Goal: Task Accomplishment & Management: Complete application form

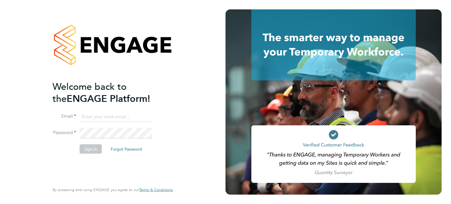
type input "[EMAIL_ADDRESS][DOMAIN_NAME]"
click at [79, 155] on li "Sign In Forgot Password" at bounding box center [110, 151] width 115 height 15
click at [84, 151] on button "Sign In" at bounding box center [91, 148] width 22 height 9
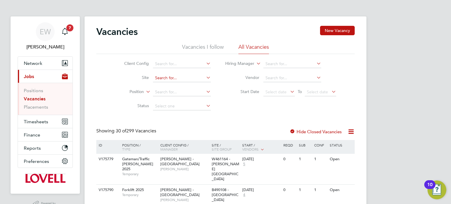
click at [180, 79] on input at bounding box center [182, 78] width 58 height 8
click at [187, 85] on li "N470253 - Seed field" at bounding box center [182, 86] width 58 height 8
type input "N470253 - Seedfield"
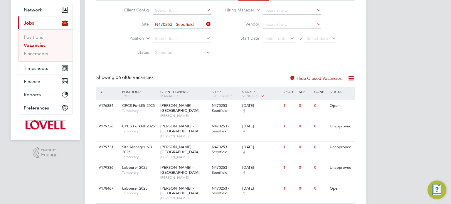
scroll to position [65, 0]
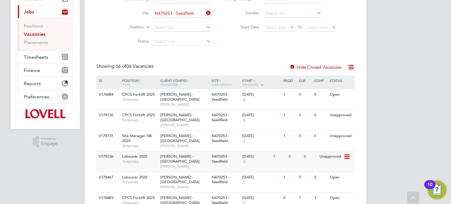
click at [292, 151] on div "0" at bounding box center [294, 156] width 15 height 11
click at [183, 11] on input "N470253 - Seedfield" at bounding box center [182, 13] width 58 height 8
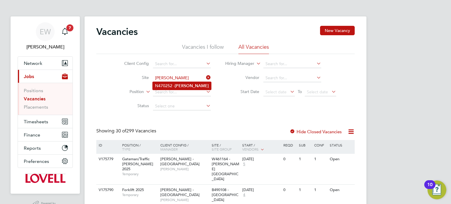
click at [189, 83] on b "Basford" at bounding box center [192, 85] width 34 height 5
type input "N470252 - Basford"
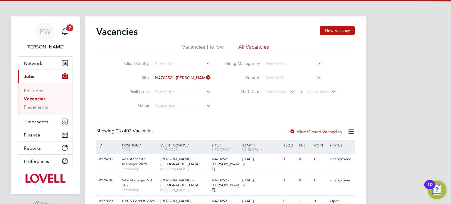
scroll to position [28, 0]
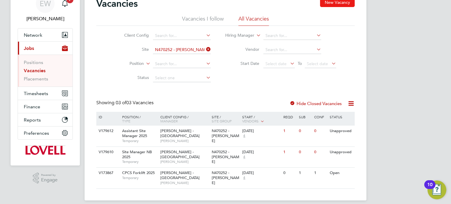
click at [340, 2] on button "New Vacancy" at bounding box center [337, 2] width 35 height 9
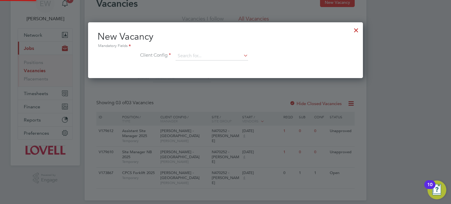
scroll to position [56, 275]
click at [192, 58] on input at bounding box center [212, 56] width 73 height 9
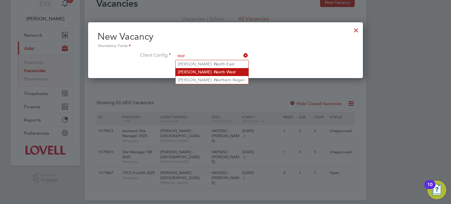
click at [210, 70] on li "Lovell - Nor th West" at bounding box center [212, 72] width 73 height 8
type input "Lovell - North West"
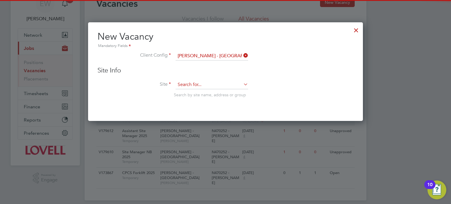
click at [194, 81] on input at bounding box center [212, 85] width 73 height 9
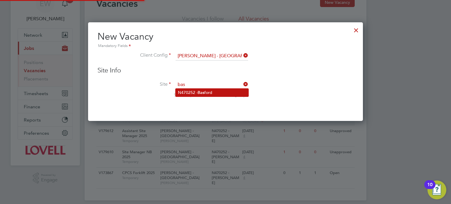
click at [199, 93] on b "Bas" at bounding box center [201, 92] width 7 height 5
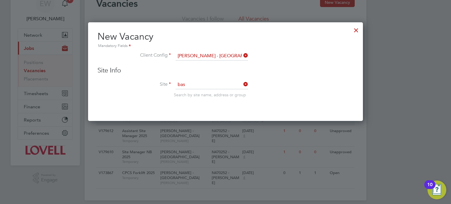
type input "N470252 - Basford"
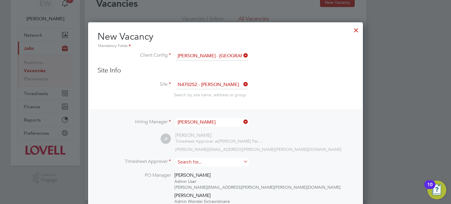
click at [190, 165] on input at bounding box center [212, 162] width 73 height 9
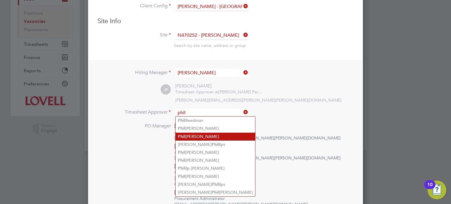
scroll to position [78, 0]
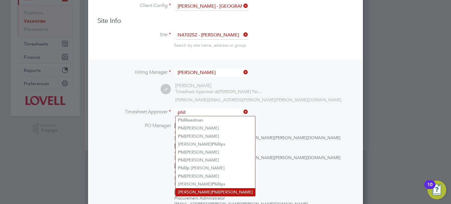
click at [212, 190] on b "Phil" at bounding box center [215, 192] width 7 height 5
type input "Jamie Phillipson"
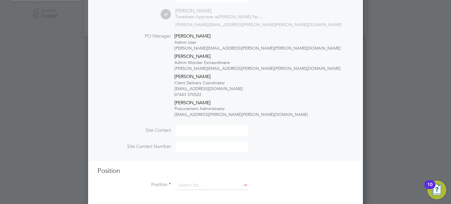
scroll to position [196, 0]
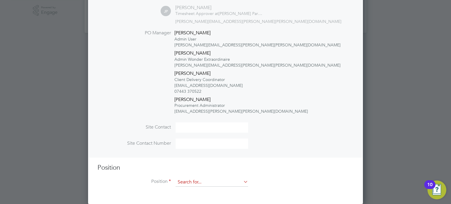
click at [188, 184] on input at bounding box center [212, 182] width 73 height 9
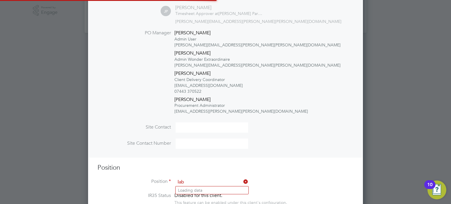
scroll to position [988, 275]
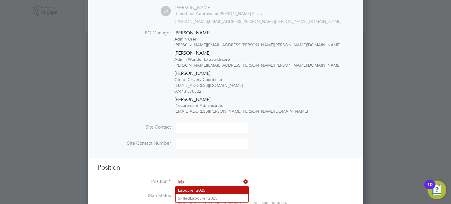
click at [193, 188] on li "Lab ourer 2025" at bounding box center [212, 191] width 73 height 8
type input "Labourer 2025"
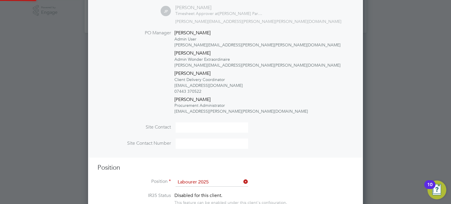
type textarea "Sweeping site, removing rubbish, unloading and transporting material, equipment…"
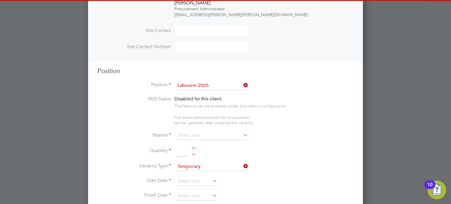
scroll to position [297, 0]
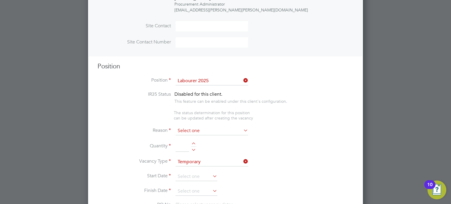
click at [196, 129] on input at bounding box center [212, 131] width 73 height 9
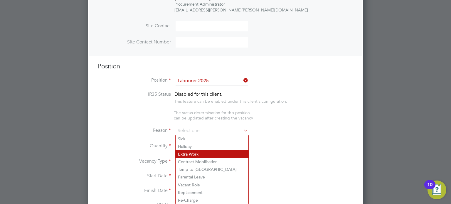
click at [194, 156] on li "Extra Work" at bounding box center [212, 154] width 73 height 8
type input "Extra Work"
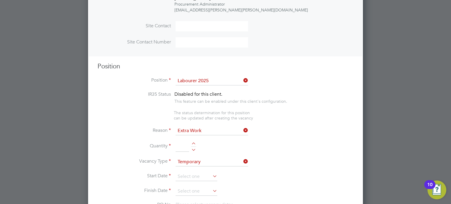
click at [192, 150] on div at bounding box center [193, 147] width 5 height 9
click at [194, 150] on div at bounding box center [193, 149] width 5 height 4
type input "1"
click at [186, 175] on input at bounding box center [197, 177] width 42 height 9
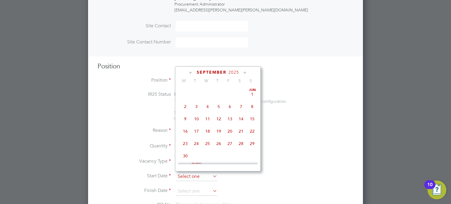
scroll to position [183, 0]
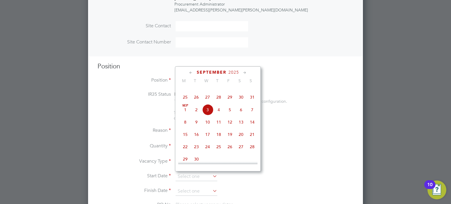
click at [199, 116] on span "2" at bounding box center [196, 109] width 11 height 11
type input "02 Sep 2025"
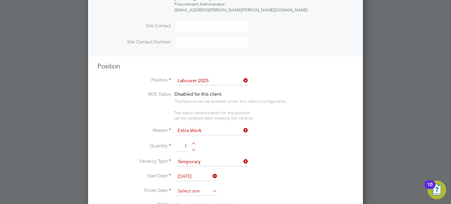
click at [199, 192] on input at bounding box center [197, 191] width 42 height 9
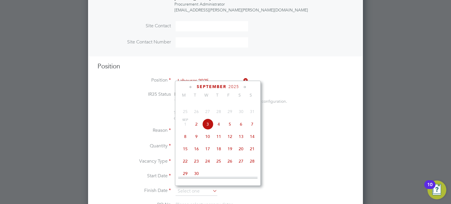
scroll to position [199, 0]
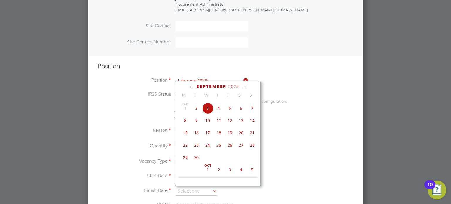
click at [232, 151] on span "26" at bounding box center [230, 145] width 11 height 11
type input "26 Sep 2025"
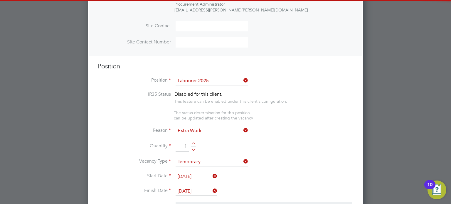
scroll to position [921, 0]
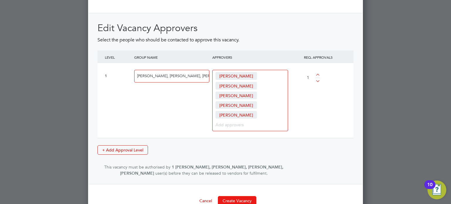
click at [234, 196] on button "Create Vacancy" at bounding box center [237, 200] width 39 height 9
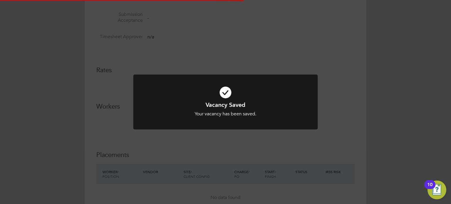
scroll to position [9, 127]
click at [408, 145] on div "Vacancy Saved Your vacancy has been saved. Cancel Okay" at bounding box center [225, 102] width 451 height 204
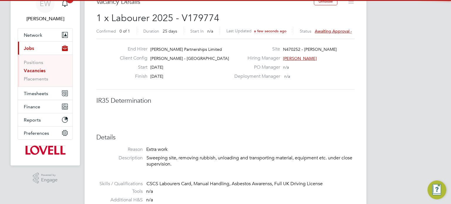
scroll to position [0, 0]
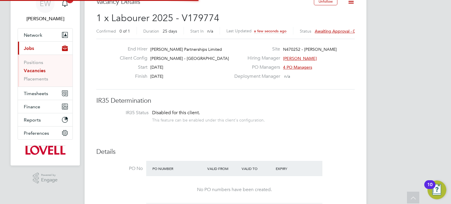
click at [330, 33] on div "Status Awaiting approval - 0/1" at bounding box center [329, 31] width 59 height 5
click at [328, 30] on span "Awaiting approval - 0/1" at bounding box center [337, 31] width 44 height 5
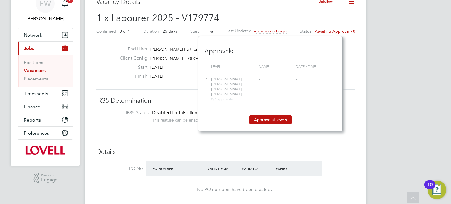
click at [280, 110] on div "Approve all levels" at bounding box center [270, 115] width 121 height 10
click at [274, 116] on button "Approve all levels" at bounding box center [271, 119] width 42 height 9
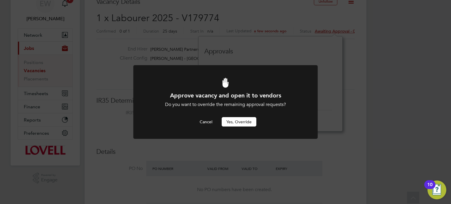
click at [246, 124] on button "Yes, Override" at bounding box center [239, 121] width 35 height 9
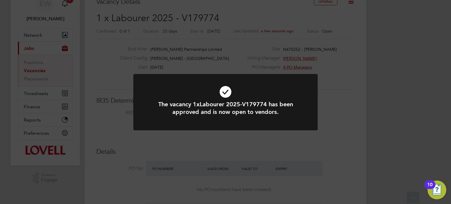
click at [248, 136] on div "The vacancy 1xLabourer 2025-V179774 has been approved and is now open to vendor…" at bounding box center [225, 105] width 185 height 63
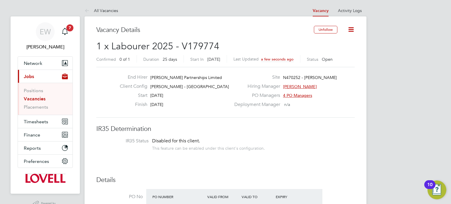
click at [31, 97] on link "Vacancies" at bounding box center [35, 99] width 22 height 6
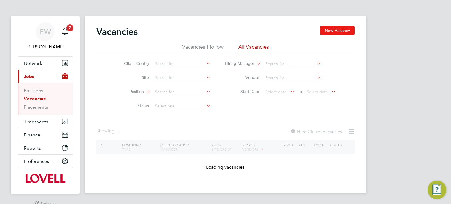
click at [344, 32] on button "New Vacancy" at bounding box center [337, 30] width 35 height 9
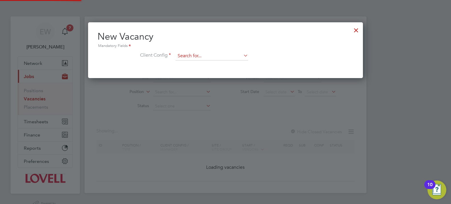
click at [217, 56] on input at bounding box center [212, 56] width 73 height 9
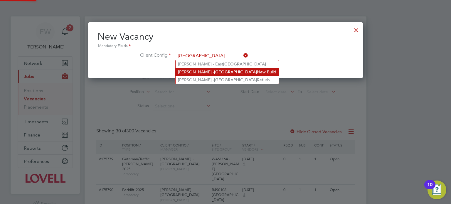
click at [222, 72] on li "Lovell - Midlands New Build" at bounding box center [227, 72] width 103 height 8
type input "Lovell - Midlands New Build"
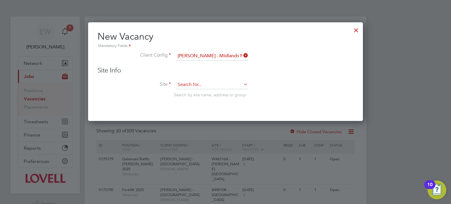
click at [210, 81] on input at bounding box center [212, 85] width 73 height 9
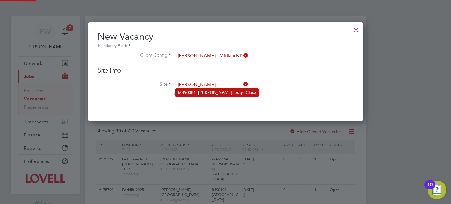
click at [213, 91] on li "M490381 - Holly hedge Close" at bounding box center [217, 93] width 83 height 8
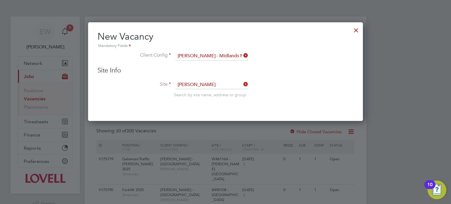
type input "M490381 - Hollyhedge Close"
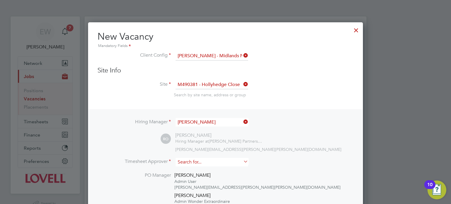
click at [201, 160] on input at bounding box center [212, 162] width 73 height 9
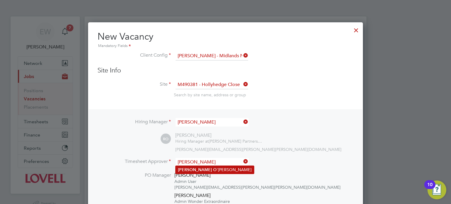
click at [209, 172] on li "Ryan O 'Connor" at bounding box center [215, 170] width 78 height 8
type input "Ryan O'Connor"
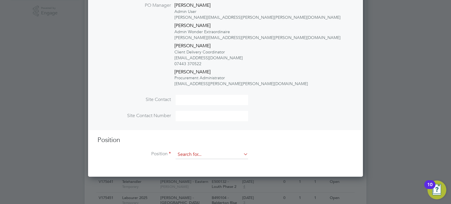
click at [197, 152] on input at bounding box center [212, 154] width 73 height 9
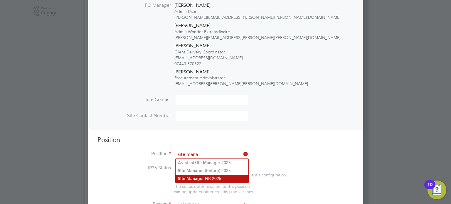
click at [203, 176] on li "Site Mana ger NB 2025" at bounding box center [212, 179] width 73 height 8
type input "Site Manager NB 2025"
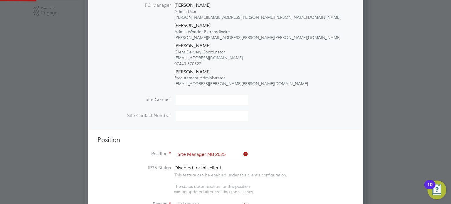
type textarea "Experienced in supervision of new build housing projects. Full understanding of…"
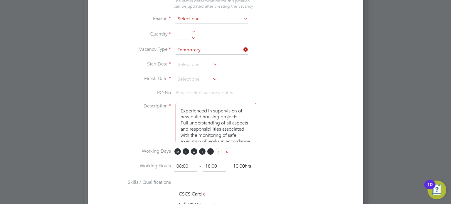
click at [192, 15] on input at bounding box center [212, 19] width 73 height 9
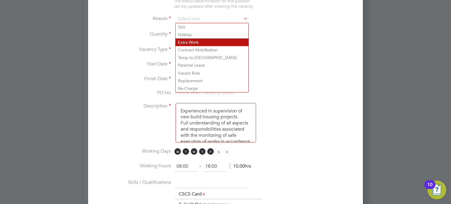
click at [194, 42] on li "Extra Work" at bounding box center [212, 43] width 73 height 8
type input "Extra Work"
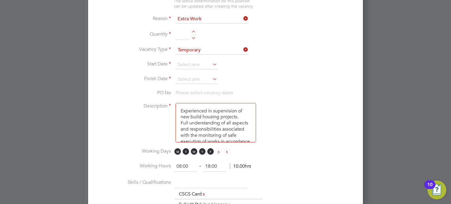
click at [194, 39] on li "Quantity" at bounding box center [226, 37] width 256 height 16
click at [193, 38] on div at bounding box center [193, 37] width 5 height 4
type input "1"
click at [186, 65] on input at bounding box center [197, 65] width 42 height 9
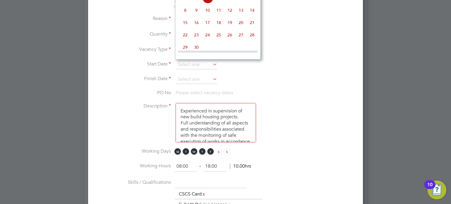
type input "01 Sep 2025"
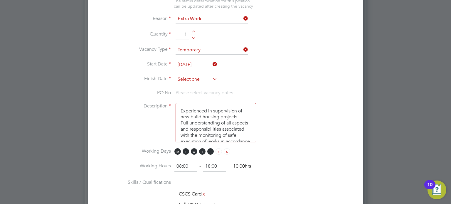
click at [193, 77] on input at bounding box center [197, 79] width 42 height 9
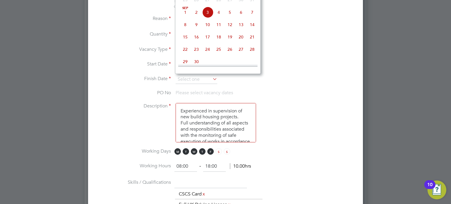
click at [230, 55] on span "26" at bounding box center [230, 49] width 11 height 11
type input "26 Sep 2025"
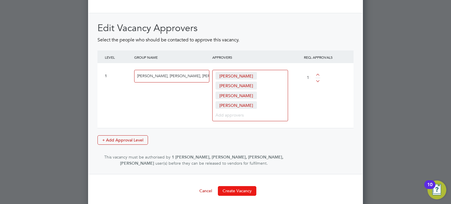
click at [237, 188] on button "Create Vacancy" at bounding box center [237, 190] width 39 height 9
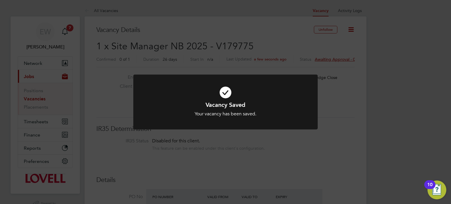
scroll to position [3, 3]
click at [298, 32] on div "Vacancy Saved Your vacancy has been saved. Cancel Okay" at bounding box center [225, 102] width 451 height 204
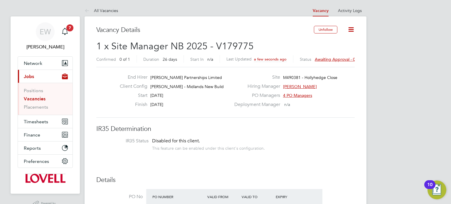
click at [330, 59] on span "Awaiting approval - 0/1" at bounding box center [337, 59] width 44 height 5
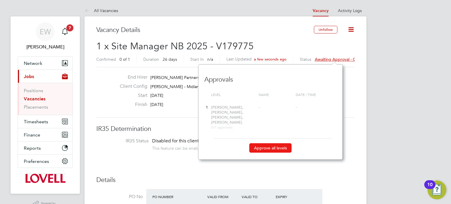
click at [263, 146] on button "Approve all levels" at bounding box center [271, 147] width 42 height 9
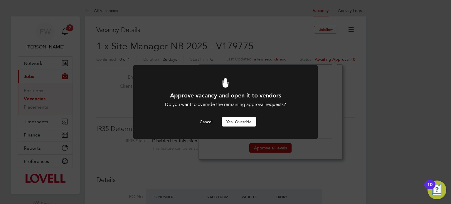
click at [245, 120] on button "Yes, Override" at bounding box center [239, 121] width 35 height 9
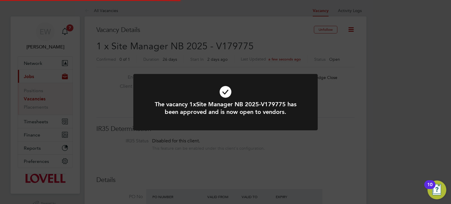
click at [369, 113] on div "The vacancy 1xSite Manager NB 2025-V179775 has been approved and is now open to…" at bounding box center [225, 102] width 451 height 204
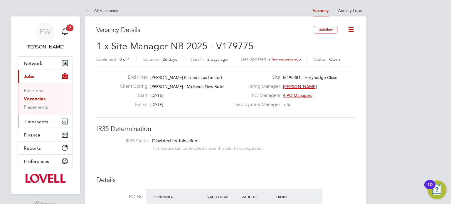
click at [36, 116] on button "Timesheets" at bounding box center [45, 121] width 55 height 13
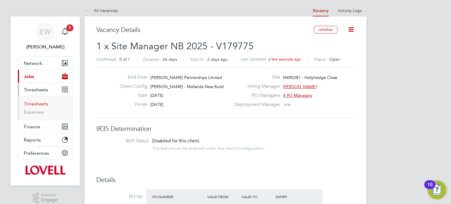
click at [36, 104] on link "Timesheets" at bounding box center [36, 104] width 24 height 6
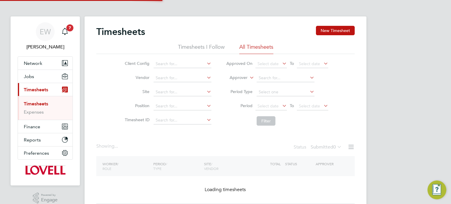
click at [238, 77] on label "Approver" at bounding box center [234, 78] width 26 height 6
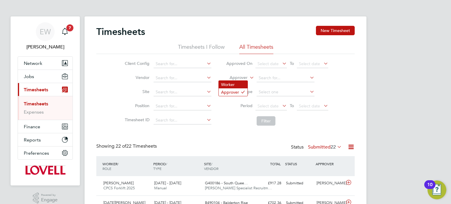
click at [236, 82] on li "Worker" at bounding box center [233, 85] width 29 height 8
click at [264, 80] on input at bounding box center [286, 78] width 58 height 8
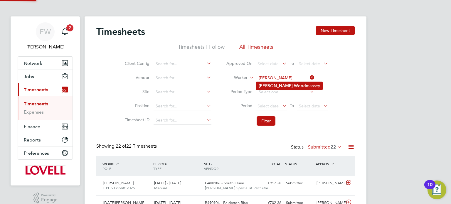
click at [292, 88] on li "Glen Woo dmansey" at bounding box center [290, 86] width 66 height 8
type input "Glen Woodmansey"
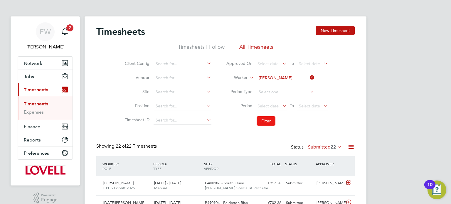
click at [273, 119] on button "Filter" at bounding box center [266, 120] width 19 height 9
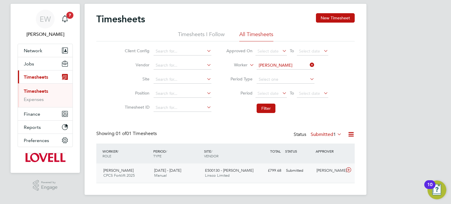
click at [321, 171] on div "Scott Henderson" at bounding box center [329, 171] width 31 height 10
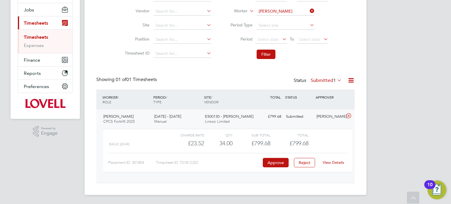
click at [333, 163] on link "View Details" at bounding box center [333, 162] width 21 height 5
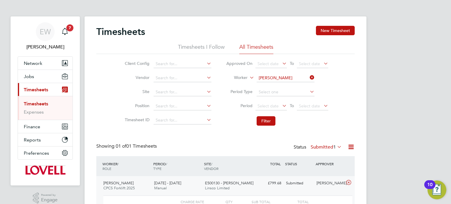
click at [309, 76] on icon at bounding box center [309, 77] width 0 height 8
click at [202, 77] on input at bounding box center [183, 78] width 58 height 8
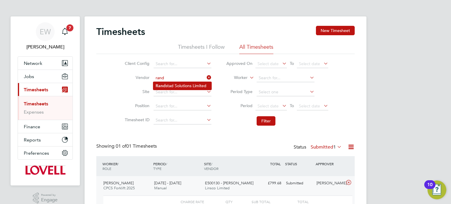
click at [202, 83] on li "Rand stad Solutions Limited" at bounding box center [182, 86] width 58 height 8
type input "Randstad Solutions Limited"
click at [271, 106] on span "Select date" at bounding box center [268, 105] width 21 height 5
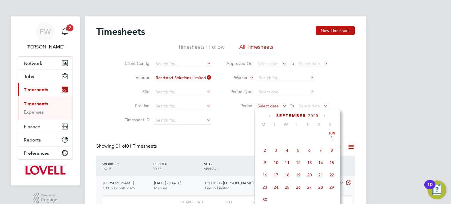
scroll to position [183, 0]
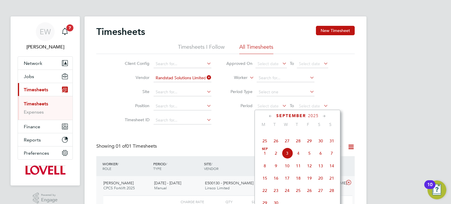
click at [319, 134] on span "23" at bounding box center [320, 128] width 11 height 11
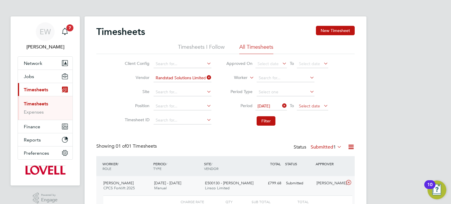
click at [316, 103] on span "Select date" at bounding box center [309, 105] width 21 height 5
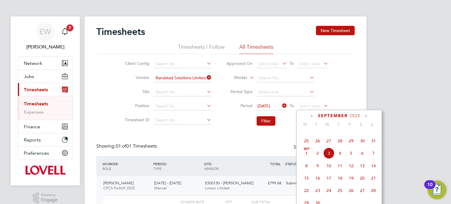
click at [347, 147] on span "29" at bounding box center [351, 140] width 11 height 11
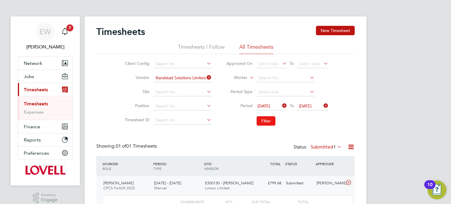
click at [261, 119] on button "Filter" at bounding box center [266, 120] width 19 height 9
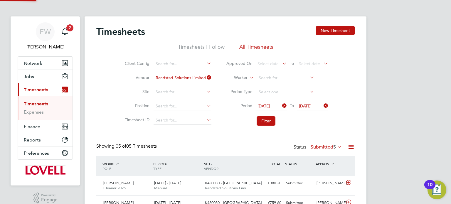
scroll to position [15, 51]
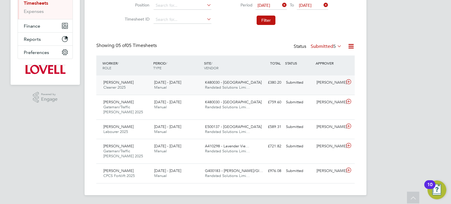
click at [315, 88] on div "Nyle Coates Cleaner 2025 23 - 29 Aug 2025 23 - 29 Aug 2025 Manual K480030 - Lit…" at bounding box center [225, 85] width 259 height 19
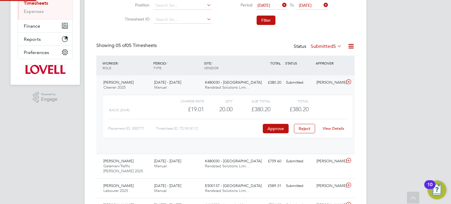
scroll to position [10, 57]
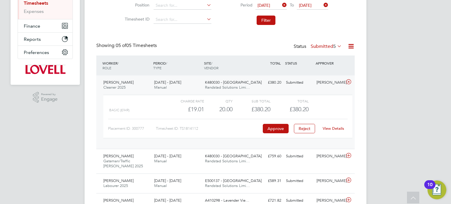
click at [320, 80] on div "Ryan Gill" at bounding box center [329, 83] width 31 height 10
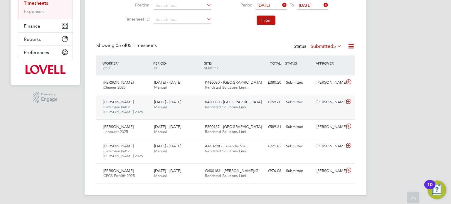
click at [322, 98] on div "Ryan Gill" at bounding box center [329, 103] width 31 height 10
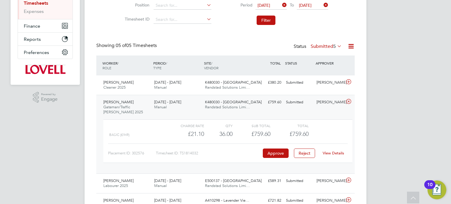
click at [335, 153] on link "View Details" at bounding box center [333, 153] width 21 height 5
click at [326, 103] on div "Ryan Gill" at bounding box center [329, 103] width 31 height 10
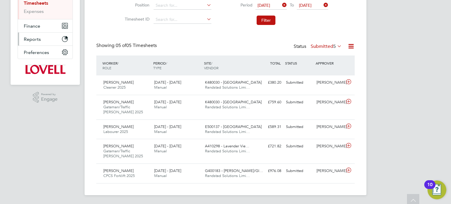
scroll to position [0, 0]
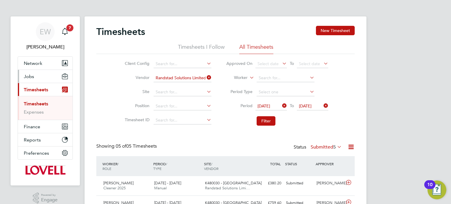
click at [36, 77] on button "Jobs" at bounding box center [45, 76] width 55 height 13
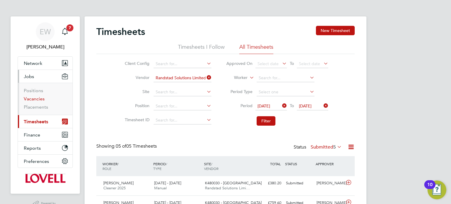
click at [37, 101] on link "Vacancies" at bounding box center [34, 99] width 21 height 6
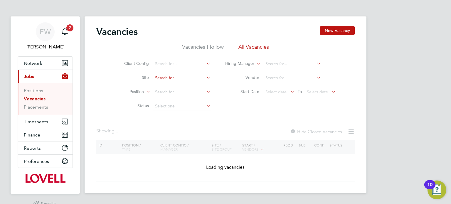
click at [175, 77] on input at bounding box center [182, 78] width 58 height 8
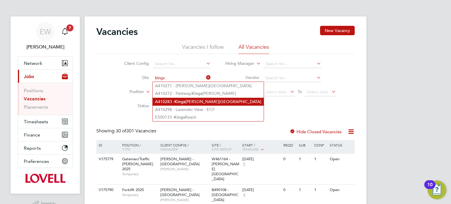
click at [199, 102] on li "A410283 - Kings Lynn Road Hunstanton" at bounding box center [208, 102] width 111 height 8
type input "A410283 - Kings Lynn Road Hunstanton"
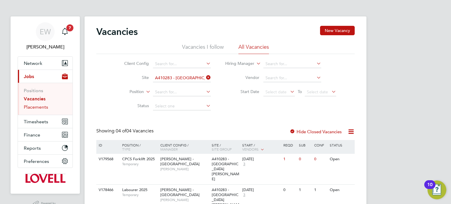
click at [42, 108] on link "Placements" at bounding box center [36, 107] width 24 height 6
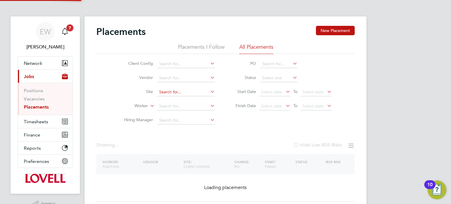
click at [164, 89] on input at bounding box center [186, 92] width 58 height 8
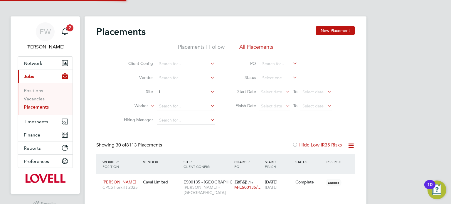
scroll to position [17, 51]
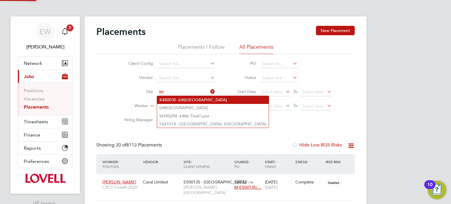
click at [175, 99] on li "K480030 - Litt lehampton" at bounding box center [213, 100] width 112 height 8
type input "K480030 - Littlehampton"
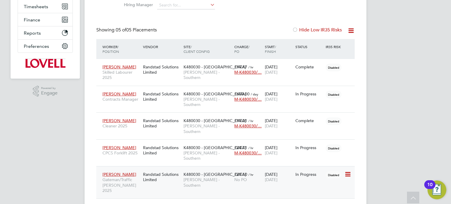
click at [197, 177] on span "Lovell - Southern" at bounding box center [208, 182] width 48 height 11
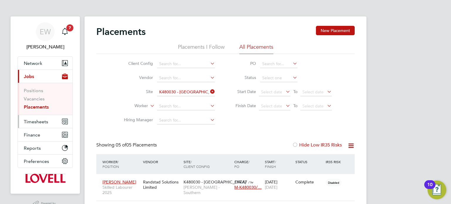
click at [39, 118] on button "Timesheets" at bounding box center [45, 121] width 55 height 13
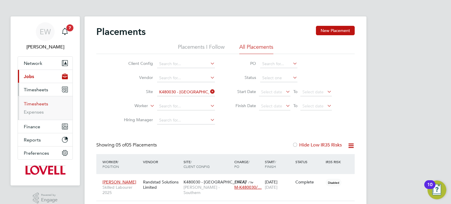
click at [41, 103] on link "Timesheets" at bounding box center [36, 104] width 24 height 6
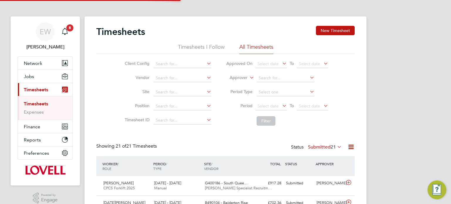
scroll to position [20, 51]
click at [193, 79] on input at bounding box center [183, 78] width 58 height 8
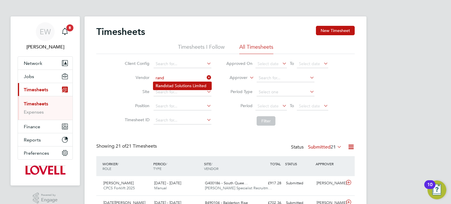
click at [193, 83] on li "Rand stad Solutions Limited" at bounding box center [182, 86] width 58 height 8
type input "Randstad Solutions Limited"
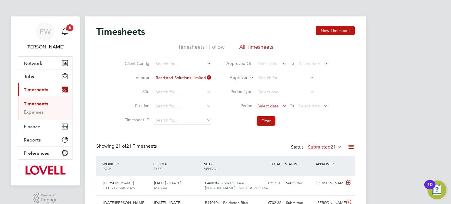
click at [265, 107] on span "Select date" at bounding box center [268, 105] width 21 height 5
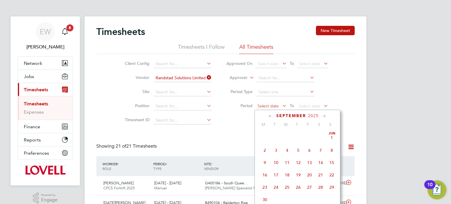
scroll to position [183, 0]
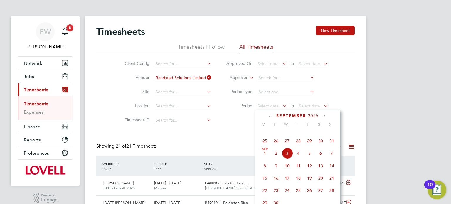
click at [319, 134] on span "23" at bounding box center [320, 128] width 11 height 11
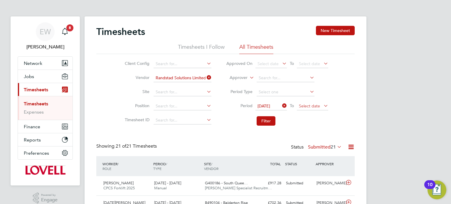
click at [313, 103] on span "Select date" at bounding box center [309, 105] width 21 height 5
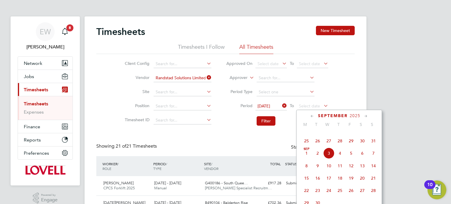
click at [351, 145] on span "29" at bounding box center [351, 140] width 11 height 11
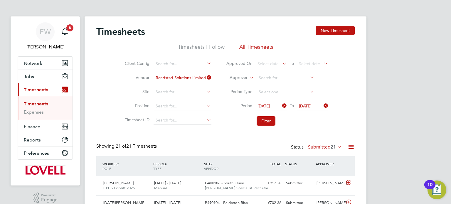
click at [258, 113] on li "Period 23 Aug 2025 To 29 Aug 2025" at bounding box center [277, 106] width 117 height 14
click at [263, 121] on button "Filter" at bounding box center [266, 120] width 19 height 9
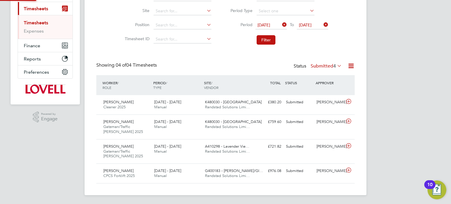
scroll to position [3, 3]
click at [327, 170] on div "Euan Lindsay" at bounding box center [329, 171] width 31 height 10
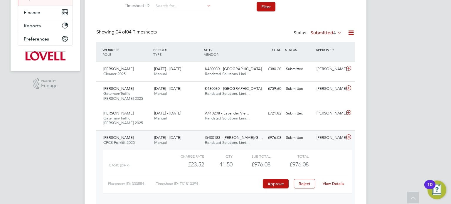
scroll to position [135, 0]
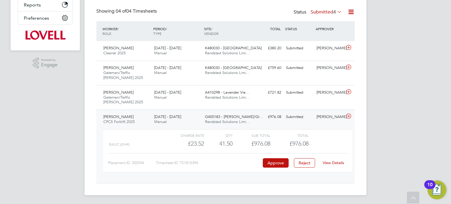
click at [332, 162] on link "View Details" at bounding box center [333, 162] width 21 height 5
click at [283, 119] on div "£976.08 Submitted" at bounding box center [268, 117] width 31 height 10
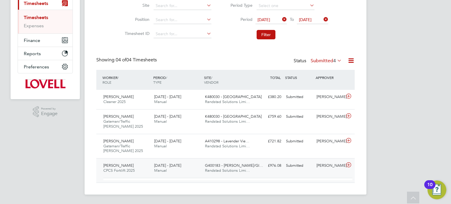
scroll to position [81, 0]
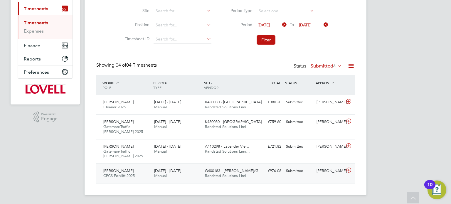
click at [304, 181] on div "Paul Deeley CPCS Forklift 2025 23 - 29 Aug 2025 23 - 29 Aug 2025 Manual G400183…" at bounding box center [225, 174] width 259 height 20
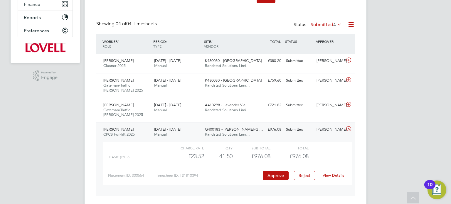
scroll to position [130, 0]
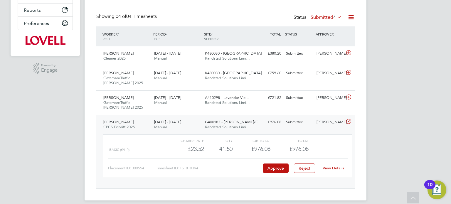
click at [337, 165] on div "View Details" at bounding box center [333, 168] width 29 height 9
click at [337, 166] on link "View Details" at bounding box center [333, 168] width 21 height 5
click at [315, 122] on div "Euan Lindsay" at bounding box center [329, 123] width 31 height 10
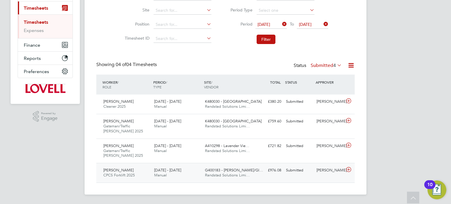
scroll to position [81, 0]
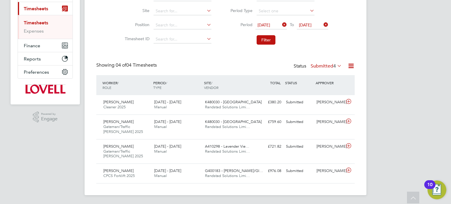
click at [317, 65] on label "Submitted 4" at bounding box center [326, 66] width 31 height 6
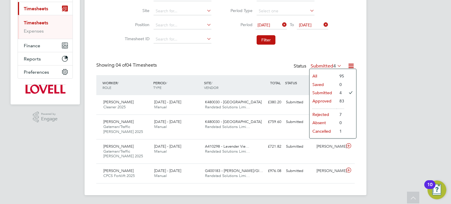
scroll to position [0, 0]
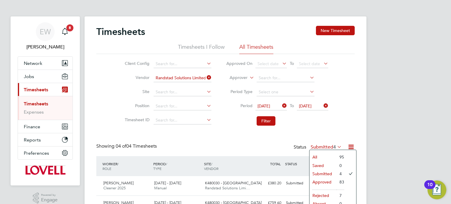
click at [243, 78] on label "Approver" at bounding box center [234, 78] width 26 height 6
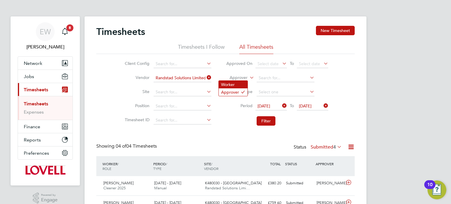
click at [237, 82] on li "Worker" at bounding box center [233, 85] width 29 height 8
click at [261, 78] on input at bounding box center [286, 78] width 58 height 8
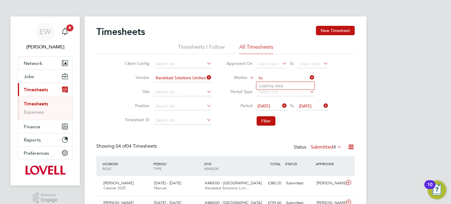
type input "t"
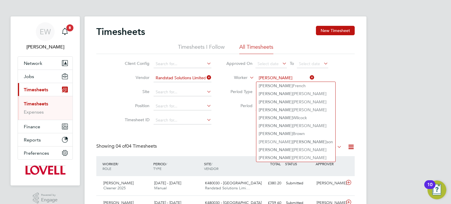
type input "david"
click at [242, 80] on label "Worker" at bounding box center [234, 78] width 26 height 6
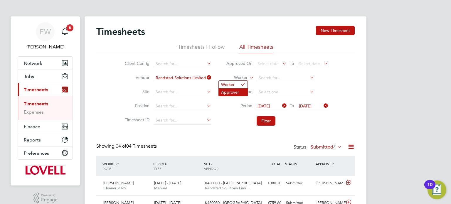
click at [236, 90] on li "Approver" at bounding box center [233, 92] width 29 height 8
click at [262, 118] on button "Filter" at bounding box center [266, 120] width 19 height 9
click at [263, 78] on input at bounding box center [286, 78] width 58 height 8
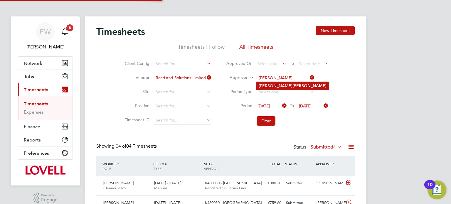
click at [268, 85] on li "David Todd" at bounding box center [293, 86] width 73 height 8
type input "David Todd"
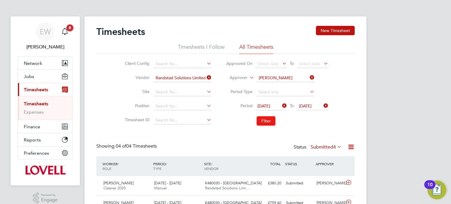
click at [268, 124] on button "Filter" at bounding box center [266, 120] width 19 height 9
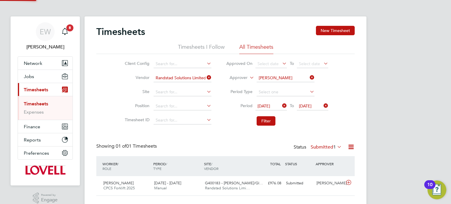
scroll to position [13, 0]
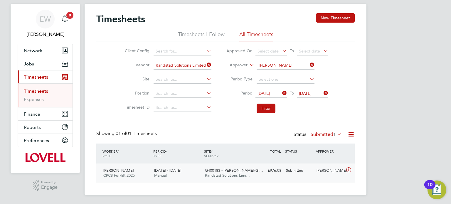
click at [315, 169] on div "David Todd" at bounding box center [329, 171] width 31 height 10
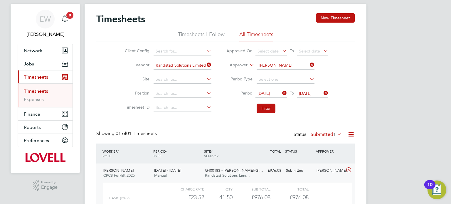
scroll to position [10, 57]
click at [318, 174] on div "David Todd" at bounding box center [329, 171] width 31 height 10
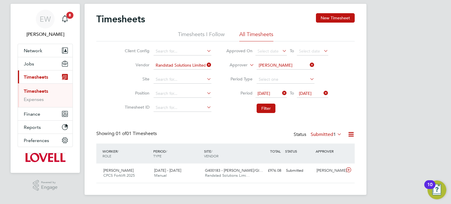
click at [320, 135] on label "Submitted 1" at bounding box center [326, 135] width 31 height 6
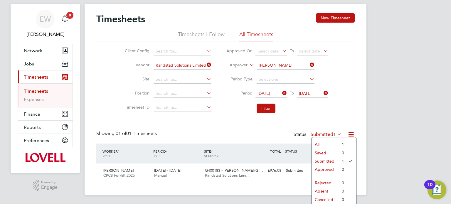
click at [235, 133] on div "Showing 01 of 01 Timesheets Status Submitted 1" at bounding box center [225, 137] width 259 height 13
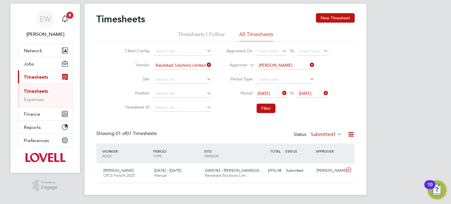
click at [206, 66] on icon at bounding box center [206, 65] width 0 height 8
click at [260, 106] on button "Filter" at bounding box center [266, 108] width 19 height 9
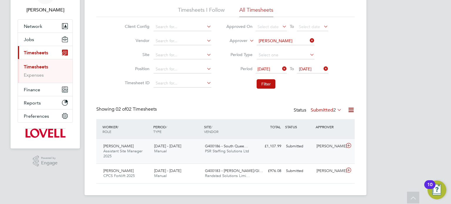
click at [322, 153] on div "Martin Mccabe Assistant Site Manager 2025 23 - 29 Aug 2025 23 - 29 Aug 2025 Man…" at bounding box center [225, 151] width 259 height 24
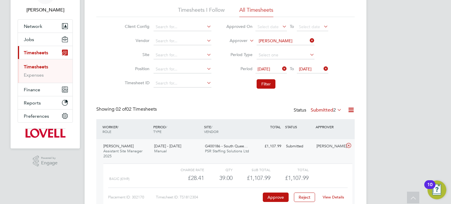
click at [331, 195] on link "View Details" at bounding box center [333, 197] width 21 height 5
click at [34, 43] on button "Jobs" at bounding box center [45, 39] width 55 height 13
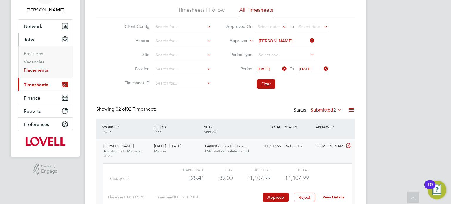
click at [39, 68] on link "Placements" at bounding box center [36, 70] width 24 height 6
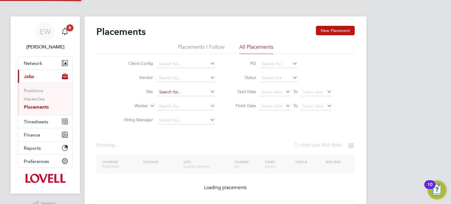
click at [166, 88] on input at bounding box center [186, 92] width 58 height 8
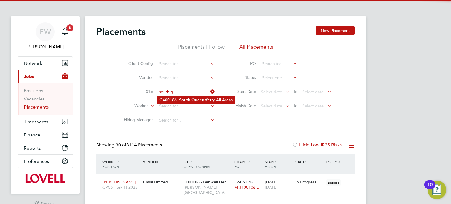
click at [175, 99] on li "G400186 - South Q ueensferry All Areas" at bounding box center [196, 100] width 78 height 8
type input "G400186 - South Queensferry All Areas"
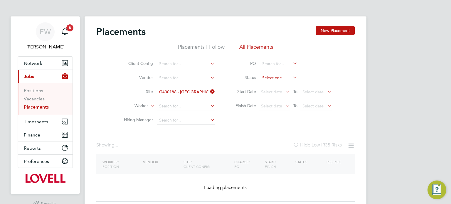
click at [267, 78] on input at bounding box center [278, 78] width 37 height 8
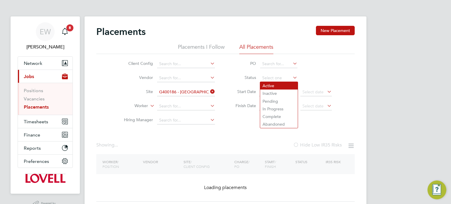
click at [267, 84] on li "Active" at bounding box center [279, 86] width 38 height 8
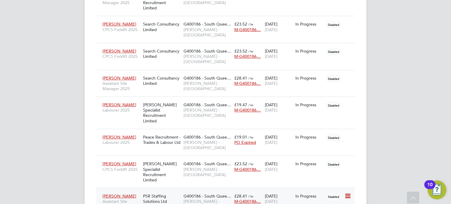
click at [218, 199] on span "Lovell - Scotland" at bounding box center [208, 204] width 48 height 11
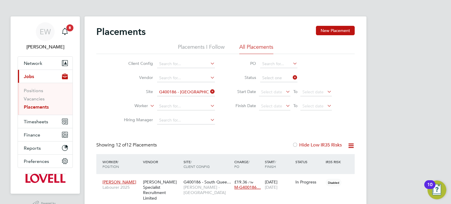
click at [192, 89] on input "G400186 - South Queensferry All Areas" at bounding box center [186, 92] width 58 height 8
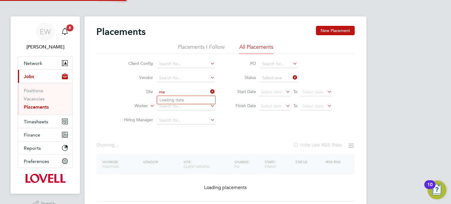
type input "m"
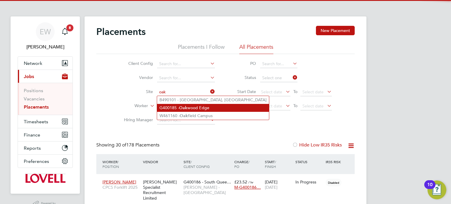
click at [200, 109] on li "G400185 - Oak wood Edge" at bounding box center [213, 108] width 112 height 8
type input "G400185 - Oakwood Edge"
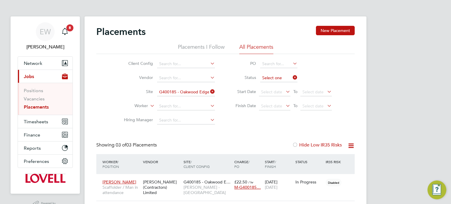
click at [266, 81] on input at bounding box center [278, 78] width 37 height 8
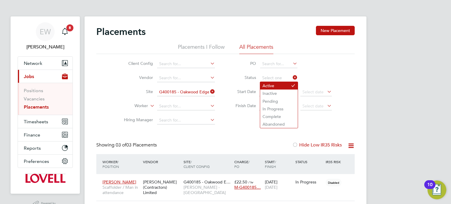
click at [265, 87] on li "Active" at bounding box center [279, 86] width 38 height 8
type input "Active"
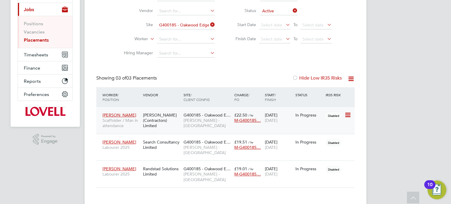
click at [209, 123] on div "G400185 - Oakwood E… Lovell - Scotland" at bounding box center [207, 121] width 51 height 22
click at [202, 147] on span "Lovell - Scotland" at bounding box center [208, 150] width 48 height 11
click at [191, 166] on span "G400185 - Oakwood E…" at bounding box center [207, 168] width 47 height 5
click at [193, 25] on input "G400185 - Oakwood Edge" at bounding box center [186, 25] width 58 height 8
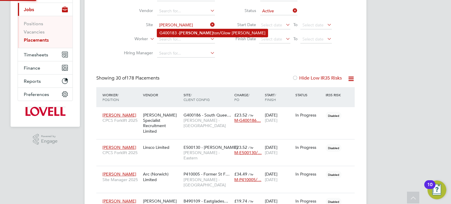
click at [192, 35] on li "G400183 - Hamil ton/Glow Garren" at bounding box center [212, 33] width 111 height 8
type input "G400183 - Hamilton/Glow Garren"
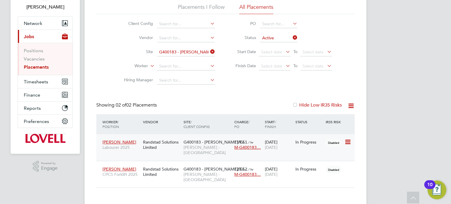
click at [189, 145] on span "Lovell - Scotland" at bounding box center [208, 150] width 48 height 11
click at [188, 167] on span "G400183 - Hamilton/Gl…" at bounding box center [216, 169] width 64 height 5
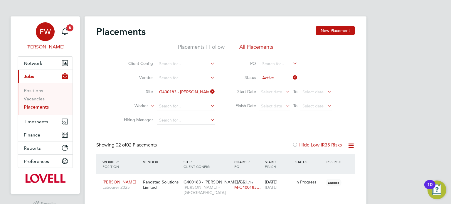
click at [48, 36] on span "EW" at bounding box center [45, 32] width 11 height 8
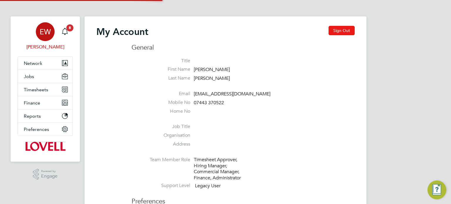
type input "[EMAIL_ADDRESS][DOMAIN_NAME]"
click at [333, 26] on button "Sign Out" at bounding box center [342, 30] width 26 height 9
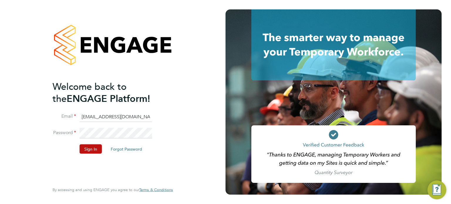
click at [135, 118] on input "[EMAIL_ADDRESS][DOMAIN_NAME]" at bounding box center [116, 117] width 73 height 11
type input "emma.wells@randstad.co.uk"
click at [83, 153] on button "Sign In" at bounding box center [91, 148] width 22 height 9
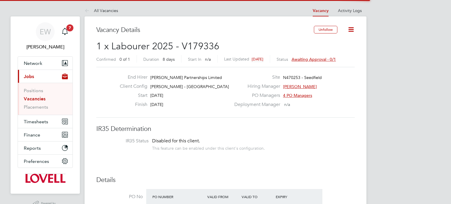
click at [352, 28] on icon at bounding box center [351, 29] width 7 height 7
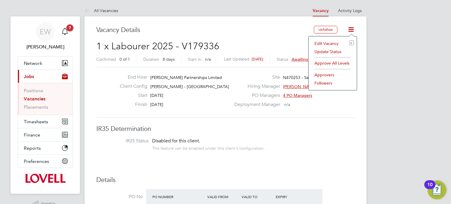
click at [327, 41] on li "Edit Vacancy e" at bounding box center [333, 43] width 42 height 8
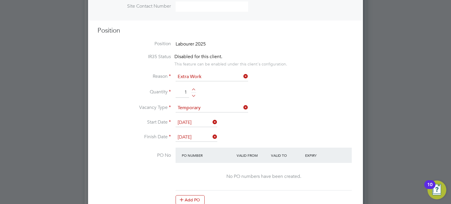
scroll to position [328, 0]
click at [184, 118] on input "29 Aug 2025" at bounding box center [197, 122] width 42 height 9
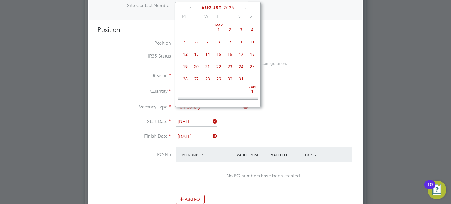
scroll to position [235, 0]
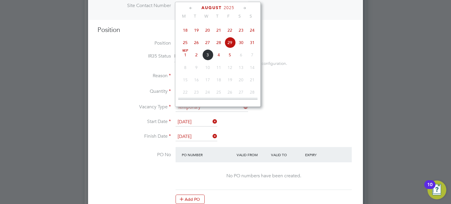
click at [184, 61] on span "Sep 1" at bounding box center [185, 54] width 11 height 11
type input "01 Sep 2025"
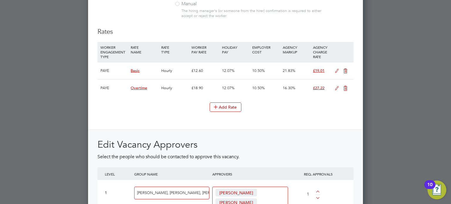
scroll to position [886, 0]
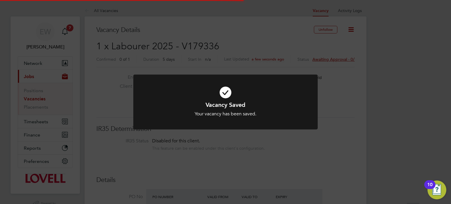
scroll to position [3, 3]
click at [346, 128] on div "Vacancy Saved Your vacancy has been saved. Cancel Okay" at bounding box center [225, 102] width 451 height 204
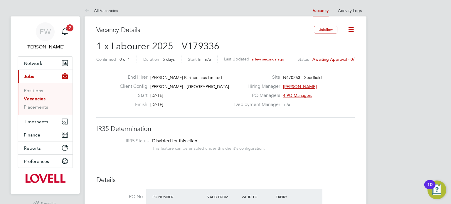
click at [335, 58] on span "Awaiting approval - 0/1" at bounding box center [335, 59] width 44 height 5
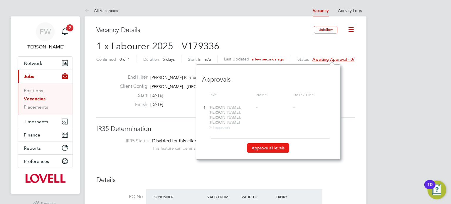
click at [270, 143] on button "Approve all levels" at bounding box center [268, 147] width 42 height 9
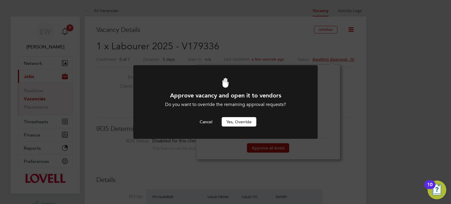
click at [252, 119] on button "Yes, Override" at bounding box center [239, 121] width 35 height 9
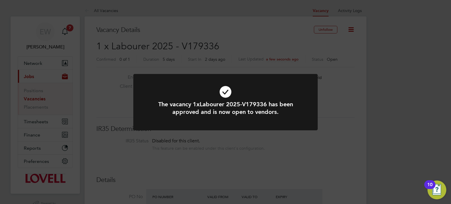
click at [259, 48] on div "The vacancy 1xLabourer 2025-V179336 has been approved and is now open to vendor…" at bounding box center [225, 102] width 451 height 204
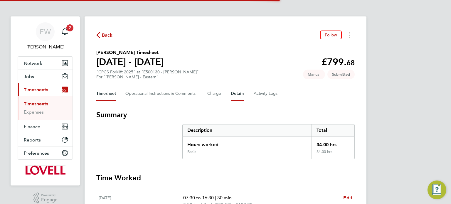
click at [243, 91] on button "Details" at bounding box center [238, 94] width 14 height 14
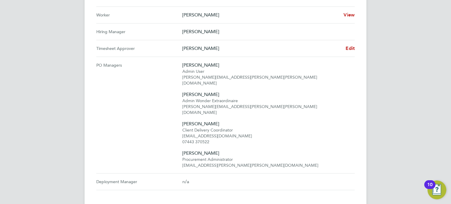
scroll to position [263, 0]
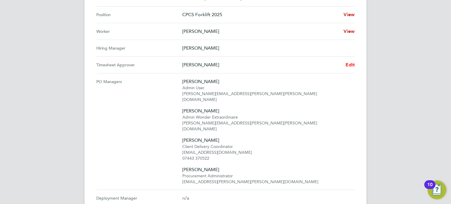
click at [350, 67] on link "Edit" at bounding box center [350, 64] width 9 height 7
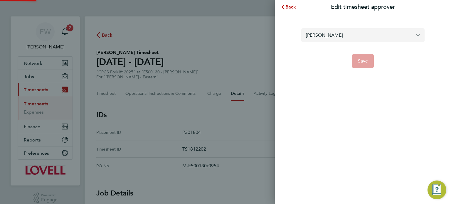
click at [331, 40] on input "Scott Henderson" at bounding box center [363, 35] width 123 height 14
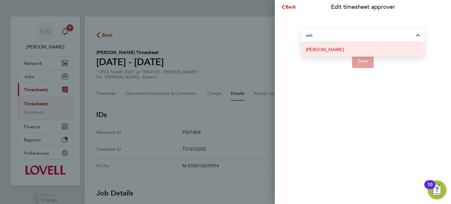
click at [330, 47] on span "Andy Askin" at bounding box center [325, 49] width 38 height 7
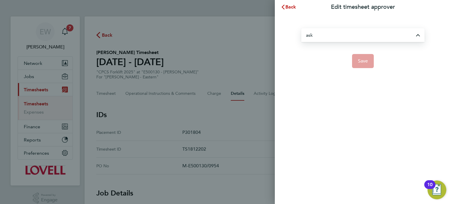
type input "Andy Askin"
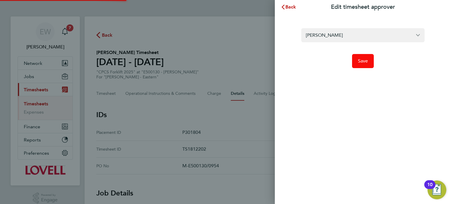
click at [359, 59] on span "Save" at bounding box center [363, 61] width 10 height 6
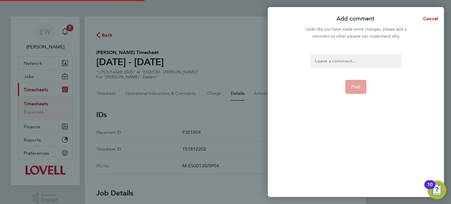
click at [359, 59] on div at bounding box center [356, 61] width 91 height 14
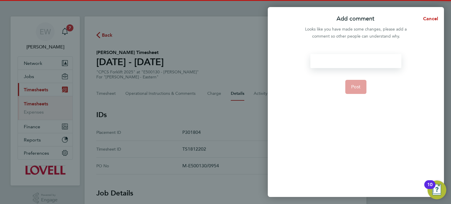
click at [359, 59] on div at bounding box center [356, 61] width 91 height 14
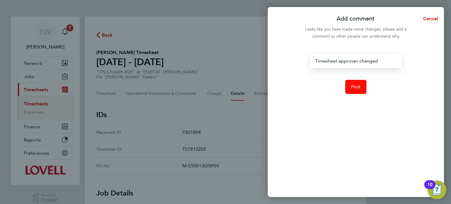
click at [361, 80] on button "Post" at bounding box center [356, 87] width 21 height 14
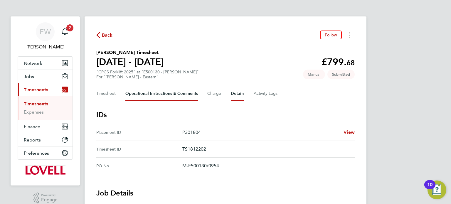
click at [149, 90] on Comments-tab "Operational Instructions & Comments" at bounding box center [162, 94] width 73 height 14
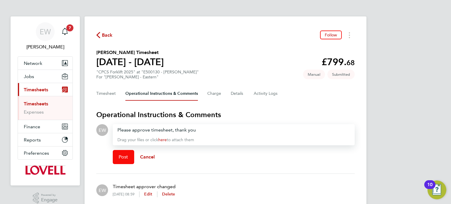
click at [125, 160] on button "Post" at bounding box center [123, 157] width 21 height 14
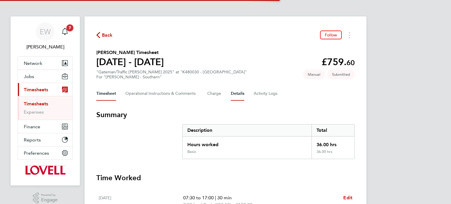
click at [231, 89] on button "Details" at bounding box center [238, 94] width 14 height 14
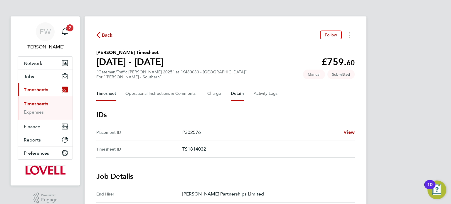
click at [108, 94] on button "Timesheet" at bounding box center [106, 94] width 20 height 14
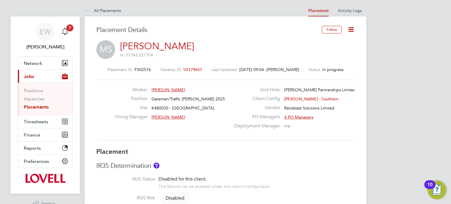
click at [350, 31] on icon at bounding box center [351, 29] width 7 height 7
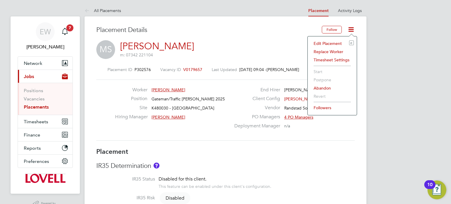
click at [322, 42] on li "Edit Placement e" at bounding box center [332, 43] width 43 height 8
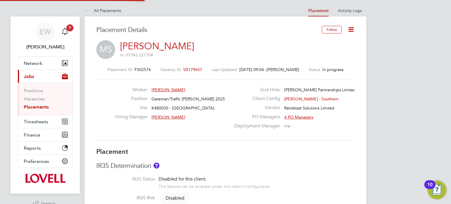
type input "Ryan Gill"
type input "26 Aug 2025"
type input "03 Oct 2025"
type input "08:00"
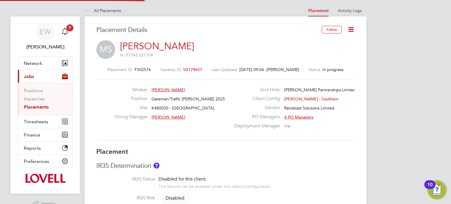
type input "17:00"
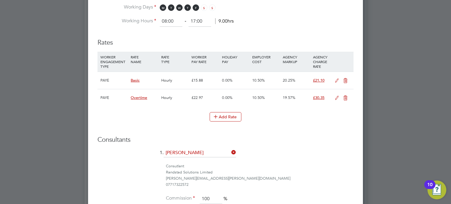
click at [337, 96] on icon at bounding box center [337, 98] width 7 height 5
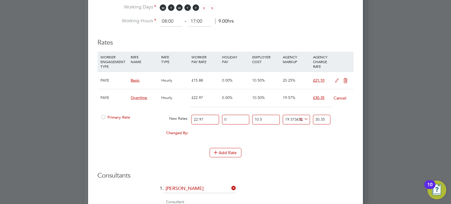
click at [303, 118] on icon at bounding box center [303, 119] width 0 height 8
click at [301, 133] on li "£" at bounding box center [304, 132] width 14 height 8
drag, startPoint x: 209, startPoint y: 120, endPoint x: 93, endPoint y: 122, distance: 116.4
type input "2"
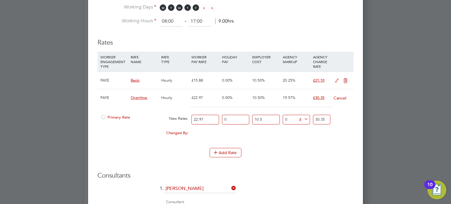
type input "2.21"
type input "23"
type input "25.415"
type input "23.8"
type input "26.299"
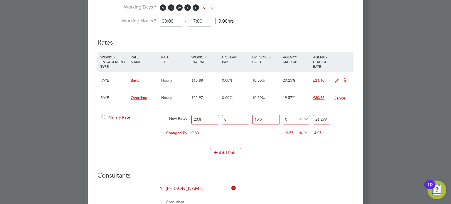
type input "23.82"
type input "26.3211"
type input "23.82"
click at [303, 117] on icon at bounding box center [303, 119] width 0 height 8
click at [302, 124] on li "%" at bounding box center [303, 125] width 13 height 8
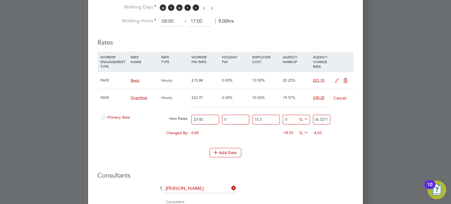
drag, startPoint x: 315, startPoint y: 118, endPoint x: 349, endPoint y: 124, distance: 34.3
click at [349, 124] on div "Primary Rate New Rates: 23.82 0 n/a 10.5 n/a 0 0 % 26.3211" at bounding box center [226, 120] width 256 height 16
type input "3"
type input "13.976999441512703"
type input "30"
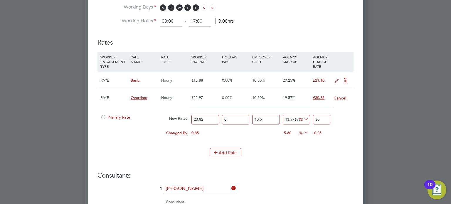
type input "15.11676943592783"
type input "30.3"
type input "15.306731101663685"
type input "30.35"
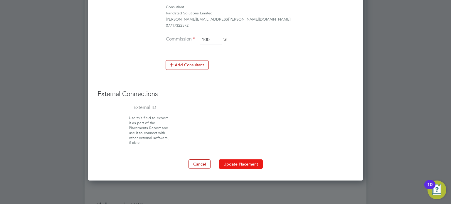
click at [248, 163] on button "Update Placement" at bounding box center [241, 164] width 44 height 9
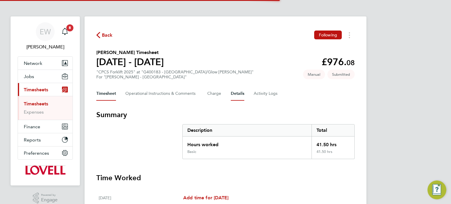
click at [233, 93] on button "Details" at bounding box center [238, 94] width 14 height 14
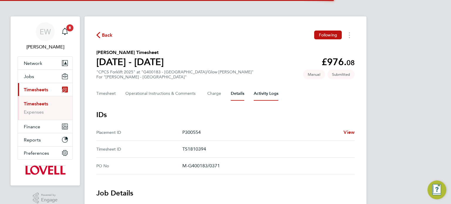
scroll to position [228, 0]
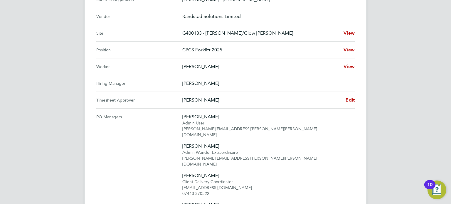
click at [344, 101] on div "[PERSON_NAME] Edit" at bounding box center [269, 100] width 173 height 7
click at [351, 99] on span "Edit" at bounding box center [350, 100] width 9 height 6
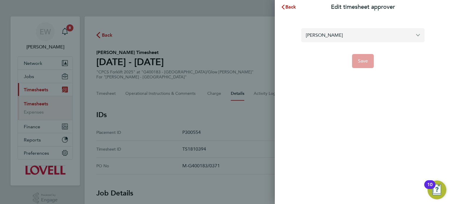
click at [330, 40] on input "Euan Lindsay" at bounding box center [363, 35] width 123 height 14
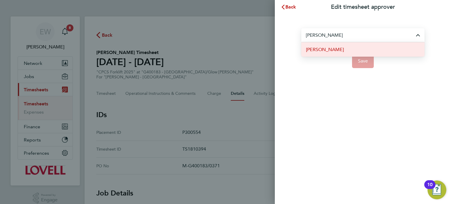
click at [333, 53] on li "David Todd" at bounding box center [363, 49] width 123 height 14
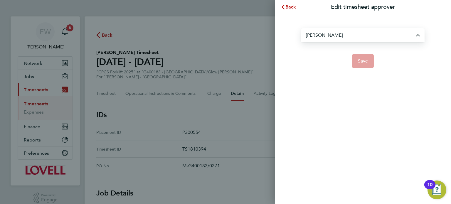
type input "David Todd"
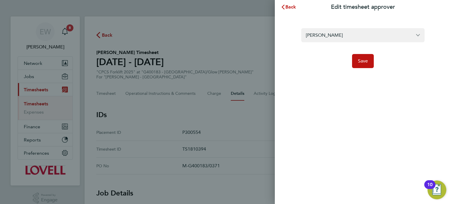
click at [362, 71] on div "David Todd Save" at bounding box center [363, 44] width 176 height 61
click at [364, 64] on button "Save" at bounding box center [363, 61] width 22 height 14
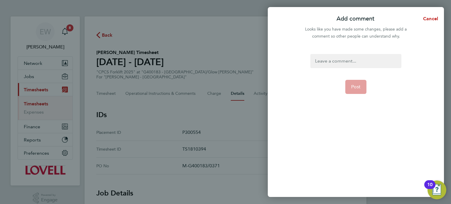
click at [329, 61] on div at bounding box center [356, 61] width 91 height 14
click at [359, 84] on span "Post" at bounding box center [357, 87] width 10 height 6
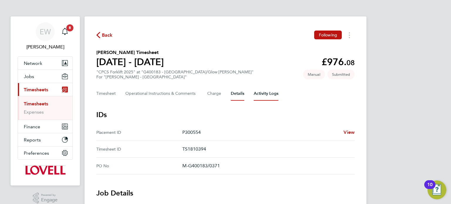
click at [267, 95] on Logs-tab "Activity Logs" at bounding box center [266, 94] width 25 height 14
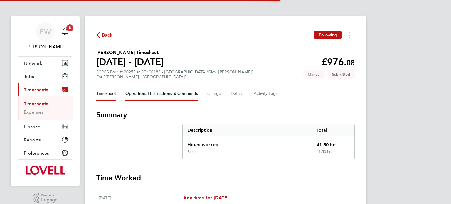
click at [148, 92] on Comments-tab "Operational Instructions & Comments" at bounding box center [162, 94] width 73 height 14
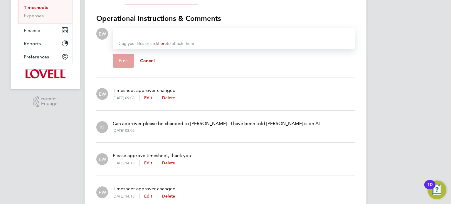
scroll to position [96, 0]
click at [150, 62] on span "Cancel" at bounding box center [147, 61] width 15 height 6
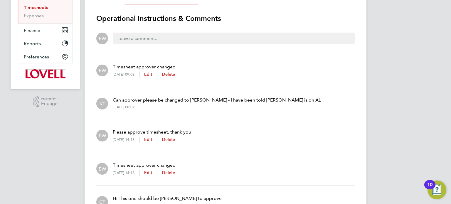
scroll to position [0, 0]
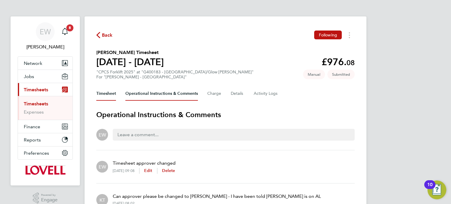
click at [109, 91] on button "Timesheet" at bounding box center [106, 94] width 20 height 14
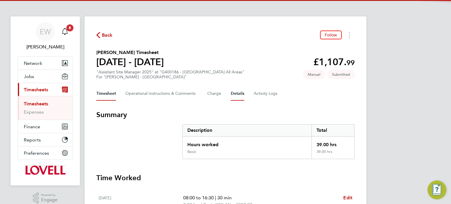
click at [236, 91] on button "Details" at bounding box center [238, 94] width 14 height 14
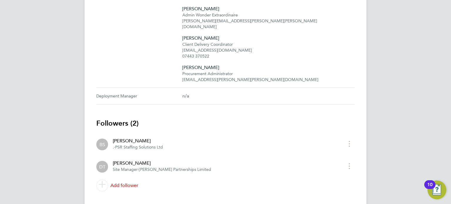
scroll to position [218, 0]
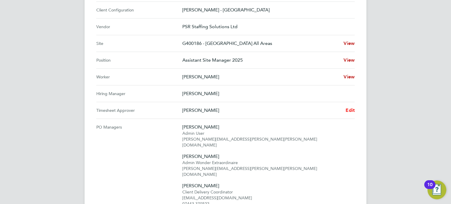
click at [352, 111] on span "Edit" at bounding box center [350, 111] width 9 height 6
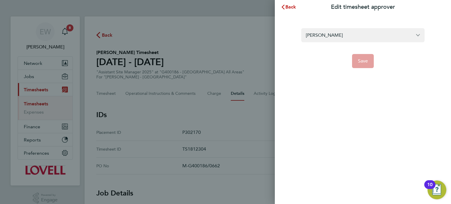
click at [325, 43] on form "[PERSON_NAME] Save" at bounding box center [363, 48] width 123 height 40
click at [327, 37] on input "[PERSON_NAME]" at bounding box center [363, 35] width 123 height 14
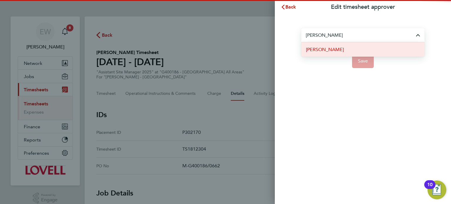
click at [333, 51] on span "[PERSON_NAME]" at bounding box center [325, 49] width 38 height 7
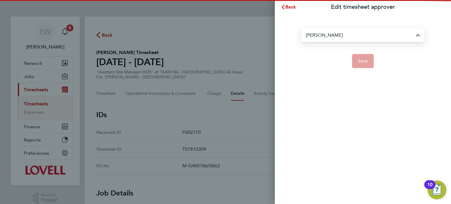
type input "[PERSON_NAME]"
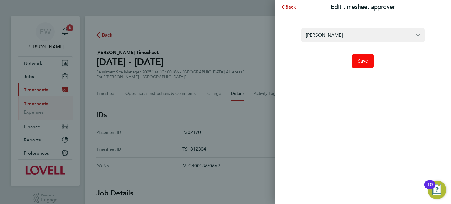
click at [372, 67] on button "Save" at bounding box center [363, 61] width 22 height 14
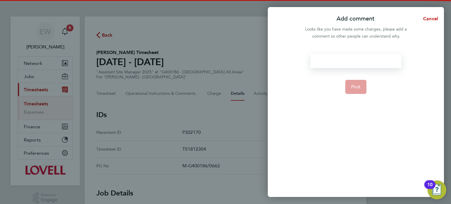
click at [372, 67] on div at bounding box center [356, 61] width 91 height 14
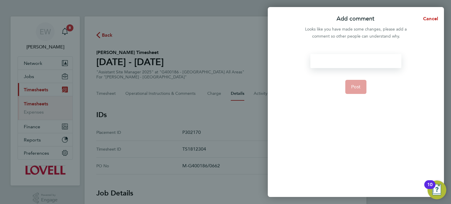
click at [372, 67] on div at bounding box center [356, 61] width 91 height 14
click at [351, 87] on button "Post" at bounding box center [356, 87] width 21 height 14
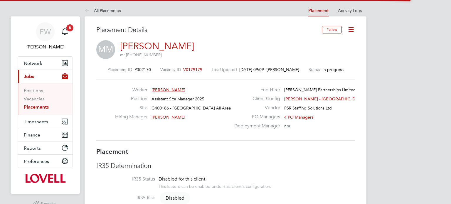
click at [354, 30] on icon at bounding box center [351, 29] width 7 height 7
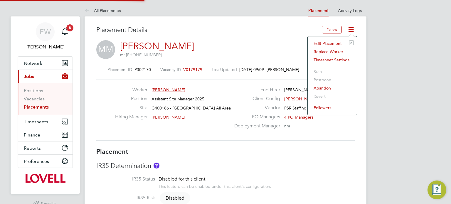
click at [334, 43] on li "Edit Placement e" at bounding box center [332, 43] width 43 height 8
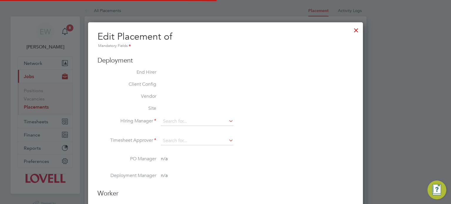
type input "David Todd"
type input "25 Aug 2025"
type input "22 Sep 2025"
type input "08:00"
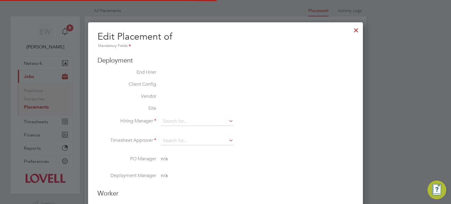
type input "17:00"
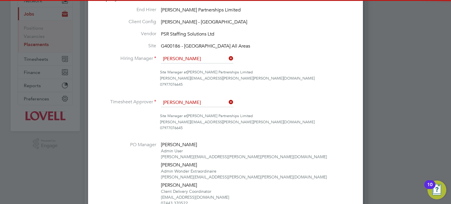
click at [203, 61] on input "David Todd" at bounding box center [197, 59] width 73 height 9
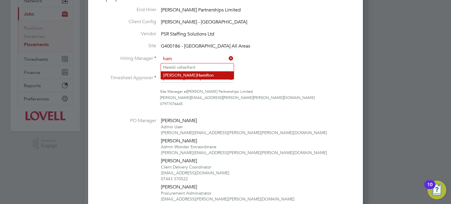
click at [202, 72] on li "Andrew Ham ilton" at bounding box center [197, 75] width 73 height 8
type input "Andrew Hamilton"
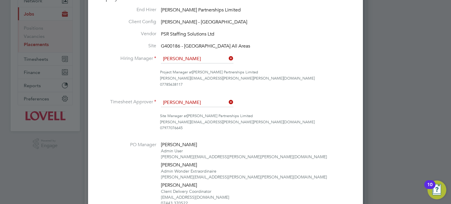
click at [192, 103] on input "David Todd" at bounding box center [197, 102] width 73 height 9
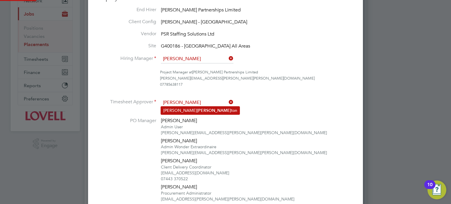
click at [196, 111] on li "Andrew Hamil ton" at bounding box center [200, 111] width 79 height 8
type input "Andrew Hamilton"
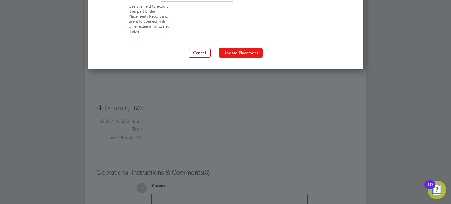
click at [247, 55] on button "Update Placement" at bounding box center [241, 52] width 44 height 9
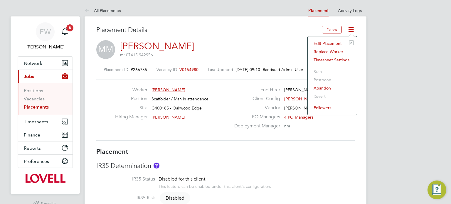
click at [333, 41] on li "Edit Placement e" at bounding box center [332, 43] width 43 height 8
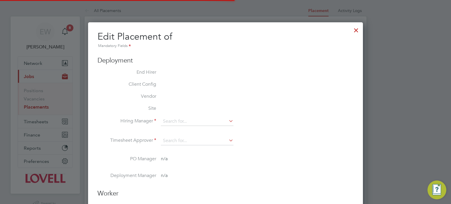
type input "[PERSON_NAME]"
type input "20 Jan 2025"
type input "[DATE]"
type input "07:00"
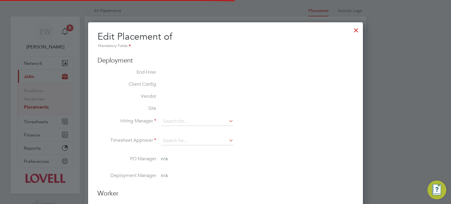
type input "17:00"
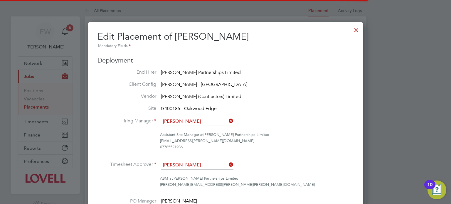
click at [205, 125] on input "[PERSON_NAME]" at bounding box center [197, 121] width 73 height 9
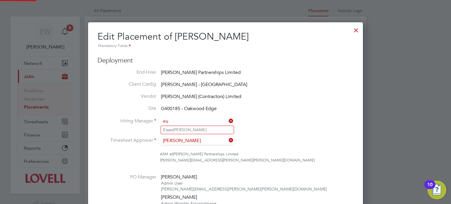
type input "e"
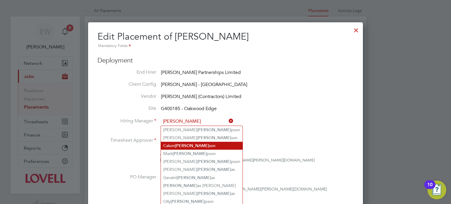
click at [187, 143] on li "Calum Thom son" at bounding box center [202, 146] width 82 height 8
type input "[PERSON_NAME]"
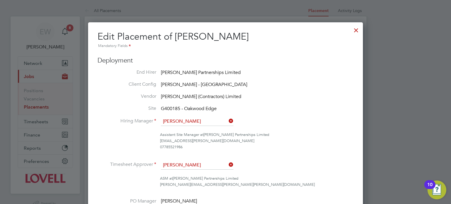
click at [184, 161] on input "[PERSON_NAME]" at bounding box center [197, 165] width 73 height 9
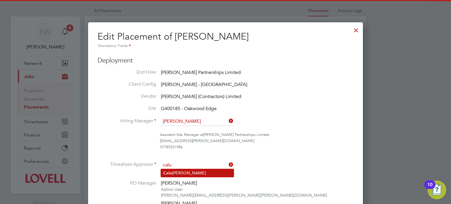
click at [184, 171] on li "[PERSON_NAME]" at bounding box center [197, 173] width 73 height 8
type input "[PERSON_NAME]"
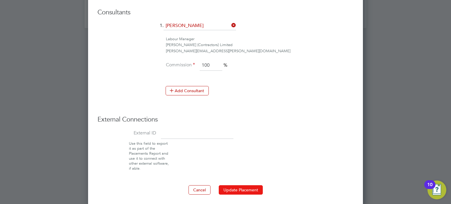
click at [239, 185] on button "Update Placement" at bounding box center [241, 189] width 44 height 9
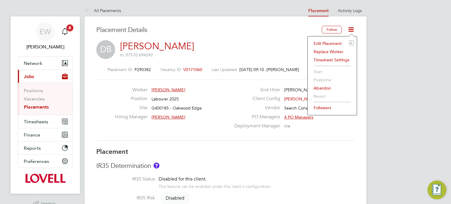
click at [335, 43] on li "Edit Placement e" at bounding box center [332, 43] width 43 height 8
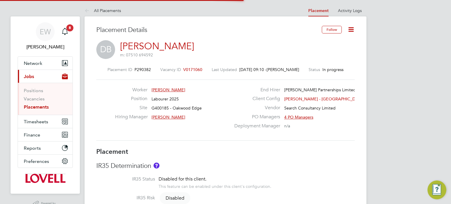
type input "[PERSON_NAME]"
type input "[DATE]"
type input "08:00"
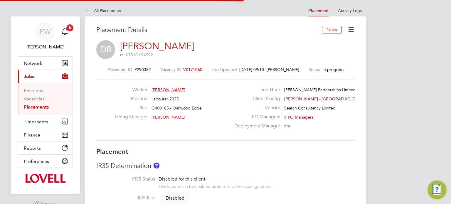
type input "17:00"
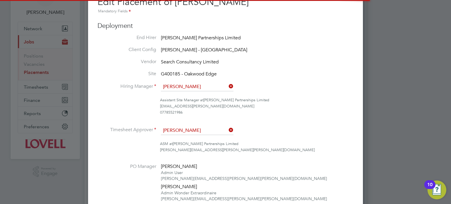
click at [193, 128] on input "[PERSON_NAME]" at bounding box center [197, 130] width 73 height 9
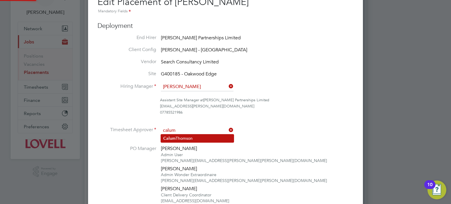
click at [195, 139] on li "[PERSON_NAME]" at bounding box center [197, 139] width 73 height 8
type input "[PERSON_NAME]"
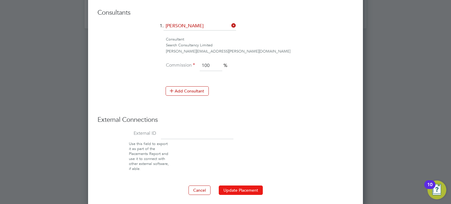
click at [243, 186] on button "Update Placement" at bounding box center [241, 190] width 44 height 9
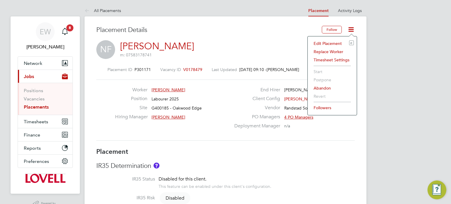
click at [339, 41] on li "Edit Placement e" at bounding box center [332, 43] width 43 height 8
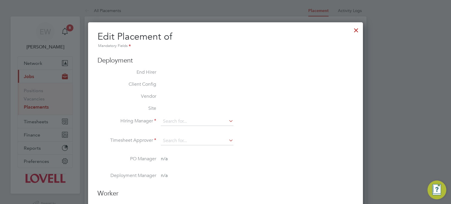
type input "[PERSON_NAME]"
type input "18 Aug 2025"
type input "26 Sep 2025"
type input "08:00"
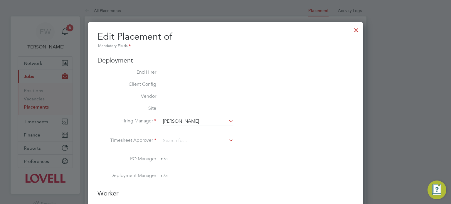
type input "17:00"
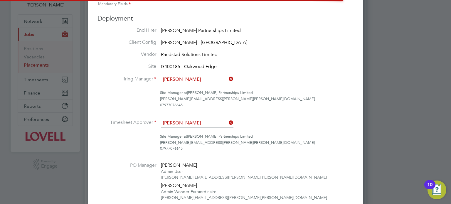
click at [193, 82] on input "[PERSON_NAME]" at bounding box center [197, 79] width 73 height 9
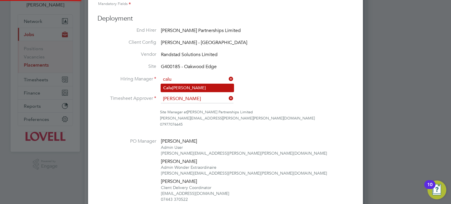
click at [187, 88] on li "Calu m Thomson" at bounding box center [197, 88] width 73 height 8
type input "Calum Thomson"
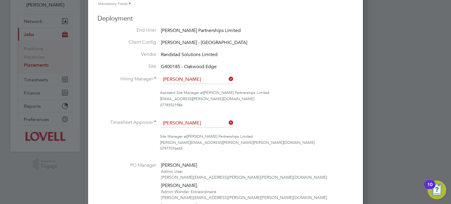
click at [186, 122] on input "[PERSON_NAME]" at bounding box center [197, 123] width 73 height 9
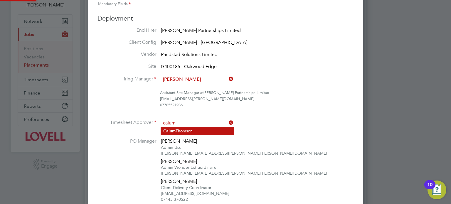
click at [190, 133] on li "Calum Thomson" at bounding box center [197, 131] width 73 height 8
type input "Calum Thomson"
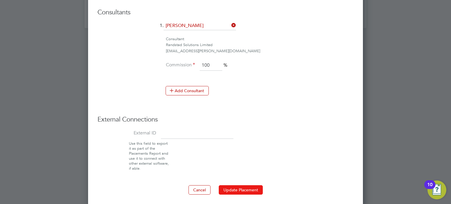
click at [238, 190] on button "Update Placement" at bounding box center [241, 189] width 44 height 9
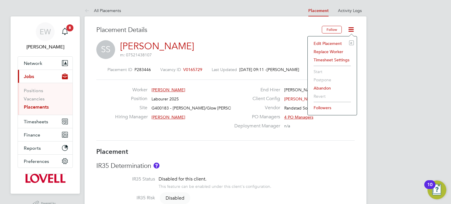
click at [328, 44] on li "Edit Placement e" at bounding box center [332, 43] width 43 height 8
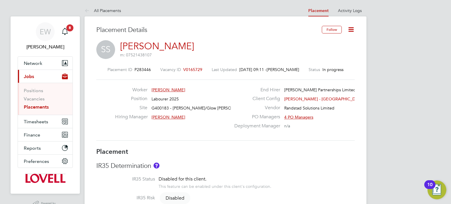
type input "[PERSON_NAME]"
type input "09 Apr 2025"
type input "26 Oct 2025"
type input "08:00"
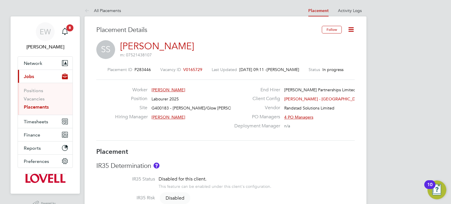
type input "17:00"
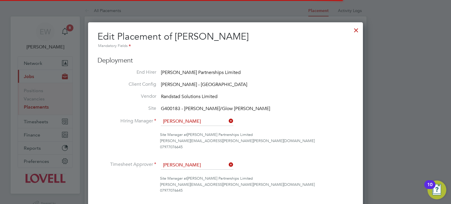
click at [193, 127] on li "Hiring Manager David Todd" at bounding box center [226, 124] width 256 height 15
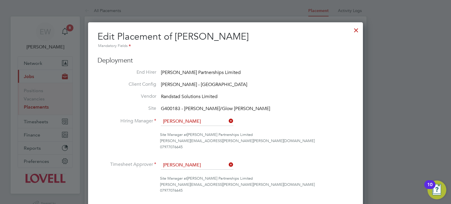
click at [191, 124] on input "[PERSON_NAME]" at bounding box center [197, 121] width 73 height 9
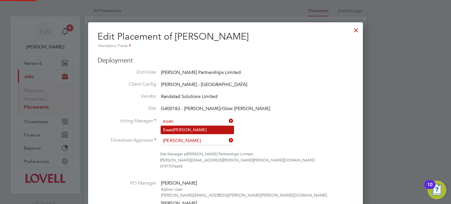
click at [194, 130] on li "[PERSON_NAME]" at bounding box center [197, 130] width 73 height 8
type input "Euan Lindsay"
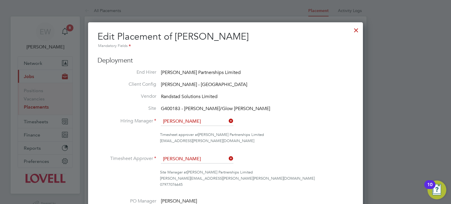
click at [185, 159] on input "David Todd" at bounding box center [197, 159] width 73 height 9
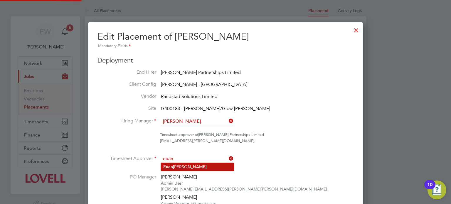
click at [186, 165] on li "Euan Lindsay" at bounding box center [197, 167] width 73 height 8
type input "Euan Lindsay"
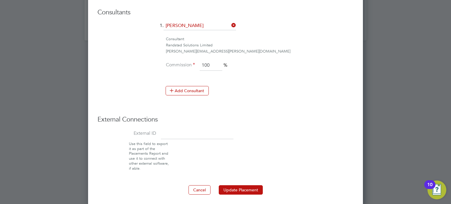
click at [247, 185] on button "Update Placement" at bounding box center [241, 189] width 44 height 9
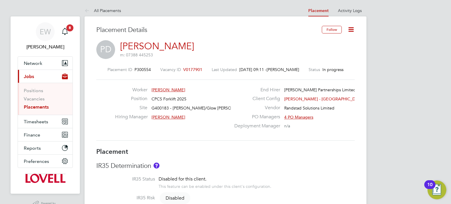
click at [350, 30] on icon at bounding box center [351, 29] width 7 height 7
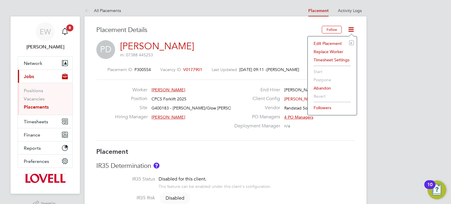
click at [336, 41] on li "Edit Placement e" at bounding box center [332, 43] width 43 height 8
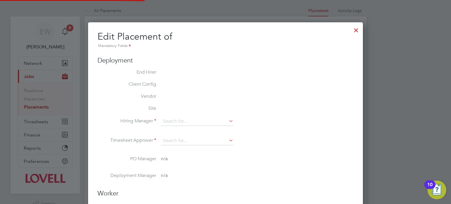
type input "[PERSON_NAME]"
type input "[DATE]"
type input "08:00"
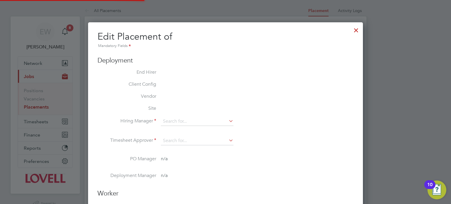
type input "17:00"
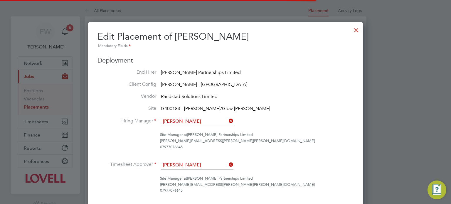
click at [188, 122] on input "[PERSON_NAME]" at bounding box center [197, 121] width 73 height 9
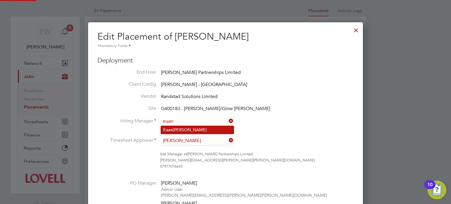
click at [190, 127] on li "[PERSON_NAME]" at bounding box center [197, 130] width 73 height 8
type input "[PERSON_NAME]"
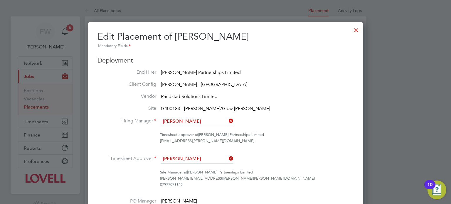
click at [188, 157] on input "David Todd" at bounding box center [197, 159] width 73 height 9
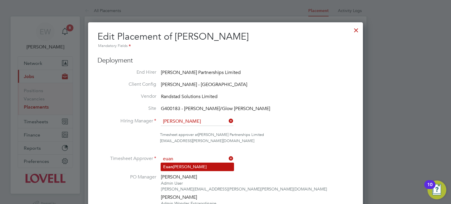
click at [192, 165] on li "Euan Lindsay" at bounding box center [197, 167] width 73 height 8
type input "Euan Lindsay"
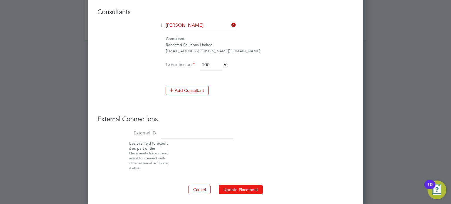
click at [234, 187] on button "Update Placement" at bounding box center [241, 189] width 44 height 9
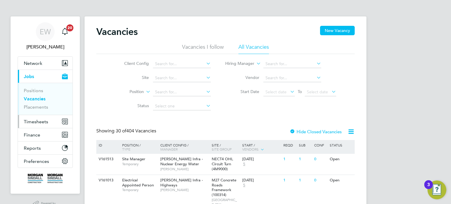
click at [34, 121] on span "Timesheets" at bounding box center [36, 122] width 24 height 6
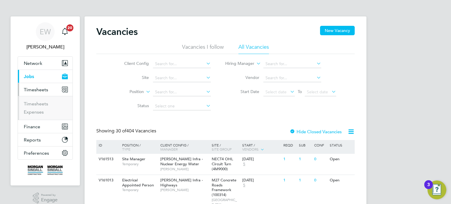
click at [32, 74] on span "Jobs" at bounding box center [29, 77] width 10 height 6
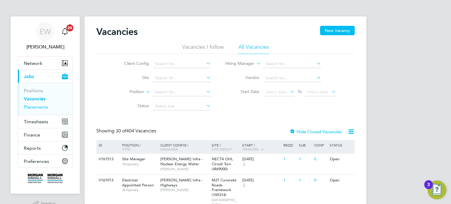
click at [41, 108] on link "Placements" at bounding box center [36, 107] width 24 height 6
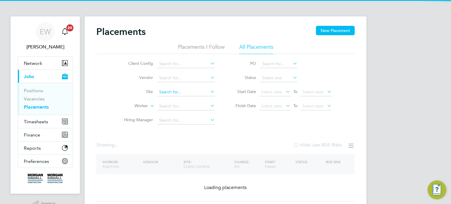
click at [171, 93] on input at bounding box center [186, 92] width 58 height 8
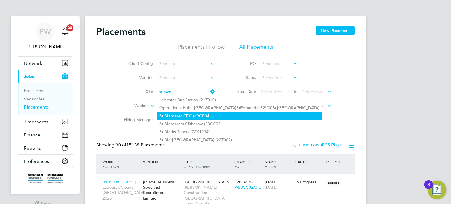
click at [188, 116] on li "St Mar garet CDC (49CB04" at bounding box center [239, 116] width 165 height 8
type input "St Margaret CDC (49CB04"
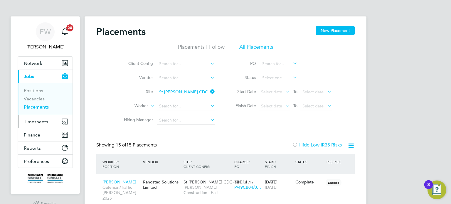
click at [38, 117] on button "Timesheets" at bounding box center [45, 121] width 55 height 13
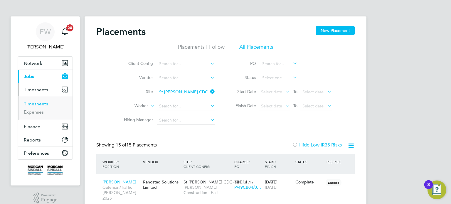
click at [37, 103] on link "Timesheets" at bounding box center [36, 104] width 24 height 6
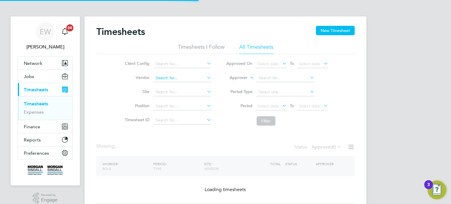
click at [169, 76] on input at bounding box center [183, 78] width 58 height 8
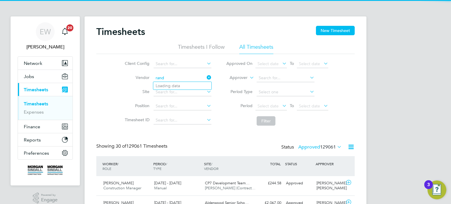
scroll to position [15, 51]
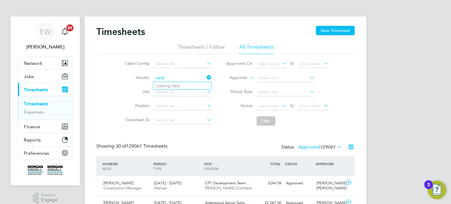
type input "Randstad Solutions Limited"
click at [273, 107] on span "Select date" at bounding box center [268, 105] width 21 height 5
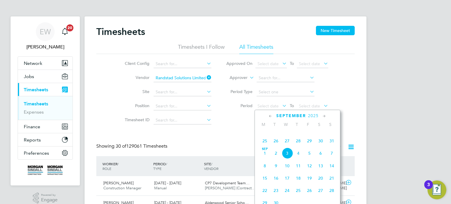
click at [323, 134] on span "23" at bounding box center [320, 128] width 11 height 11
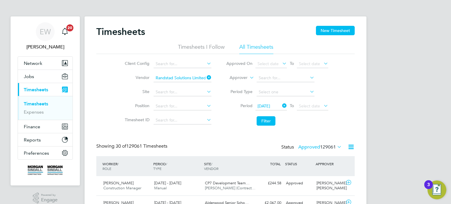
click at [307, 101] on li "Period 23 Aug 2025 To Select date" at bounding box center [277, 106] width 117 height 14
click at [308, 103] on span "Select date" at bounding box center [312, 107] width 31 height 8
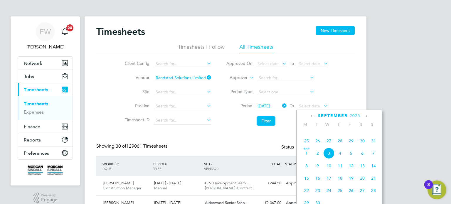
click at [352, 147] on span "29" at bounding box center [351, 140] width 11 height 11
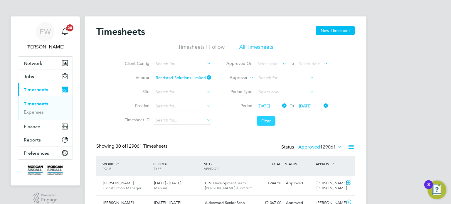
click at [264, 118] on button "Filter" at bounding box center [266, 120] width 19 height 9
click at [318, 147] on label "Approved 209" at bounding box center [325, 147] width 36 height 6
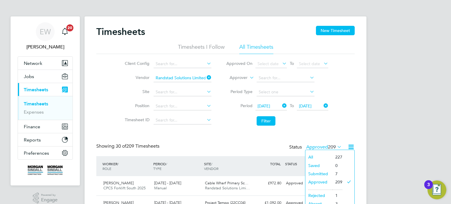
click at [312, 173] on li "Submitted" at bounding box center [319, 174] width 27 height 8
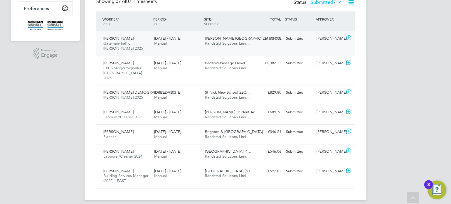
click at [326, 49] on div "Simon Yohannes Gateman/Traffic Marshall 2025 23 - 29 Aug 2025 23 - 29 Aug 2025 …" at bounding box center [225, 43] width 259 height 24
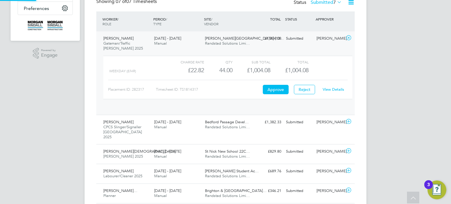
scroll to position [10, 57]
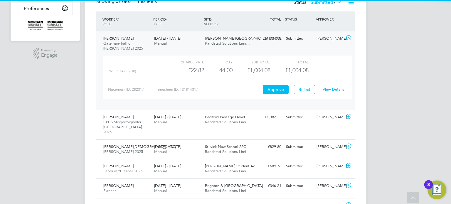
click at [338, 87] on link "View Details" at bounding box center [333, 89] width 21 height 5
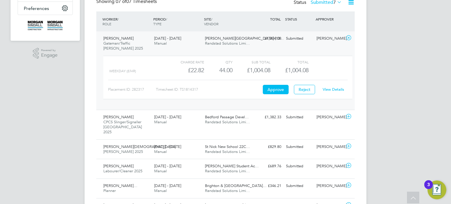
click at [232, 51] on div "Simon Yohannes Gateman/Traffic Marshall 2025 23 - 29 Aug 2025 23 - 29 Aug 2025 …" at bounding box center [225, 70] width 259 height 78
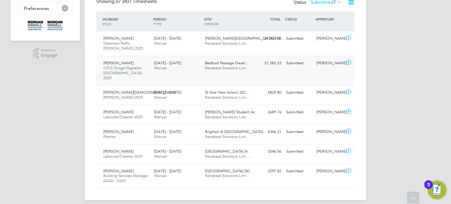
click at [244, 66] on span "Randstad Solutions Limi…" at bounding box center [227, 68] width 45 height 5
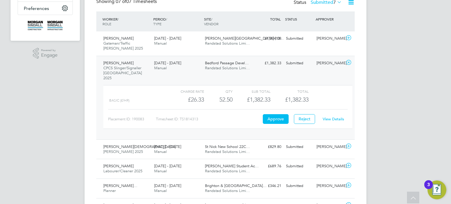
click at [329, 117] on link "View Details" at bounding box center [333, 119] width 21 height 5
click at [262, 64] on div "£1,382.33 Submitted" at bounding box center [268, 63] width 31 height 10
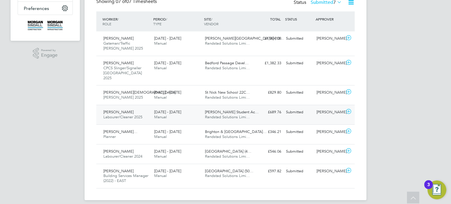
click at [304, 108] on div "Submitted" at bounding box center [299, 113] width 31 height 10
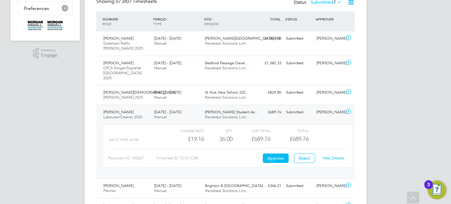
click at [329, 154] on div "View Details" at bounding box center [333, 158] width 29 height 9
click at [331, 156] on link "View Details" at bounding box center [333, 158] width 21 height 5
click at [305, 88] on div "Submitted" at bounding box center [299, 93] width 31 height 10
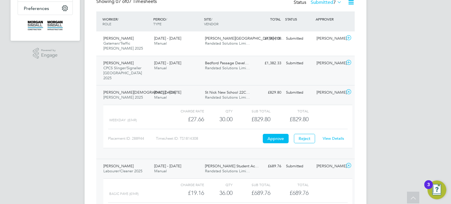
click at [329, 62] on div "Daniel Mayger" at bounding box center [329, 63] width 31 height 10
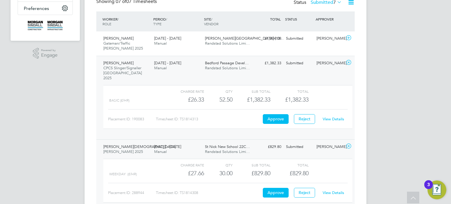
click at [334, 117] on link "View Details" at bounding box center [333, 119] width 21 height 5
click at [287, 65] on div "Submitted" at bounding box center [299, 63] width 31 height 10
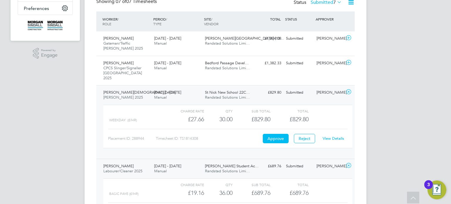
click at [333, 136] on link "View Details" at bounding box center [333, 138] width 21 height 5
click at [235, 96] on div "St Nick New School 22C… Randstad Solutions Limi…" at bounding box center [228, 95] width 51 height 15
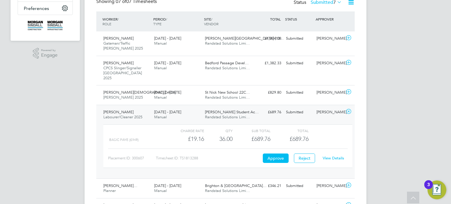
click at [330, 154] on div "View Details" at bounding box center [333, 158] width 29 height 9
click at [330, 156] on link "View Details" at bounding box center [333, 158] width 21 height 5
click at [274, 108] on div "£689.76 Submitted" at bounding box center [268, 113] width 31 height 10
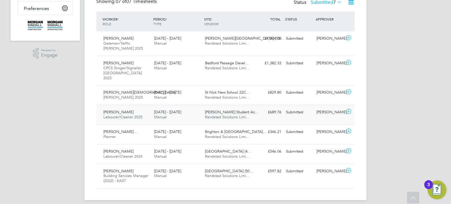
click at [220, 110] on span "Clive Booth Student Ac…" at bounding box center [232, 112] width 54 height 5
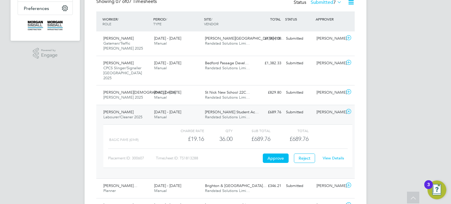
click at [220, 110] on span "Clive Booth Student Ac…" at bounding box center [232, 112] width 54 height 5
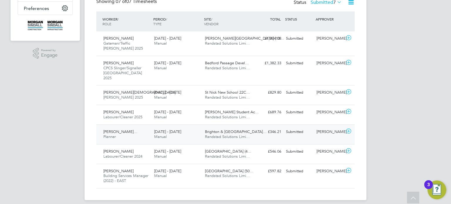
click at [314, 127] on div "Submitted" at bounding box center [299, 132] width 31 height 10
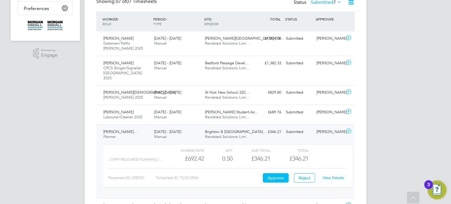
click at [337, 175] on link "View Details" at bounding box center [333, 177] width 21 height 5
click at [313, 131] on div "Submitted" at bounding box center [299, 132] width 31 height 10
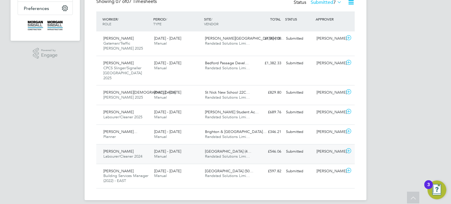
click at [317, 148] on div "Nick Theos" at bounding box center [329, 152] width 31 height 10
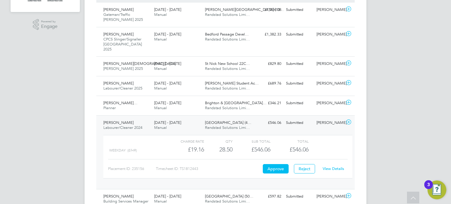
scroll to position [177, 0]
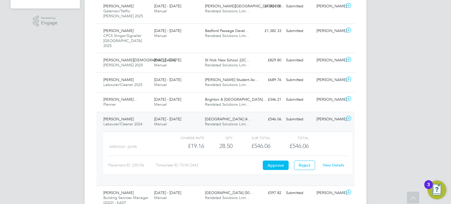
click at [331, 163] on link "View Details" at bounding box center [333, 165] width 21 height 5
click at [336, 115] on div "Nick Theos" at bounding box center [329, 120] width 31 height 10
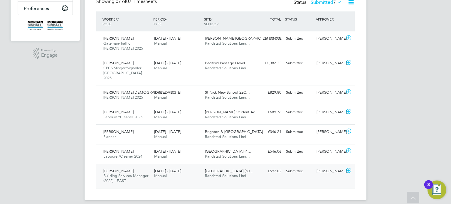
click at [323, 170] on div "John Wardley Building Services Manager (2022) - EAST 23 - 29 Aug 2025 23 - 29 A…" at bounding box center [225, 176] width 259 height 25
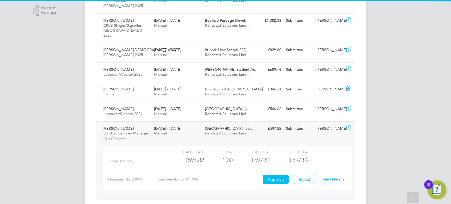
scroll to position [189, 0]
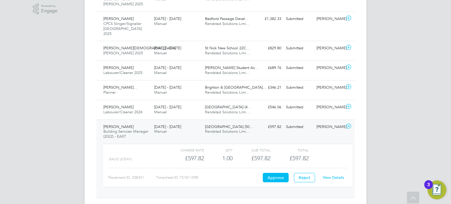
click at [330, 175] on link "View Details" at bounding box center [333, 177] width 21 height 5
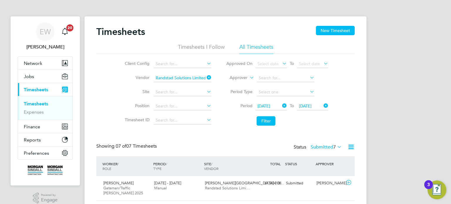
click at [260, 128] on li "Filter" at bounding box center [277, 120] width 117 height 15
click at [270, 125] on button "Filter" at bounding box center [266, 120] width 19 height 9
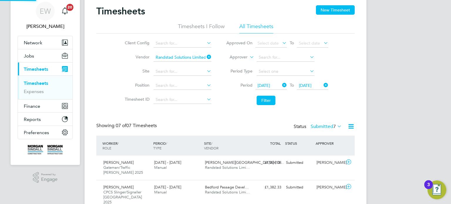
scroll to position [3, 3]
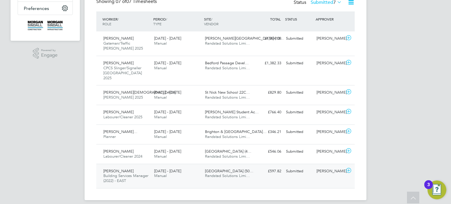
click at [328, 167] on div "Chris Webb" at bounding box center [329, 172] width 31 height 10
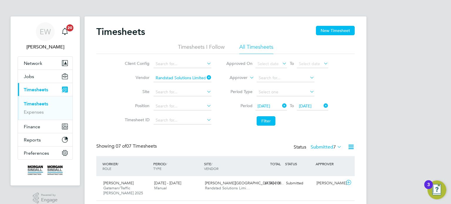
click at [321, 147] on label "Submitted 7" at bounding box center [326, 147] width 31 height 6
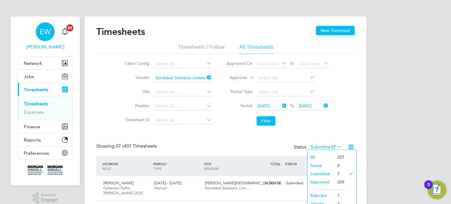
click at [45, 37] on div "EW" at bounding box center [45, 31] width 19 height 19
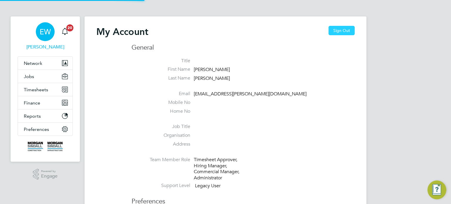
type input "emma.wells@randstad.co.uk"
click at [335, 34] on button "Sign Out" at bounding box center [342, 30] width 26 height 9
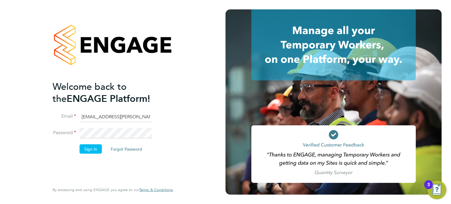
click at [121, 118] on input "emma.wells@randstad.co.uk" at bounding box center [116, 117] width 73 height 11
type input "[EMAIL_ADDRESS][DOMAIN_NAME]"
click at [92, 149] on button "Sign In" at bounding box center [91, 148] width 22 height 9
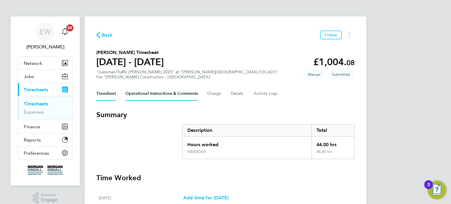
click at [128, 93] on Comments-tab "Operational Instructions & Comments" at bounding box center [162, 94] width 73 height 14
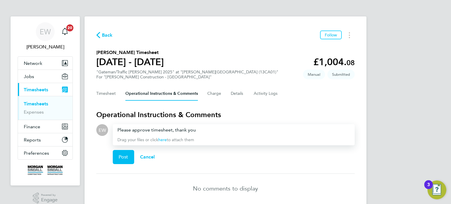
drag, startPoint x: 207, startPoint y: 130, endPoint x: 90, endPoint y: 128, distance: 116.7
click at [90, 128] on div "Back Follow Simon Yohannes's Timesheet 23 - 29 Aug 2025 £1,004. 08 "Gateman/Tra…" at bounding box center [226, 116] width 282 height 201
copy div "Please approve timesheet, thank you"
click at [119, 152] on button "Post" at bounding box center [123, 157] width 21 height 14
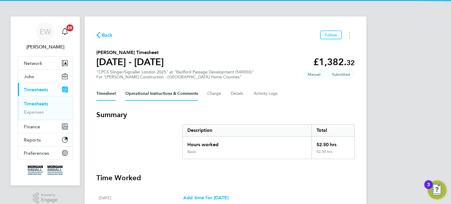
click at [157, 96] on Comments-tab "Operational Instructions & Comments" at bounding box center [162, 94] width 73 height 14
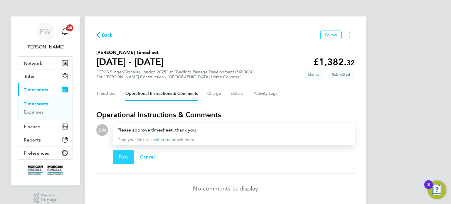
click at [120, 160] on button "Post" at bounding box center [123, 157] width 21 height 14
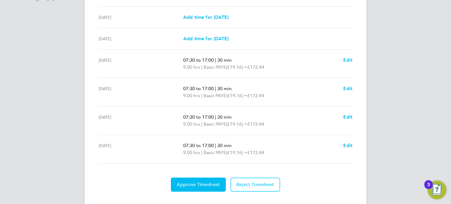
scroll to position [204, 0]
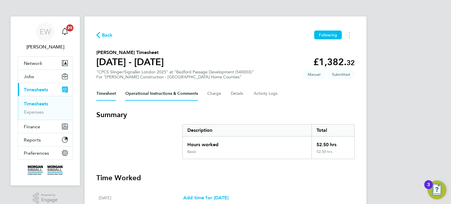
click at [158, 95] on Comments-tab "Operational Instructions & Comments" at bounding box center [162, 94] width 73 height 14
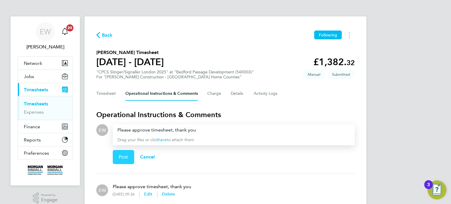
click at [121, 151] on button "Post" at bounding box center [123, 157] width 21 height 14
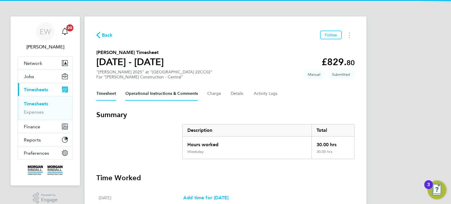
click at [168, 98] on Comments-tab "Operational Instructions & Comments" at bounding box center [162, 94] width 73 height 14
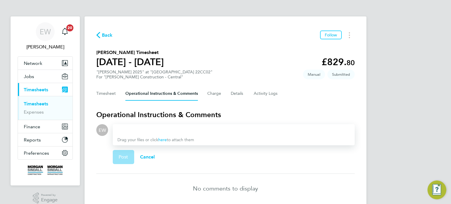
scroll to position [22, 0]
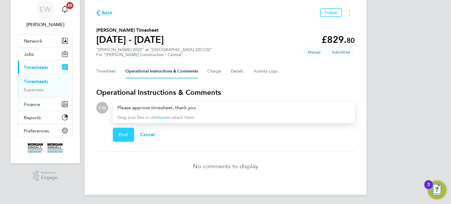
click at [122, 133] on span "Post" at bounding box center [124, 135] width 10 height 6
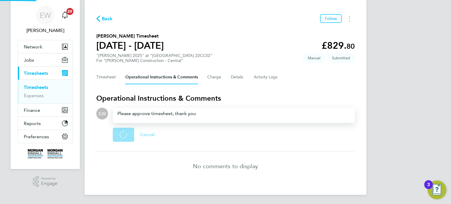
scroll to position [6, 0]
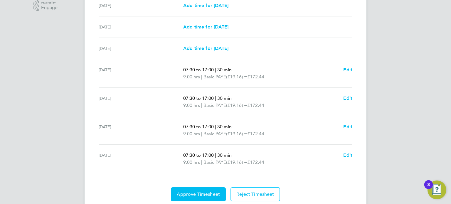
scroll to position [194, 0]
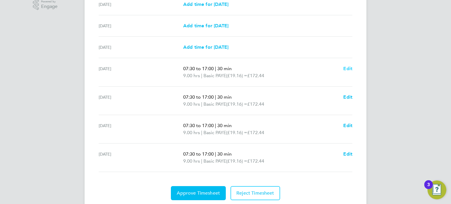
click at [349, 68] on span "Edit" at bounding box center [348, 69] width 9 height 6
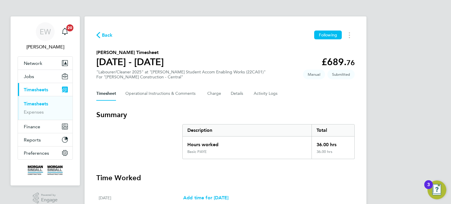
select select "30"
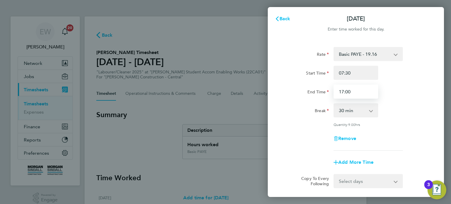
drag, startPoint x: 362, startPoint y: 88, endPoint x: 262, endPoint y: 88, distance: 100.2
click at [262, 88] on div "Back [DATE] Enter time worked for this day. Rate Basic PAYE - 19.16 OT PAYE - 2…" at bounding box center [225, 102] width 451 height 204
type input "18:00"
click at [379, 118] on div "Rate Basic PAYE - 19.16 OT PAYE - 27.44 Start Time 07:30 End Time 18:00 Break 0…" at bounding box center [356, 99] width 143 height 104
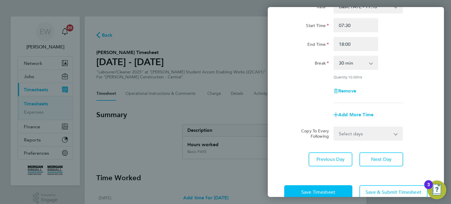
scroll to position [58, 0]
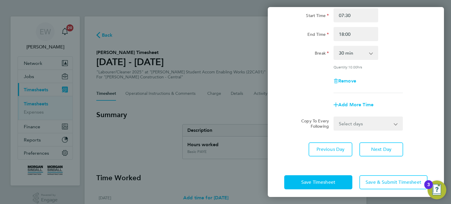
click at [359, 117] on select "Select days Day Wednesday Thursday Friday" at bounding box center [365, 123] width 62 height 13
select select "DAY"
click at [334, 117] on select "Select days Day Wednesday Thursday Friday" at bounding box center [365, 123] width 62 height 13
select select "2025-08-29"
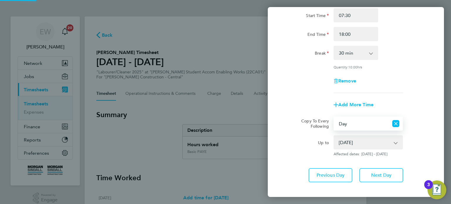
click at [362, 147] on select "27 Aug 2025 28 Aug 2025 29 Aug 2025" at bounding box center [364, 142] width 61 height 13
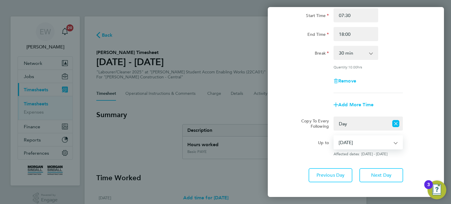
click at [334, 136] on select "27 Aug 2025 28 Aug 2025 29 Aug 2025" at bounding box center [364, 142] width 61 height 13
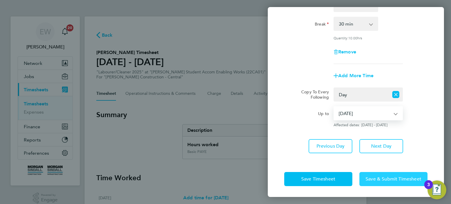
click at [371, 174] on button "Save & Submit Timesheet" at bounding box center [394, 179] width 68 height 14
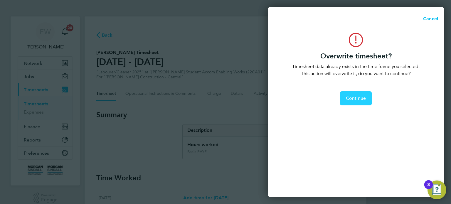
click at [354, 99] on span "Continue" at bounding box center [356, 99] width 20 height 6
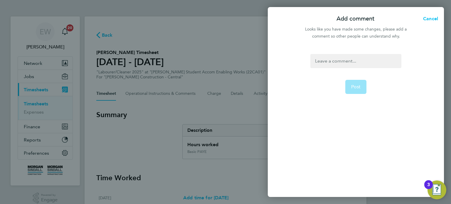
click at [341, 62] on div at bounding box center [356, 61] width 91 height 14
click at [352, 83] on button "Post" at bounding box center [356, 87] width 21 height 14
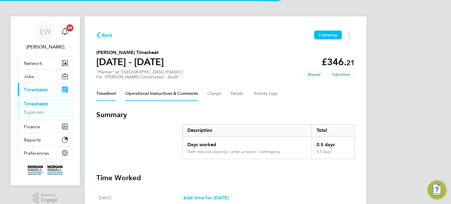
click at [138, 91] on Comments-tab "Operational Instructions & Comments" at bounding box center [162, 94] width 73 height 14
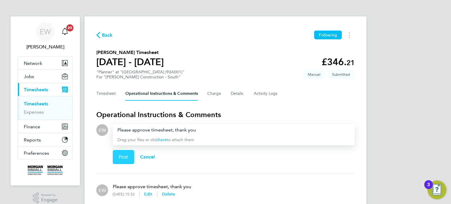
click at [124, 155] on span "Post" at bounding box center [124, 157] width 10 height 6
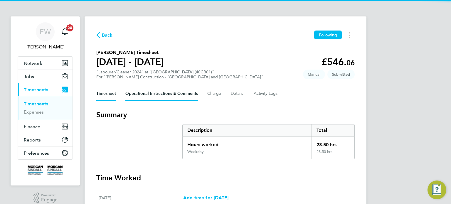
click at [159, 91] on Comments-tab "Operational Instructions & Comments" at bounding box center [162, 94] width 73 height 14
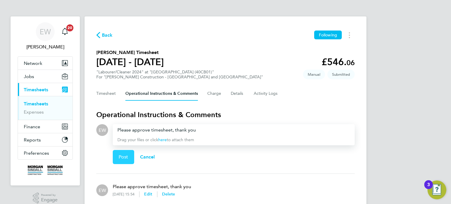
click at [116, 154] on button "Post" at bounding box center [123, 157] width 21 height 14
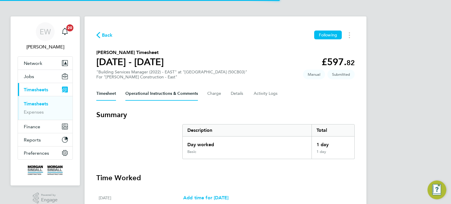
click at [149, 96] on Comments-tab "Operational Instructions & Comments" at bounding box center [162, 94] width 73 height 14
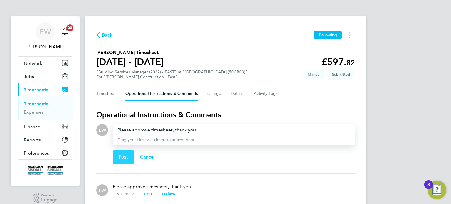
click at [121, 163] on button "Post" at bounding box center [123, 157] width 21 height 14
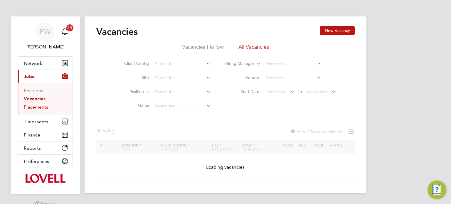
click at [42, 108] on link "Placements" at bounding box center [36, 107] width 24 height 6
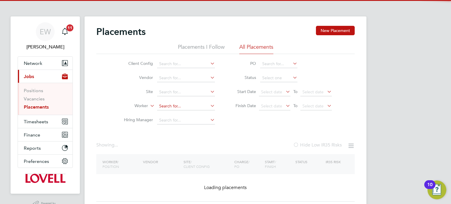
click at [173, 108] on input at bounding box center [186, 106] width 58 height 8
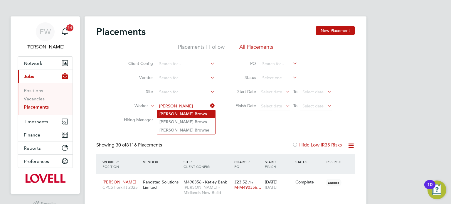
click at [195, 113] on b "Brown" at bounding box center [201, 114] width 12 height 5
type input "[PERSON_NAME]"
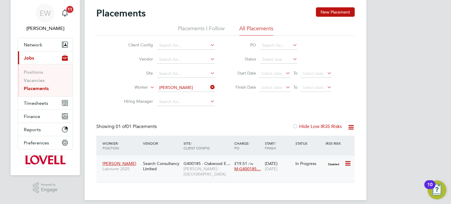
click at [201, 169] on span "[PERSON_NAME] - [GEOGRAPHIC_DATA]" at bounding box center [208, 171] width 48 height 11
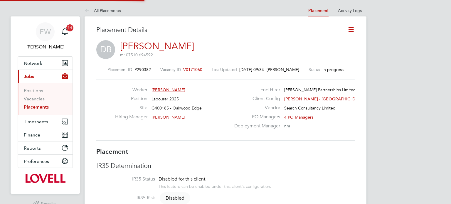
click at [351, 29] on icon at bounding box center [351, 29] width 7 height 7
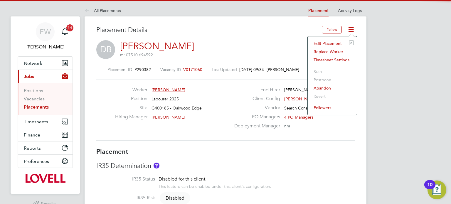
click at [329, 42] on li "Edit Placement e" at bounding box center [332, 43] width 43 height 8
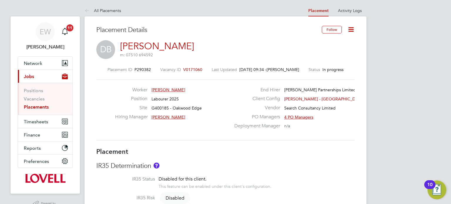
type input "[PERSON_NAME]"
type input "[DATE]"
type input "08:00"
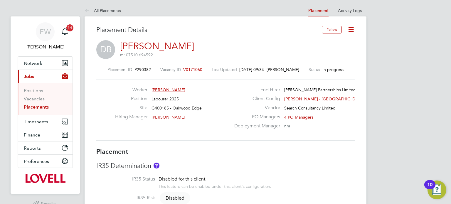
type input "17:00"
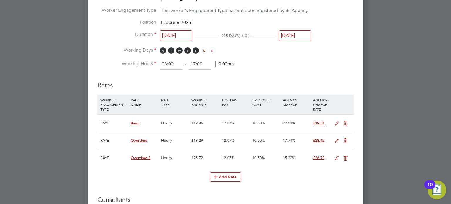
click at [300, 27] on li "Position Labourer 2025" at bounding box center [226, 25] width 256 height 12
click at [300, 31] on input "31 Dec 2025" at bounding box center [295, 35] width 33 height 11
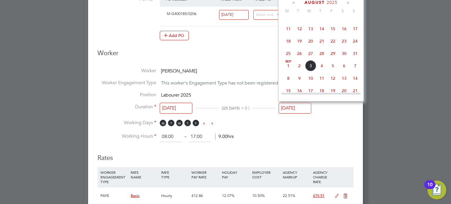
click at [334, 27] on span "15" at bounding box center [333, 28] width 11 height 11
type input "15 Aug 2025"
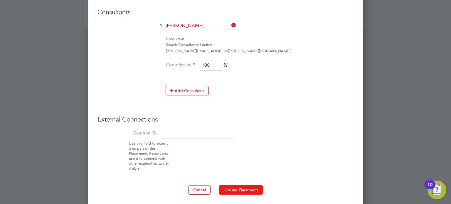
click at [239, 185] on button "Update Placement" at bounding box center [241, 189] width 44 height 9
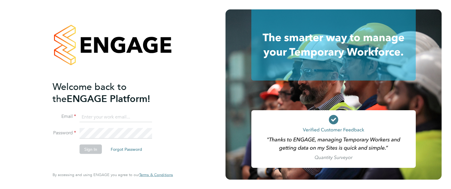
type input "[EMAIL_ADDRESS][DOMAIN_NAME]"
click at [83, 153] on button "Sign In" at bounding box center [91, 148] width 22 height 9
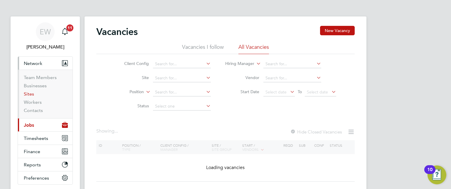
click at [28, 91] on link "Sites" at bounding box center [29, 94] width 10 height 6
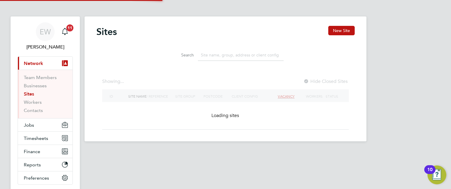
click at [246, 54] on input at bounding box center [241, 54] width 86 height 11
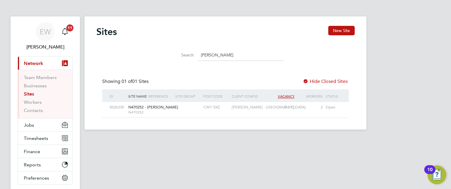
type input "basford"
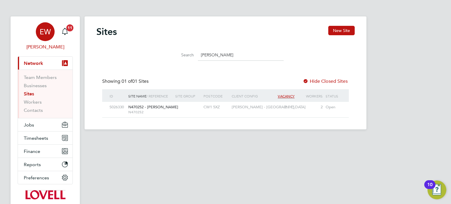
click at [44, 31] on span "EW" at bounding box center [45, 32] width 11 height 8
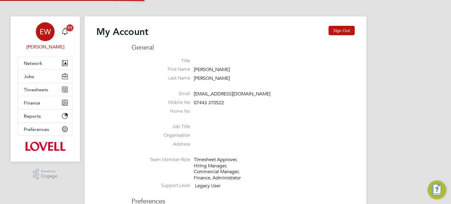
type input "emma.wells@randstad.co.uk"
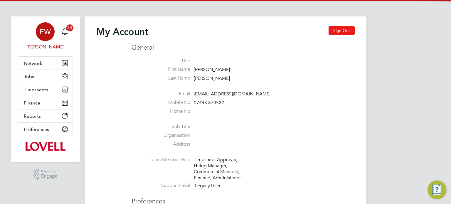
click at [342, 26] on button "Sign Out" at bounding box center [342, 30] width 26 height 9
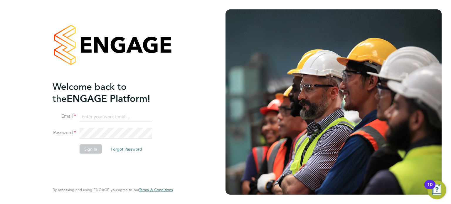
type input "[EMAIL_ADDRESS][DOMAIN_NAME]"
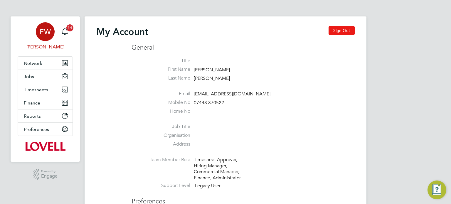
click at [336, 27] on button "Sign Out" at bounding box center [342, 30] width 26 height 9
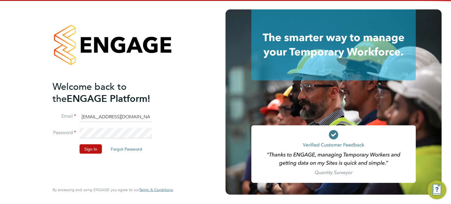
click at [121, 116] on input "[EMAIL_ADDRESS][DOMAIN_NAME]" at bounding box center [116, 117] width 73 height 11
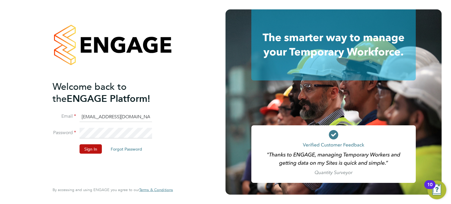
type input "[EMAIL_ADDRESS][DOMAIN_NAME]"
click at [89, 145] on button "Sign In" at bounding box center [91, 148] width 22 height 9
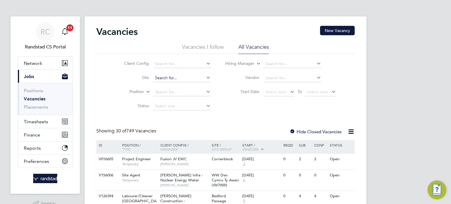
click at [170, 78] on input at bounding box center [182, 78] width 58 height 8
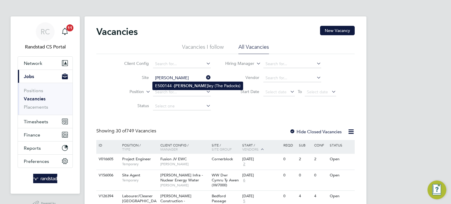
click at [180, 85] on b "Bever" at bounding box center [191, 85] width 34 height 5
type input "E500144 - Beverley (The Padocks)"
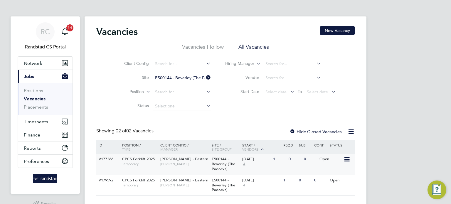
scroll to position [14, 0]
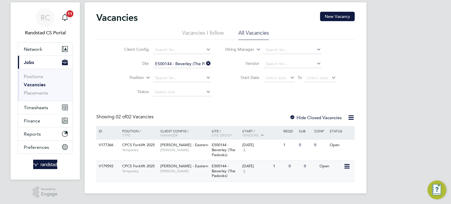
click at [195, 169] on span "[PERSON_NAME]" at bounding box center [184, 171] width 48 height 5
click at [328, 19] on button "New Vacancy" at bounding box center [337, 16] width 35 height 9
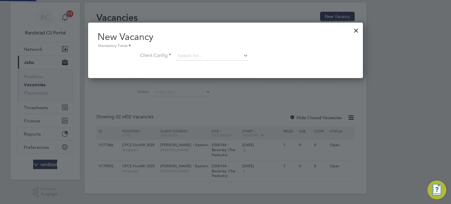
scroll to position [56, 275]
click at [190, 52] on input at bounding box center [212, 56] width 73 height 9
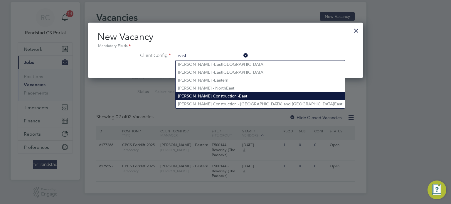
click at [215, 93] on li "Morgan Sindall Construction - East" at bounding box center [260, 96] width 169 height 8
type input "Morgan Sindall Construction - East"
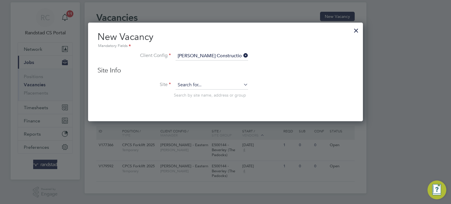
click at [203, 83] on input at bounding box center [212, 85] width 73 height 9
type input "s"
type input "t"
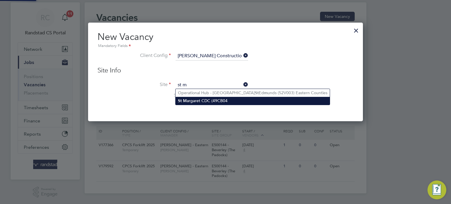
click at [203, 98] on li "St M argaret CDC (49CB04" at bounding box center [253, 101] width 154 height 8
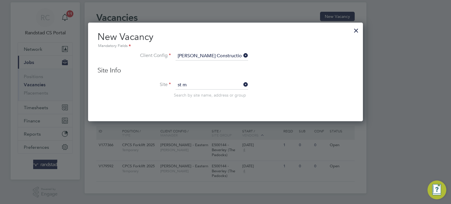
type input "St Margaret CDC (49CB04"
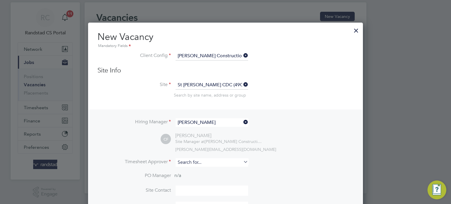
click at [190, 161] on input at bounding box center [212, 162] width 73 height 9
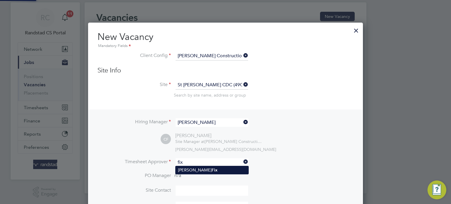
click at [228, 167] on li "Charlie Fix" at bounding box center [212, 170] width 73 height 8
type input "Charlie Fix"
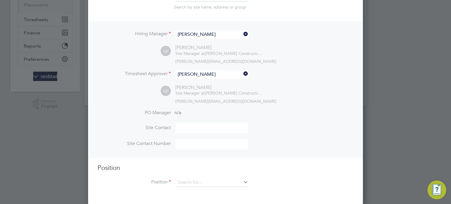
scroll to position [103, 0]
click at [186, 176] on div "Position Position" at bounding box center [226, 178] width 256 height 29
click at [190, 181] on input at bounding box center [212, 182] width 73 height 9
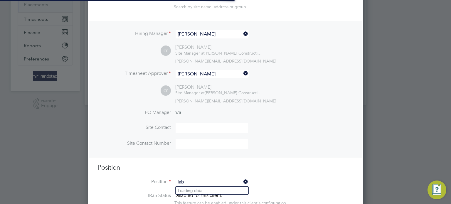
scroll to position [831, 275]
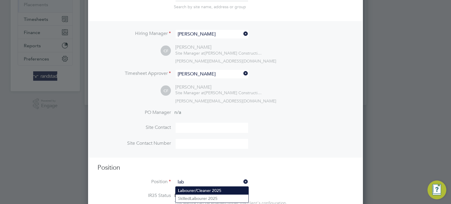
click at [197, 188] on li "Lab ourer/Cleaner 2025" at bounding box center [212, 191] width 73 height 8
type input "Labourer/Cleaner 2025"
type textarea "Attend to site amenities, toilets, offices, drying rooms, canteen etc. Occasion…"
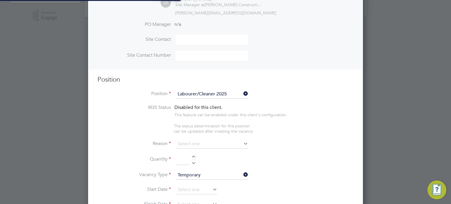
scroll to position [204, 0]
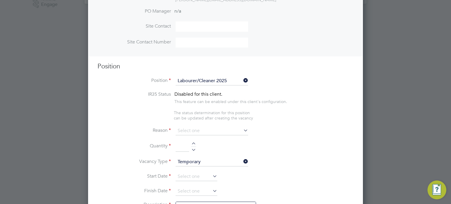
click at [199, 128] on input at bounding box center [212, 131] width 73 height 9
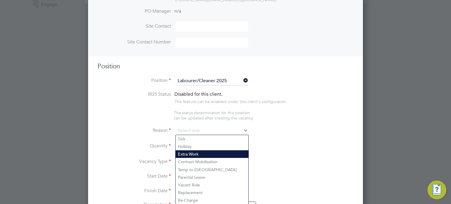
click at [195, 153] on li "Extra Work" at bounding box center [212, 154] width 73 height 8
type input "Extra Work"
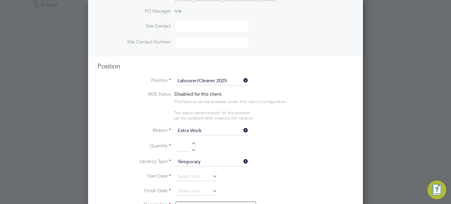
click at [185, 146] on input at bounding box center [183, 146] width 14 height 11
type input "2"
click at [188, 167] on li "Vacancy Type Temporary" at bounding box center [226, 165] width 256 height 15
click at [189, 173] on input at bounding box center [197, 177] width 42 height 9
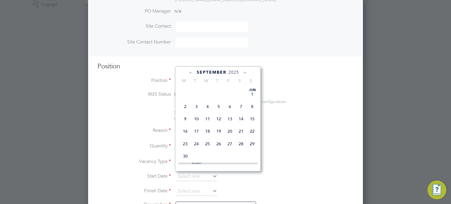
scroll to position [183, 0]
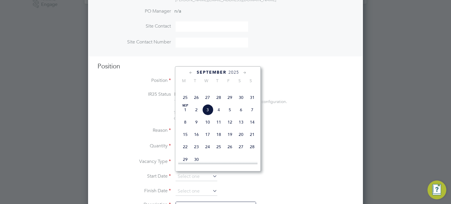
click at [209, 116] on span "3" at bounding box center [207, 109] width 11 height 11
type input "03 Sep 2025"
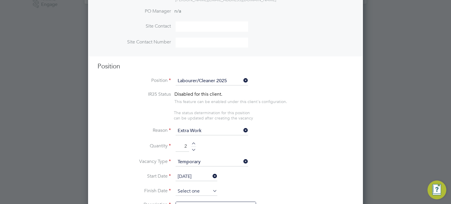
click at [197, 190] on input at bounding box center [197, 191] width 42 height 9
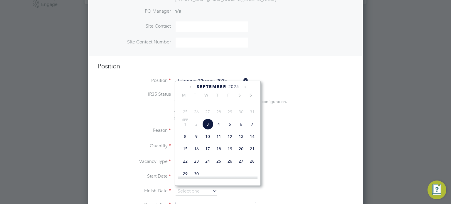
click at [229, 129] on span "5" at bounding box center [230, 124] width 11 height 11
type input "[DATE]"
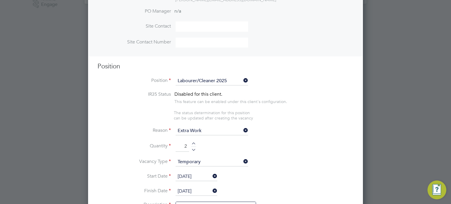
scroll to position [670, 0]
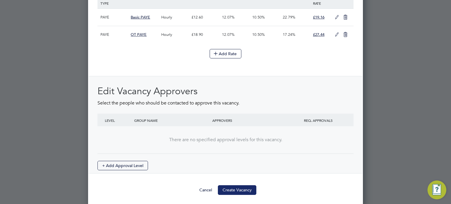
click at [242, 190] on button "Create Vacancy" at bounding box center [237, 189] width 39 height 9
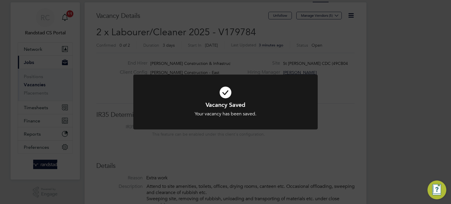
click at [256, 56] on div "Vacancy Saved Your vacancy has been saved. Cancel Okay" at bounding box center [225, 102] width 451 height 204
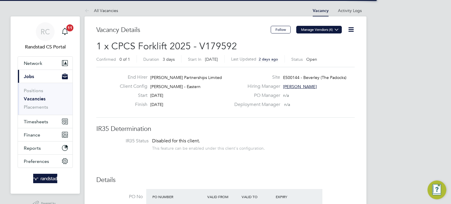
click at [307, 28] on button "Manage Vendors (4)" at bounding box center [320, 30] width 46 height 8
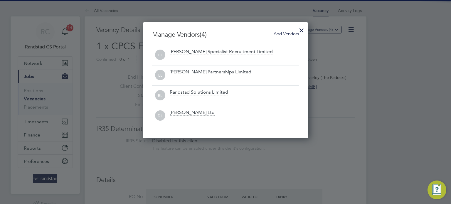
scroll to position [116, 166]
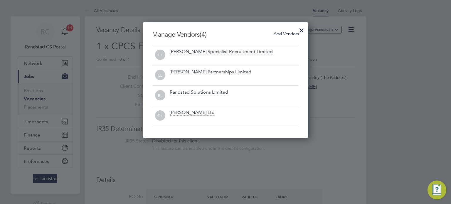
click at [291, 32] on span "Add Vendors" at bounding box center [286, 34] width 25 height 6
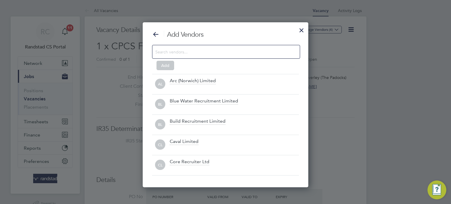
scroll to position [165, 166]
click at [243, 51] on input at bounding box center [221, 52] width 132 height 8
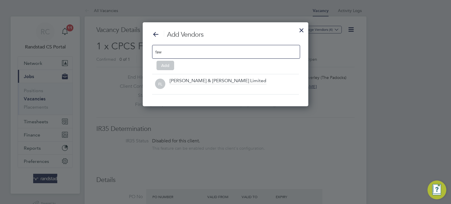
scroll to position [3, 3]
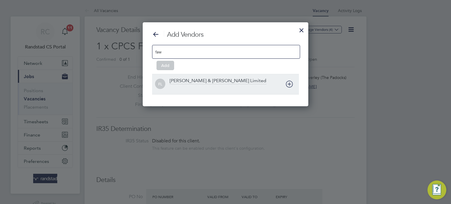
type input "faw"
click at [296, 86] on div at bounding box center [234, 88] width 129 height 6
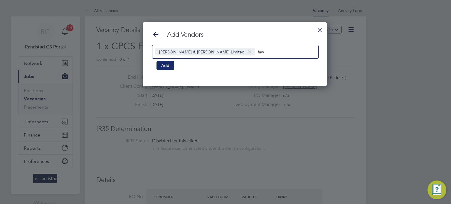
click at [167, 67] on button "Add" at bounding box center [166, 65] width 18 height 9
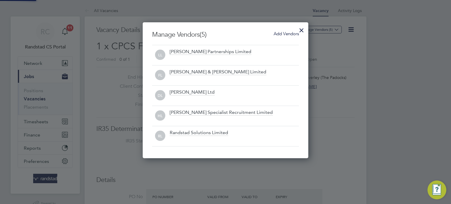
scroll to position [136, 166]
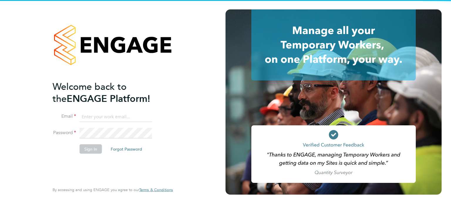
type input "[EMAIL_ADDRESS][DOMAIN_NAME]"
click at [103, 114] on input "[EMAIL_ADDRESS][DOMAIN_NAME]" at bounding box center [116, 117] width 73 height 11
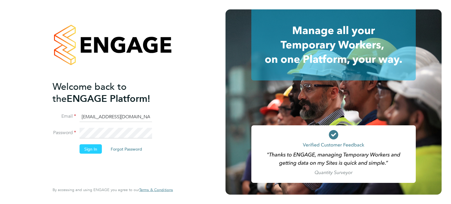
click at [91, 144] on button "Sign In" at bounding box center [91, 148] width 22 height 9
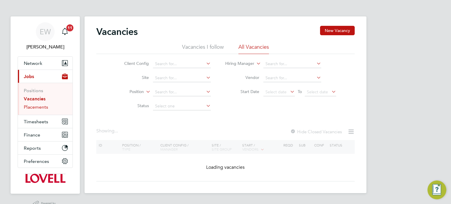
click at [40, 105] on link "Placements" at bounding box center [36, 107] width 24 height 6
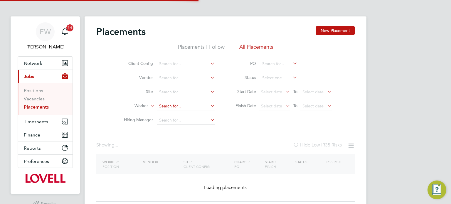
click at [171, 106] on input at bounding box center [186, 106] width 58 height 8
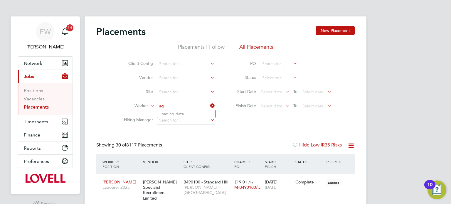
type input "a"
click at [171, 92] on input at bounding box center [186, 92] width 58 height 8
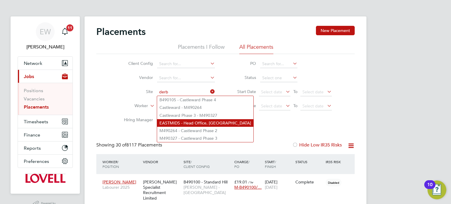
click at [199, 122] on li "EASTMIDS - Head Office, Riverside Court" at bounding box center [205, 123] width 96 height 8
type input "EASTMIDS - Head Office, Riverside Court"
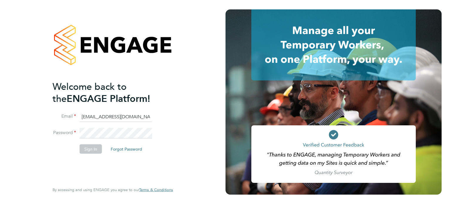
click at [112, 118] on input "[EMAIL_ADDRESS][DOMAIN_NAME]" at bounding box center [116, 117] width 73 height 11
type input "[EMAIL_ADDRESS][DOMAIN_NAME]"
click at [95, 144] on button "Sign In" at bounding box center [91, 148] width 22 height 9
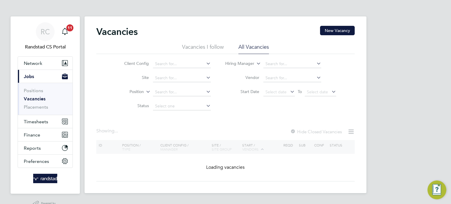
click at [342, 25] on div "Vacancies New Vacancy Vacancies I follow All Vacancies Client Config Site Posit…" at bounding box center [226, 104] width 282 height 177
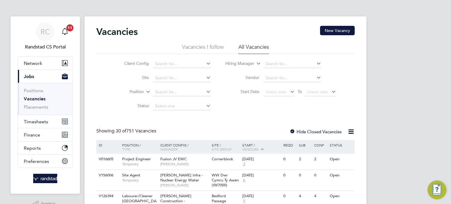
click at [329, 36] on div "Vacancies New Vacancy" at bounding box center [225, 35] width 259 height 18
click at [333, 33] on button "New Vacancy" at bounding box center [337, 30] width 35 height 9
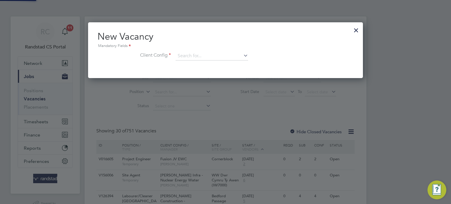
scroll to position [56, 275]
click at [194, 58] on input at bounding box center [212, 56] width 73 height 9
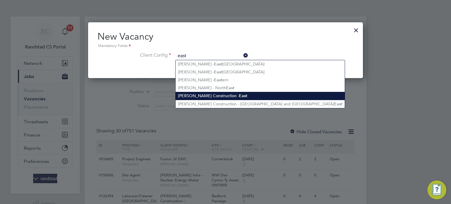
click at [207, 92] on li "Morgan Sindall Construction - East" at bounding box center [260, 96] width 169 height 8
type input "Morgan Sindall Construction - East"
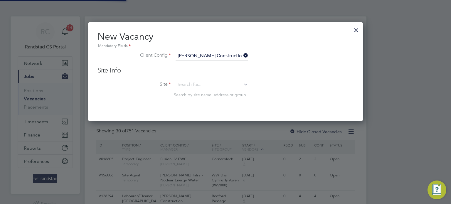
scroll to position [99, 275]
click at [193, 82] on input at bounding box center [212, 85] width 73 height 9
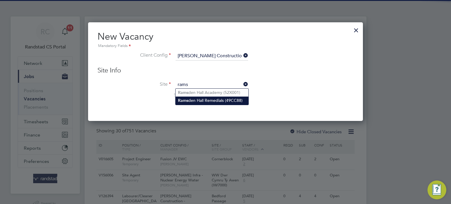
click at [215, 100] on li "Rams den Hall Remedials (49CC88)" at bounding box center [212, 101] width 73 height 8
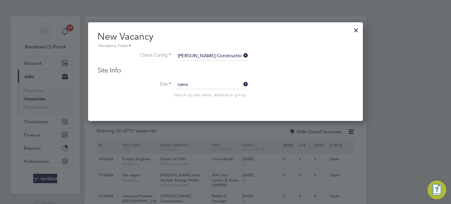
type input "Ramsden Hall Remedials (49CC88)"
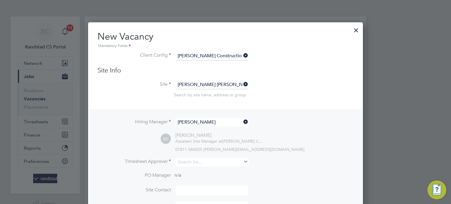
scroll to position [245, 275]
click at [200, 160] on input at bounding box center [212, 162] width 73 height 9
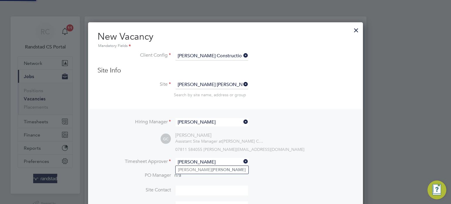
click at [207, 170] on li "George Collins" at bounding box center [212, 170] width 73 height 8
type input "George Collins"
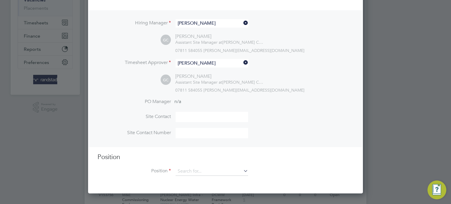
scroll to position [118, 0]
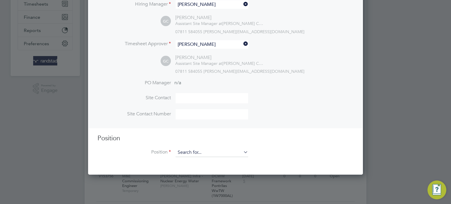
click at [199, 150] on input at bounding box center [212, 152] width 73 height 9
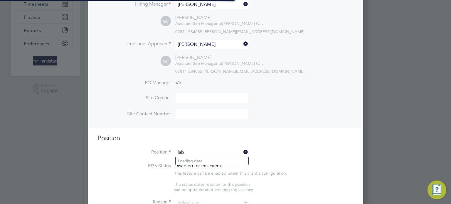
scroll to position [831, 275]
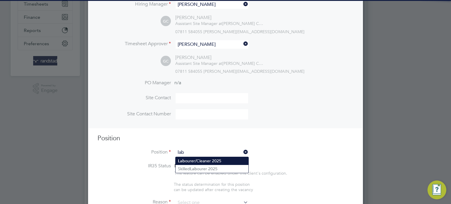
click at [206, 161] on li "Lab ourer/Cleaner 2025" at bounding box center [212, 161] width 73 height 8
type input "Labourer/Cleaner 2025"
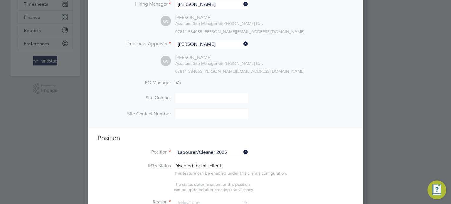
type textarea "Attend to site amenities, toilets, offices, drying rooms, canteen etc. Occasion…"
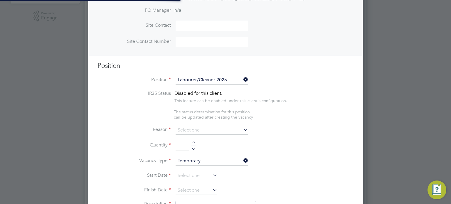
scroll to position [199, 0]
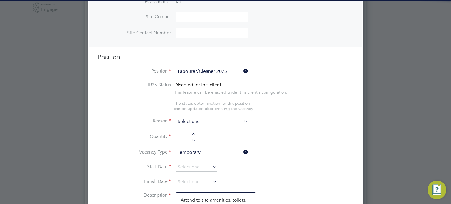
click at [189, 124] on input at bounding box center [212, 122] width 73 height 9
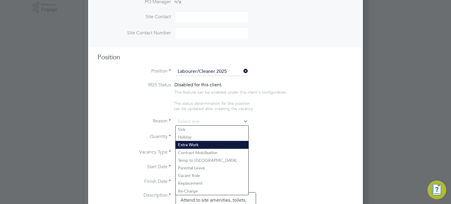
click at [192, 144] on li "Extra Work" at bounding box center [212, 145] width 73 height 8
type input "Extra Work"
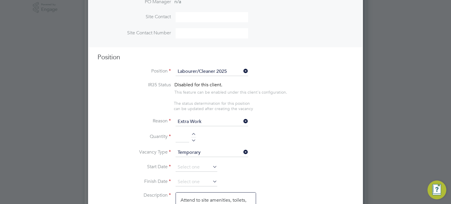
click at [195, 139] on div at bounding box center [193, 140] width 5 height 4
type input "1"
click at [186, 167] on input at bounding box center [197, 167] width 42 height 9
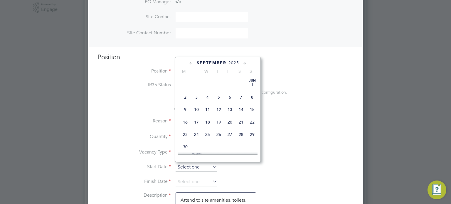
scroll to position [183, 0]
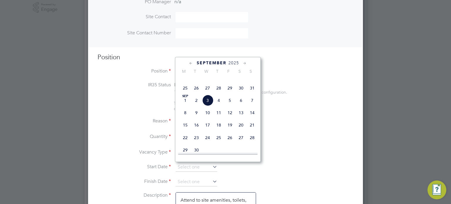
click at [209, 106] on span "3" at bounding box center [207, 100] width 11 height 11
type input "[DATE]"
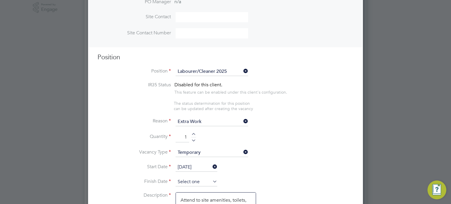
click at [186, 179] on input at bounding box center [197, 182] width 42 height 9
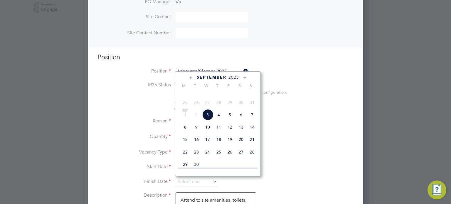
click at [230, 121] on span "5" at bounding box center [230, 114] width 11 height 11
type input "05 Sep 2025"
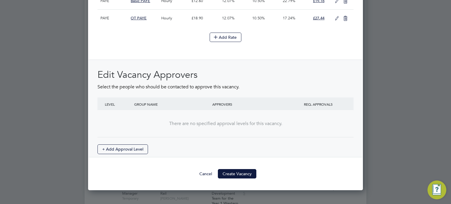
scroll to position [718, 0]
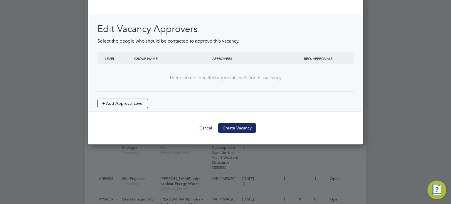
click at [243, 130] on button "Create Vacancy" at bounding box center [237, 127] width 39 height 9
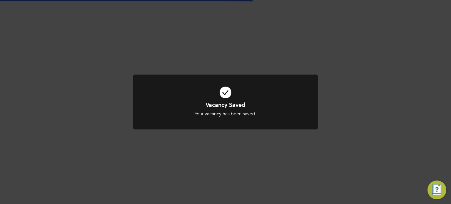
scroll to position [1, 0]
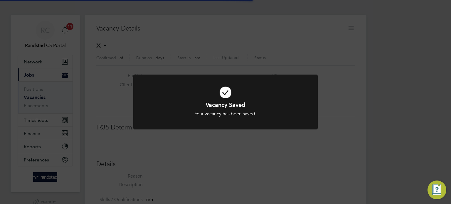
click at [402, 124] on div "Vacancy Saved Your vacancy has been saved. Cancel Okay" at bounding box center [225, 102] width 451 height 204
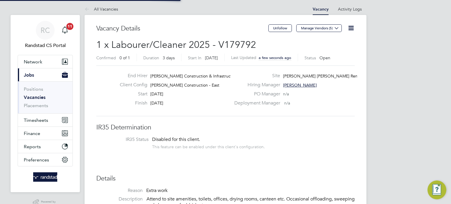
scroll to position [0, 0]
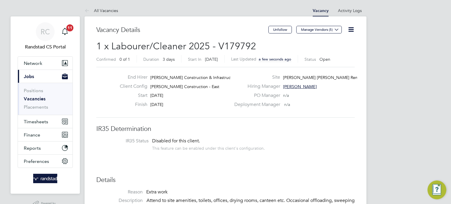
click at [33, 98] on link "Vacancies" at bounding box center [35, 99] width 22 height 6
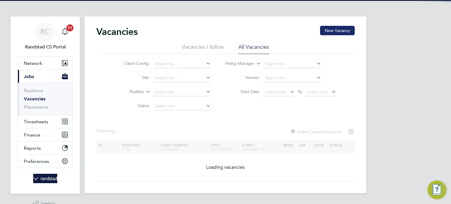
click at [340, 31] on button "New Vacancy" at bounding box center [337, 30] width 35 height 9
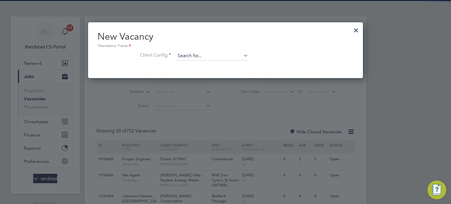
click at [196, 58] on input at bounding box center [212, 56] width 73 height 9
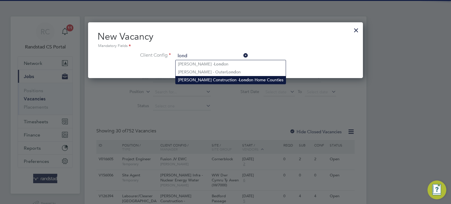
click at [220, 78] on li "Morgan Sindall Construction - Lond on Home Counties" at bounding box center [231, 80] width 110 height 8
type input "[PERSON_NAME] Construction - [GEOGRAPHIC_DATA] Home Counties"
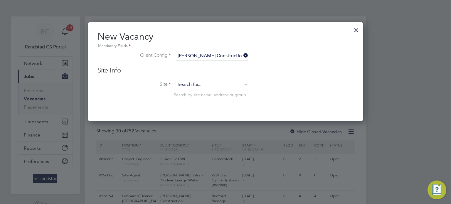
click at [195, 86] on input at bounding box center [212, 85] width 73 height 9
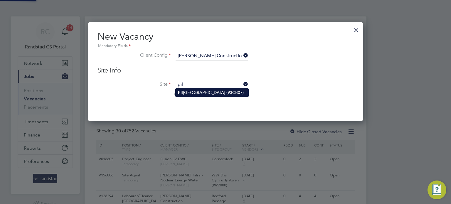
click at [222, 90] on li "Pil grims Way Primary School (93CB07)" at bounding box center [212, 93] width 73 height 8
type input "Pilgrims Way Primary School (93CB07)"
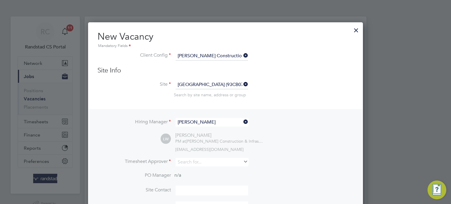
click at [204, 121] on input "Louis Whittington" at bounding box center [212, 122] width 73 height 9
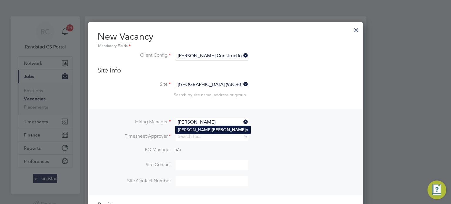
click at [209, 128] on li "Thomas Weede n" at bounding box center [213, 130] width 75 height 8
type input "Thomas Weeden"
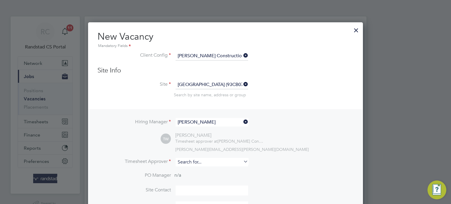
click at [201, 163] on input at bounding box center [212, 162] width 73 height 9
click at [212, 168] on b "Weede" at bounding box center [229, 170] width 34 height 5
type input "Thomas Weeden"
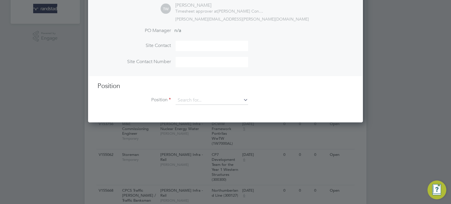
click at [212, 105] on li "Position" at bounding box center [226, 103] width 256 height 15
click at [211, 103] on input at bounding box center [212, 100] width 73 height 9
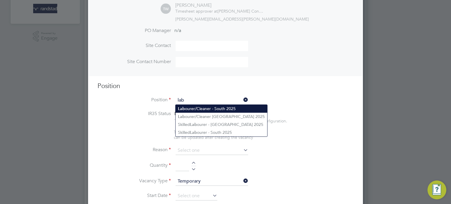
click at [213, 109] on li "Lab ourer/Cleaner - South 2025" at bounding box center [222, 109] width 92 height 8
type input "Labourer/Cleaner - South 2025"
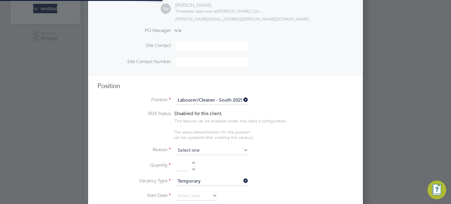
click at [200, 148] on input at bounding box center [212, 150] width 73 height 9
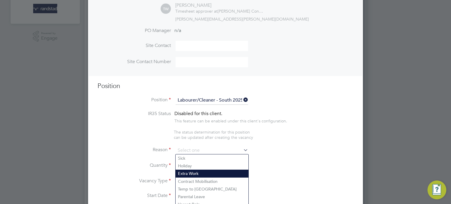
click at [198, 175] on li "Extra Work" at bounding box center [212, 174] width 73 height 8
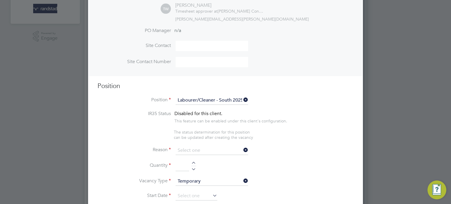
type input "Extra Work"
click at [195, 170] on li "Quantity" at bounding box center [226, 169] width 256 height 16
click at [194, 169] on div at bounding box center [193, 168] width 5 height 4
type input "1"
click at [182, 197] on input at bounding box center [197, 196] width 42 height 9
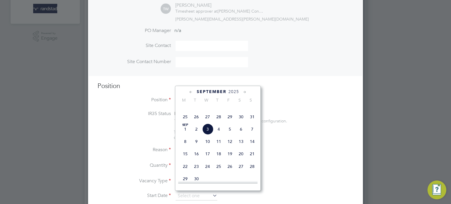
click at [208, 135] on span "3" at bounding box center [207, 129] width 11 height 11
type input "[DATE]"
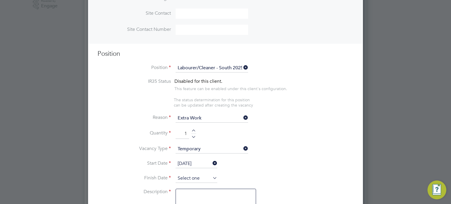
click at [192, 174] on input at bounding box center [197, 178] width 42 height 9
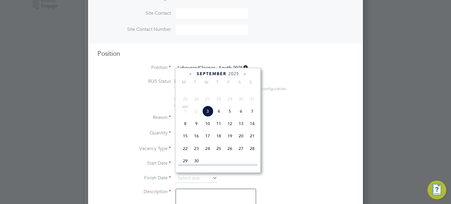
click at [230, 129] on span "12" at bounding box center [230, 123] width 11 height 11
type input "12 Sep 2025"
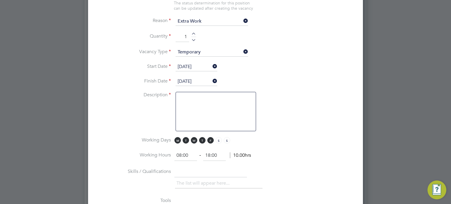
click at [233, 122] on textarea at bounding box center [216, 111] width 81 height 39
type textarea "Labour Duties"
click at [302, 133] on li "Description Labour Duties" at bounding box center [226, 114] width 256 height 45
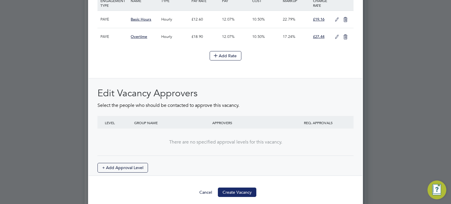
click at [245, 188] on button "Create Vacancy" at bounding box center [237, 192] width 39 height 9
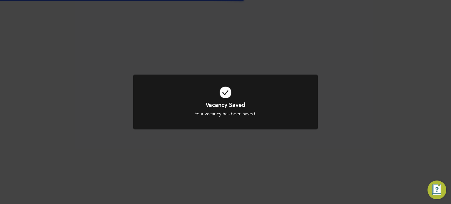
click at [371, 108] on div "Vacancy Saved Your vacancy has been saved. Cancel Okay" at bounding box center [225, 102] width 451 height 204
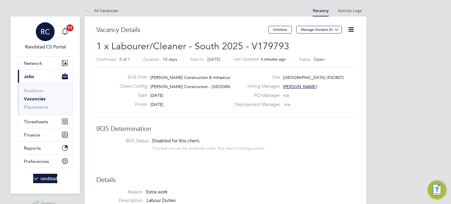
click at [41, 35] on span "RC" at bounding box center [45, 32] width 9 height 8
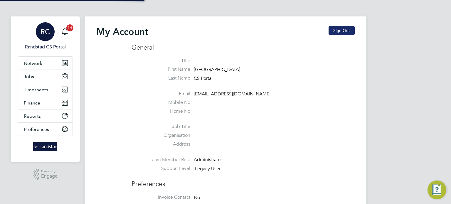
type input "[EMAIL_ADDRESS][DOMAIN_NAME]"
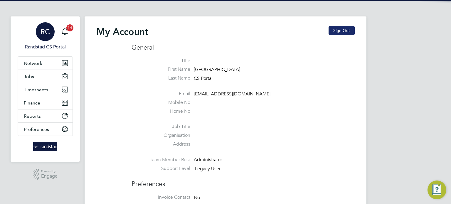
click at [345, 35] on button "Sign Out" at bounding box center [342, 30] width 26 height 9
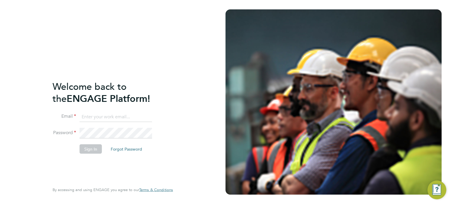
type input "[EMAIL_ADDRESS][DOMAIN_NAME]"
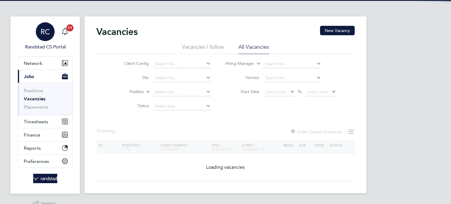
click at [48, 26] on div "RC" at bounding box center [45, 31] width 19 height 19
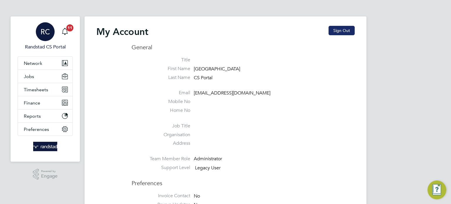
click at [346, 30] on button "Sign Out" at bounding box center [342, 30] width 26 height 9
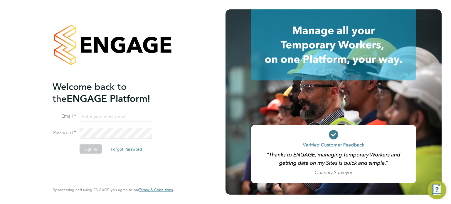
click at [97, 121] on input at bounding box center [116, 117] width 73 height 11
type input "[EMAIL_ADDRESS][DOMAIN_NAME]"
click at [88, 148] on button "Sign In" at bounding box center [91, 148] width 22 height 9
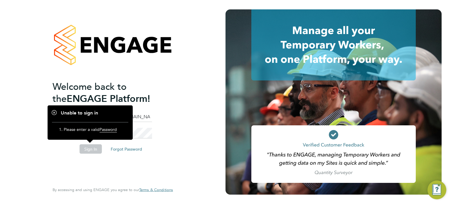
click at [158, 131] on li "Password" at bounding box center [110, 136] width 115 height 16
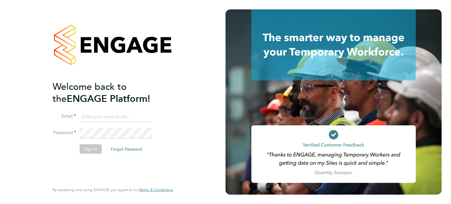
click at [116, 115] on input at bounding box center [116, 117] width 73 height 11
click at [128, 118] on input "[EMAIL_ADDRESS][DOMAIN_NAME]" at bounding box center [116, 117] width 73 height 11
type input "[EMAIL_ADDRESS][DOMAIN_NAME]"
click at [89, 147] on button "Sign In" at bounding box center [91, 148] width 22 height 9
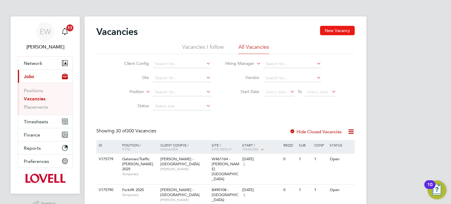
click at [340, 29] on button "New Vacancy" at bounding box center [337, 30] width 35 height 9
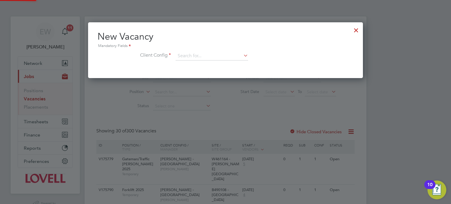
scroll to position [56, 275]
click at [212, 54] on input at bounding box center [212, 56] width 73 height 9
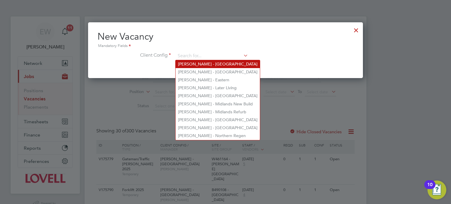
click at [213, 64] on li "Lovell - East Anglia" at bounding box center [218, 64] width 84 height 8
type input "Lovell - East Anglia"
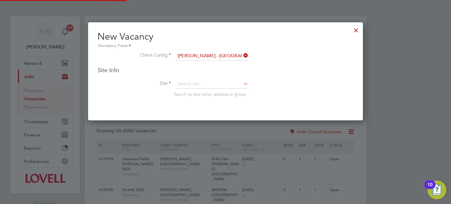
scroll to position [98, 275]
click at [195, 83] on input at bounding box center [212, 84] width 73 height 9
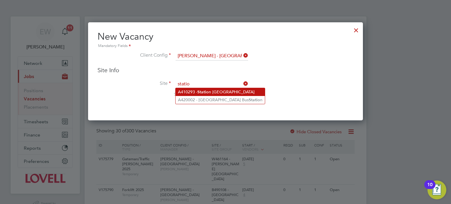
click at [221, 95] on li "A410293 - Statio n Road Isleham" at bounding box center [220, 92] width 89 height 8
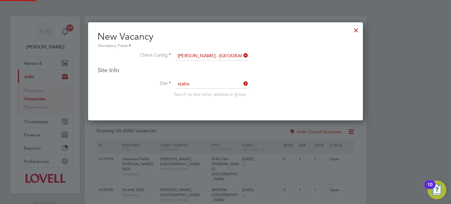
type input "A410293 - Station Road Isleham"
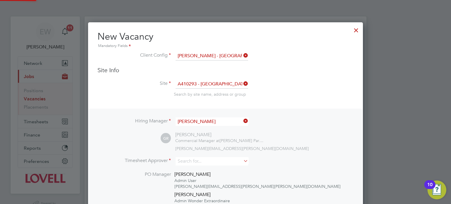
scroll to position [322, 275]
click at [206, 121] on input "Gareth Roberts" at bounding box center [212, 122] width 73 height 9
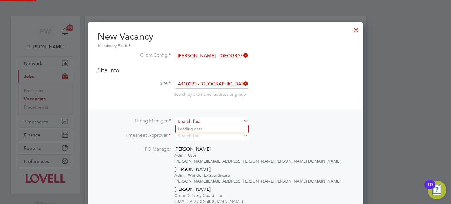
scroll to position [297, 275]
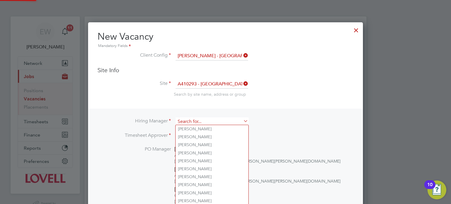
type input "i"
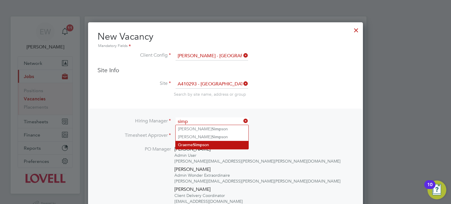
click at [206, 143] on li "Graeme Simp son" at bounding box center [212, 145] width 73 height 8
type input "Graeme Simpson"
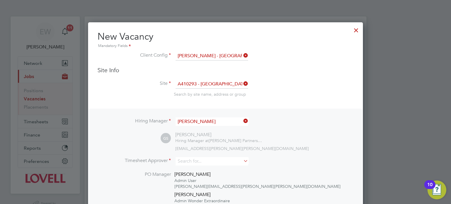
scroll to position [322, 275]
click at [195, 161] on input at bounding box center [212, 161] width 73 height 9
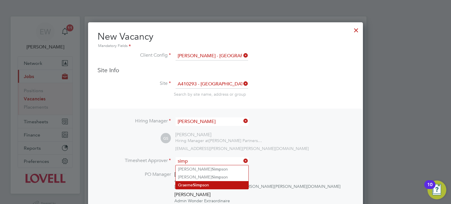
click at [196, 184] on b "Simp" at bounding box center [198, 185] width 10 height 5
type input "Graeme Simpson"
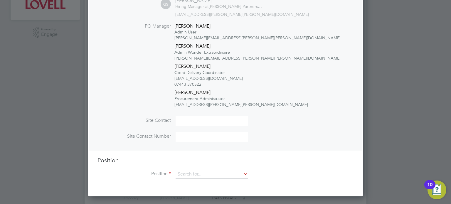
scroll to position [177, 0]
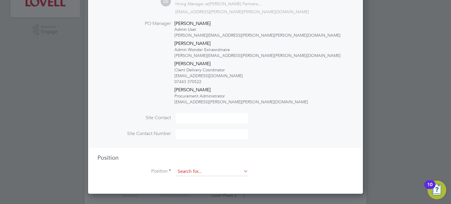
click at [196, 173] on input at bounding box center [212, 172] width 73 height 9
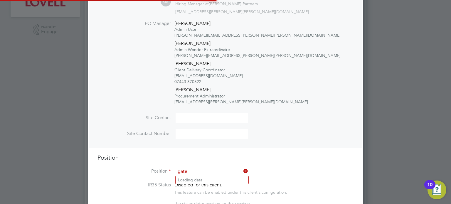
scroll to position [1020, 275]
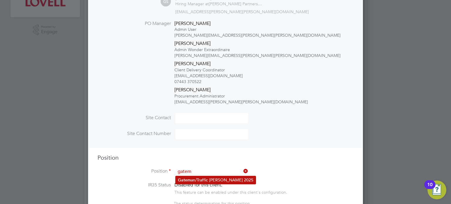
click at [225, 178] on li "Gatem an/Traffic [PERSON_NAME] 2025" at bounding box center [216, 180] width 80 height 8
type input "Gateman/Traffic [PERSON_NAME] 2025"
type textarea "Duties as general labourer, but will control access to site and sign vehicles i…"
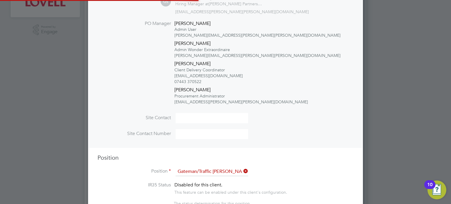
scroll to position [0, 0]
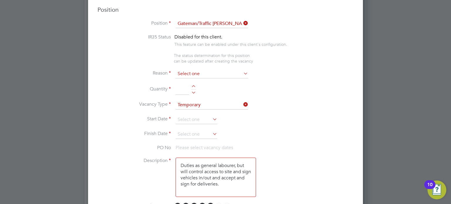
click at [183, 73] on input at bounding box center [212, 74] width 73 height 9
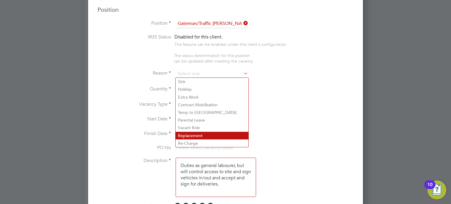
click at [200, 132] on li "Replacement" at bounding box center [212, 136] width 73 height 8
type input "Replacement"
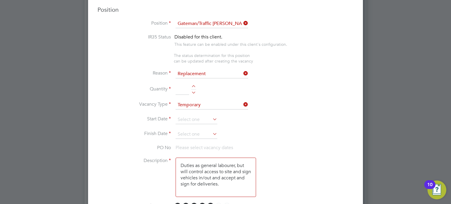
click at [191, 90] on div at bounding box center [193, 92] width 5 height 4
type input "1"
click at [186, 120] on input at bounding box center [197, 120] width 42 height 9
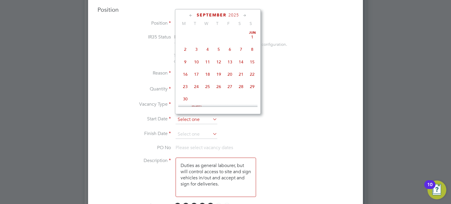
scroll to position [183, 0]
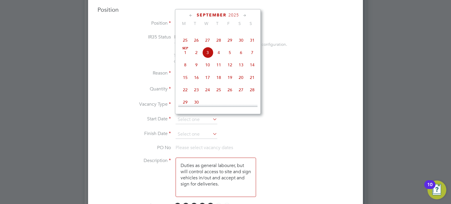
click at [210, 58] on span "3" at bounding box center [207, 52] width 11 height 11
type input "[DATE]"
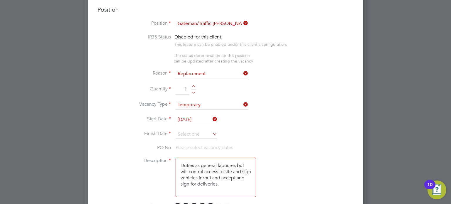
click at [202, 128] on li "Start Date 03 Sep 2025" at bounding box center [226, 123] width 256 height 15
click at [202, 130] on input at bounding box center [197, 134] width 42 height 9
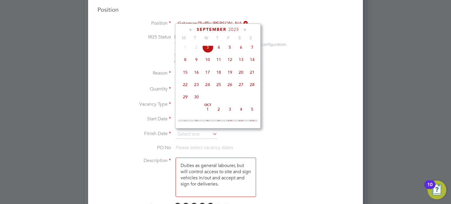
scroll to position [206, 0]
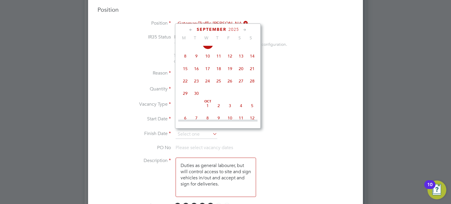
click at [231, 87] on span "26" at bounding box center [230, 81] width 11 height 11
type input "26 Sep 2025"
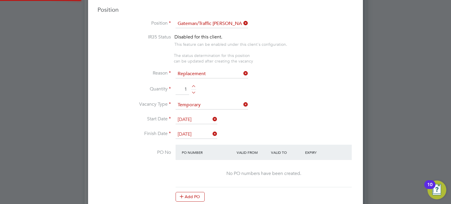
scroll to position [3, 3]
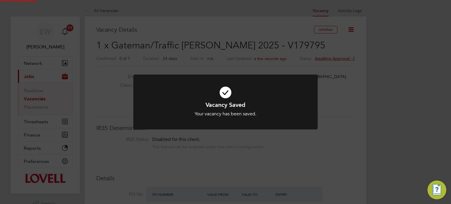
click at [415, 143] on div "Vacancy Saved Your vacancy has been saved. Cancel Okay" at bounding box center [225, 102] width 451 height 204
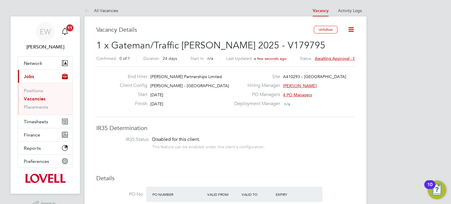
click at [322, 58] on span "Awaiting approval - 0/1" at bounding box center [337, 58] width 44 height 5
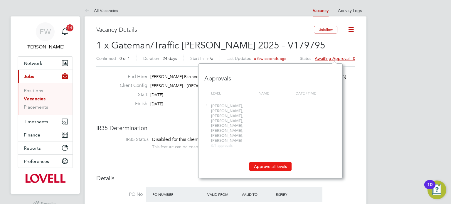
click at [264, 162] on button "Approve all levels" at bounding box center [271, 166] width 42 height 9
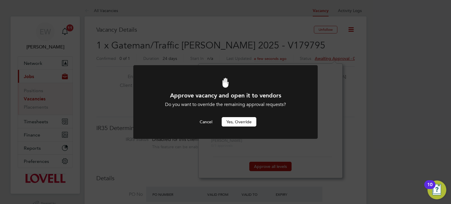
click at [240, 124] on button "Yes, Override" at bounding box center [239, 121] width 35 height 9
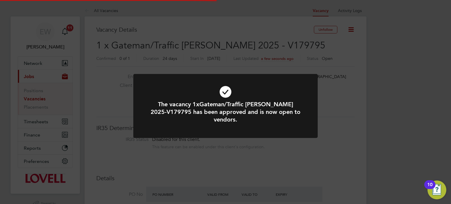
click at [366, 128] on div "The vacancy 1xGateman/Traffic Marshall 2025-V179795 has been approved and is no…" at bounding box center [225, 102] width 451 height 204
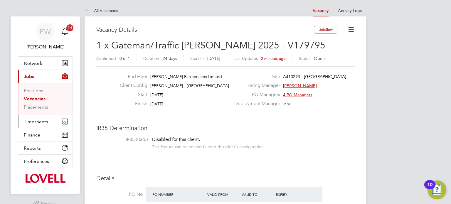
click at [44, 120] on span "Timesheets" at bounding box center [36, 122] width 24 height 6
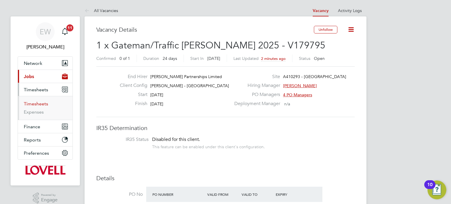
click at [44, 101] on link "Timesheets" at bounding box center [36, 104] width 24 height 6
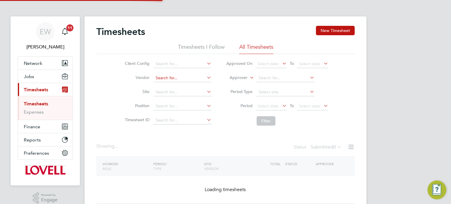
click at [180, 81] on input at bounding box center [183, 78] width 58 height 8
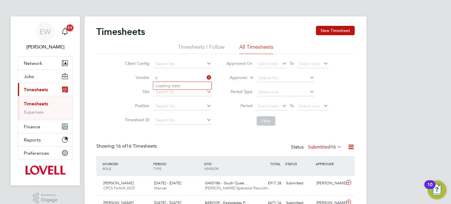
scroll to position [15, 51]
type input "Randstad Solutions Limited"
click at [275, 111] on li "Period Select date To Select date" at bounding box center [277, 106] width 117 height 14
click at [272, 108] on span "Select date" at bounding box center [268, 105] width 21 height 5
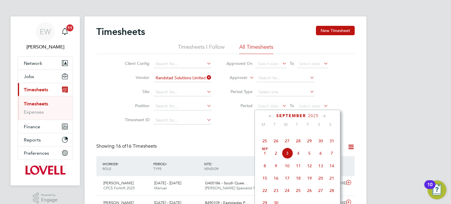
click at [327, 134] on span "24" at bounding box center [332, 128] width 11 height 11
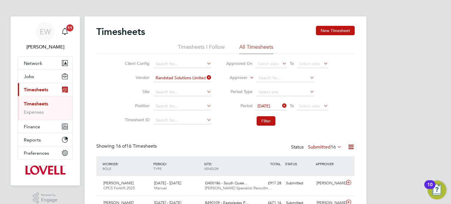
click at [279, 109] on span "24 Aug 2025" at bounding box center [271, 107] width 31 height 8
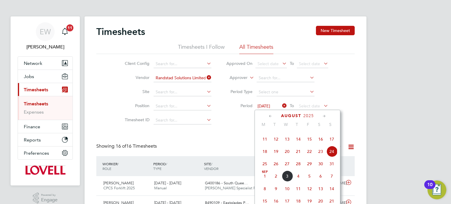
click at [319, 157] on span "23" at bounding box center [320, 151] width 11 height 11
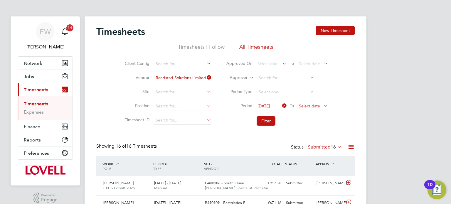
click at [311, 108] on span "Select date" at bounding box center [309, 105] width 21 height 5
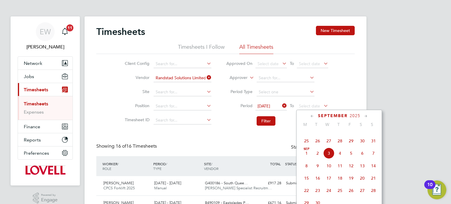
click at [348, 147] on span "29" at bounding box center [351, 140] width 11 height 11
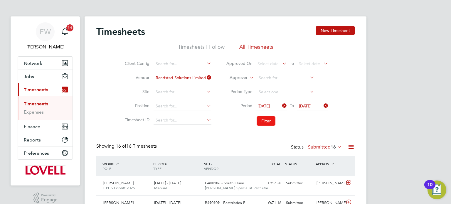
click at [267, 123] on button "Filter" at bounding box center [266, 120] width 19 height 9
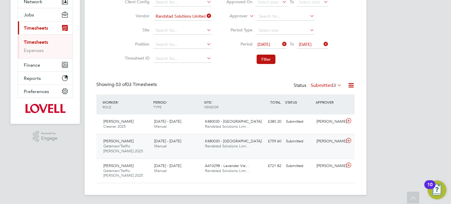
click at [322, 141] on div "Ryan Gill" at bounding box center [329, 142] width 31 height 10
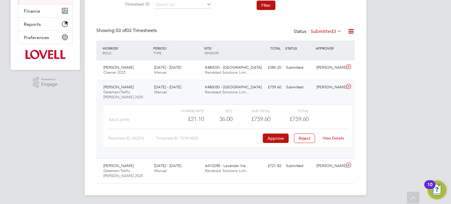
click at [332, 138] on link "View Details" at bounding box center [333, 138] width 21 height 5
click at [312, 73] on div "Nyle Coates Cleaner 2025 23 - 29 Aug 2025 23 - 29 Aug 2025 Manual K480030 - Lit…" at bounding box center [225, 70] width 259 height 19
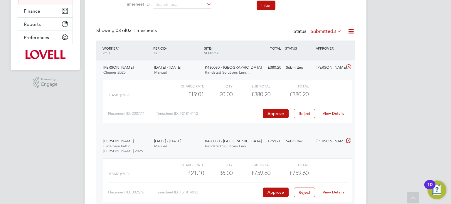
click at [323, 72] on div "Ryan Gill" at bounding box center [329, 68] width 31 height 10
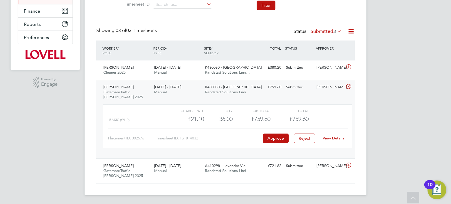
scroll to position [0, 0]
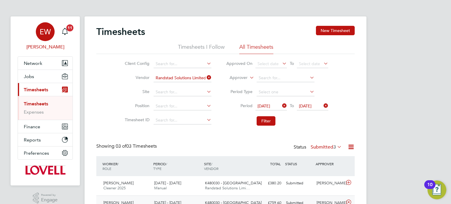
click at [39, 34] on div "EW" at bounding box center [45, 31] width 19 height 19
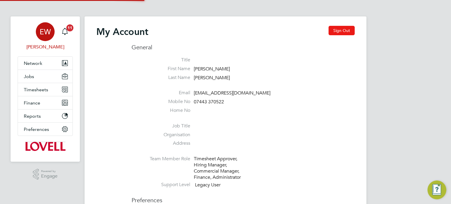
type input "[EMAIL_ADDRESS][DOMAIN_NAME]"
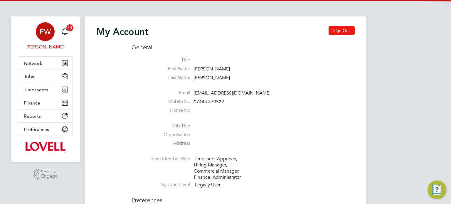
click at [336, 29] on button "Sign Out" at bounding box center [342, 30] width 26 height 9
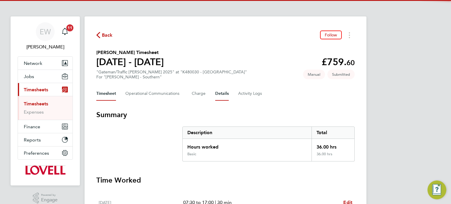
click at [223, 98] on button "Details" at bounding box center [222, 94] width 14 height 14
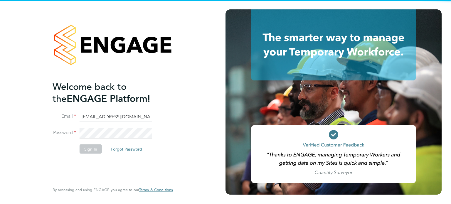
click at [127, 117] on input "[EMAIL_ADDRESS][DOMAIN_NAME]" at bounding box center [116, 117] width 73 height 11
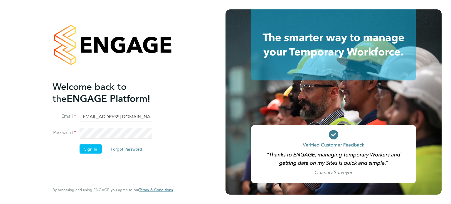
type input "[EMAIL_ADDRESS][DOMAIN_NAME]"
click at [91, 151] on button "Sign In" at bounding box center [91, 148] width 22 height 9
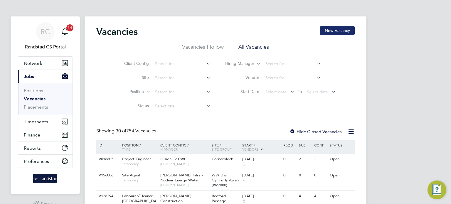
click at [344, 34] on button "New Vacancy" at bounding box center [337, 30] width 35 height 9
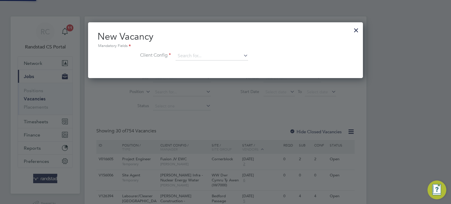
scroll to position [56, 275]
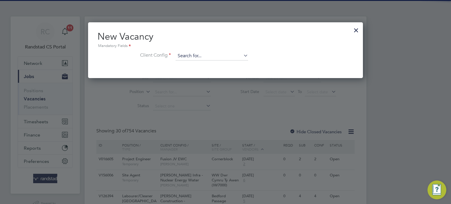
click at [203, 52] on input at bounding box center [212, 56] width 73 height 9
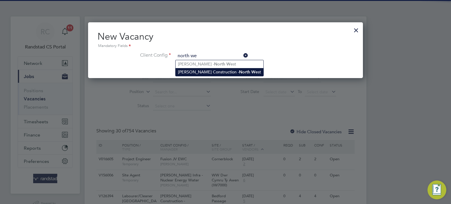
click at [215, 71] on li "[PERSON_NAME] Construction - [GEOGRAPHIC_DATA]" at bounding box center [220, 72] width 88 height 8
type input "[PERSON_NAME] Construction - [GEOGRAPHIC_DATA]"
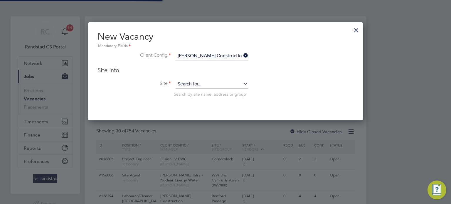
click at [203, 86] on input at bounding box center [212, 84] width 73 height 9
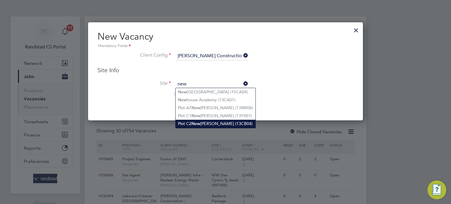
click at [219, 124] on li "Plot C2 New [PERSON_NAME] (13CB04)" at bounding box center [216, 124] width 80 height 8
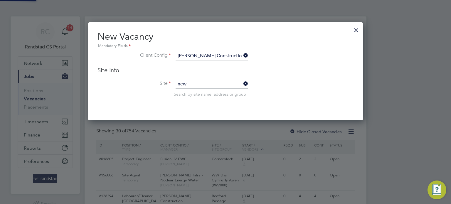
type input "Plot C2 New [PERSON_NAME] (13CB04)"
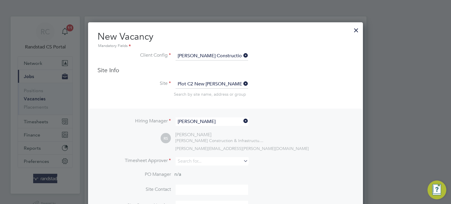
click at [218, 116] on div "Hiring Manager [PERSON_NAME] RS [PERSON_NAME] [PERSON_NAME] Construction & Infr…" at bounding box center [226, 164] width 274 height 111
click at [200, 128] on li "Hiring Manager [PERSON_NAME]" at bounding box center [226, 125] width 256 height 14
click at [206, 122] on input "[PERSON_NAME]" at bounding box center [212, 122] width 73 height 9
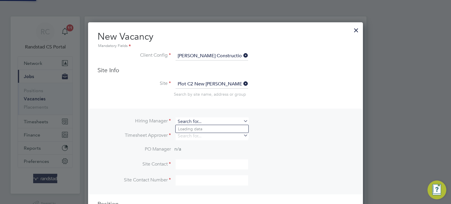
scroll to position [3, 3]
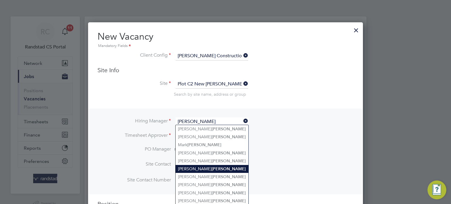
click at [212, 170] on b "[PERSON_NAME]" at bounding box center [229, 169] width 34 height 5
type input "[PERSON_NAME]"
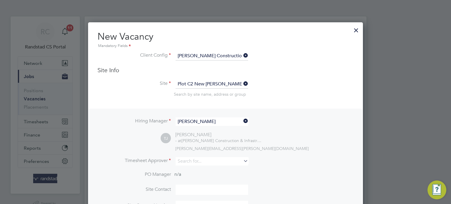
scroll to position [243, 275]
click at [197, 163] on input at bounding box center [212, 161] width 73 height 9
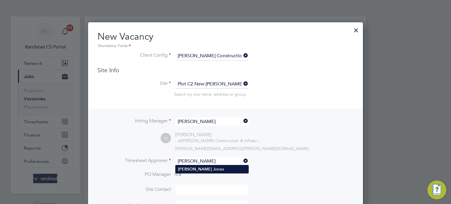
click at [200, 171] on li "[PERSON_NAME] ones" at bounding box center [212, 169] width 73 height 8
type input "[PERSON_NAME]"
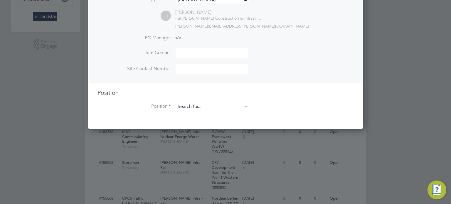
scroll to position [164, 0]
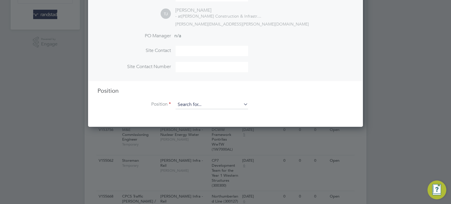
click at [210, 101] on input at bounding box center [212, 105] width 73 height 9
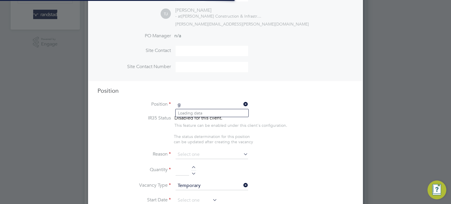
scroll to position [829, 275]
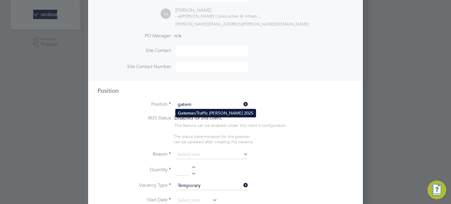
click at [213, 110] on li "Gatem an/Traffic [PERSON_NAME] 2025" at bounding box center [216, 113] width 80 height 8
type input "Gateman/Traffic [PERSON_NAME] 2025"
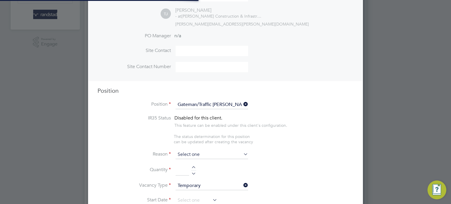
scroll to position [17, 31]
click at [202, 152] on input at bounding box center [212, 154] width 73 height 9
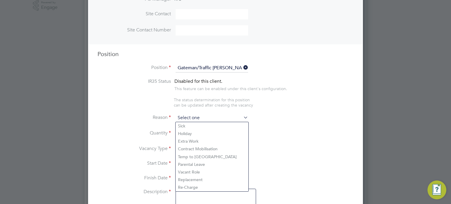
scroll to position [201, 0]
click at [190, 133] on li "Holiday" at bounding box center [212, 134] width 73 height 8
type input "Holiday"
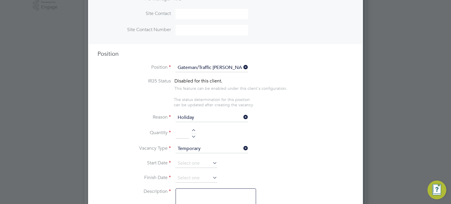
click at [193, 137] on div at bounding box center [193, 136] width 5 height 4
type input "1"
click at [183, 164] on input at bounding box center [197, 163] width 42 height 9
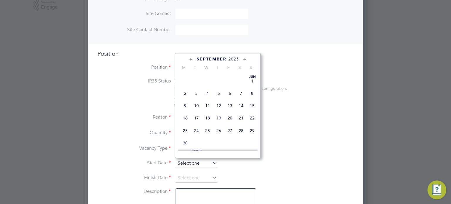
scroll to position [183, 0]
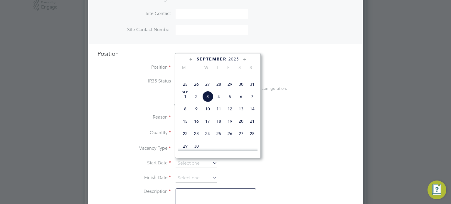
click at [206, 102] on span "3" at bounding box center [207, 96] width 11 height 11
type input "[DATE]"
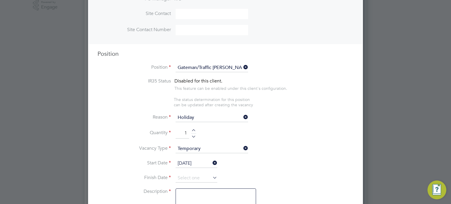
scroll to position [0, 0]
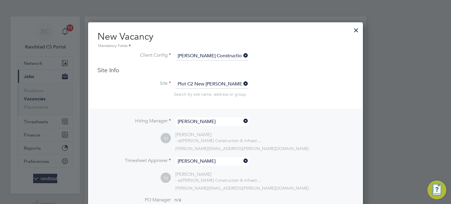
click at [356, 30] on div at bounding box center [356, 29] width 11 height 11
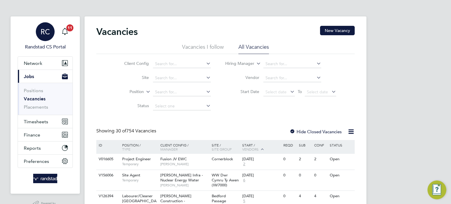
click at [49, 23] on app-avatar "RC" at bounding box center [45, 31] width 19 height 19
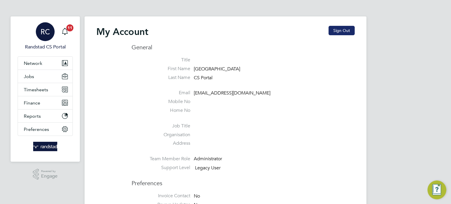
click at [343, 32] on button "Sign Out" at bounding box center [342, 30] width 26 height 9
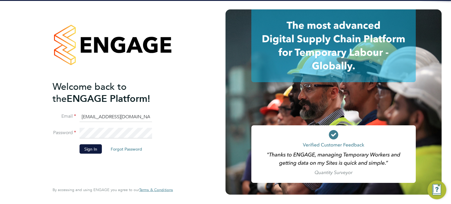
click at [124, 117] on input "cscportals@randstadcpe.com" at bounding box center [116, 117] width 73 height 11
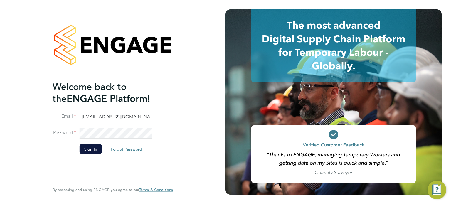
type input "[EMAIL_ADDRESS][DOMAIN_NAME]"
click at [88, 145] on button "Sign In" at bounding box center [91, 148] width 22 height 9
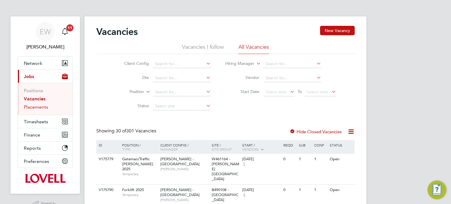
click at [47, 107] on link "Placements" at bounding box center [36, 107] width 24 height 6
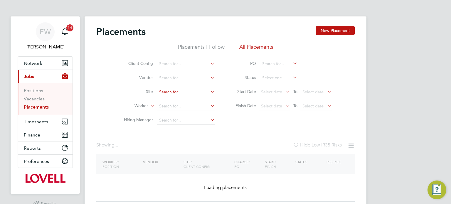
click at [168, 91] on input at bounding box center [186, 92] width 58 height 8
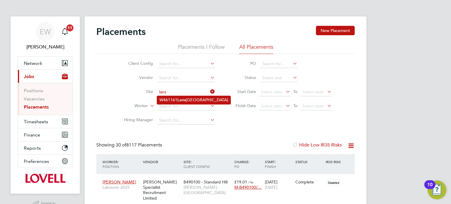
click at [185, 102] on b "Lans" at bounding box center [182, 100] width 9 height 5
type input "W461161 [GEOGRAPHIC_DATA]"
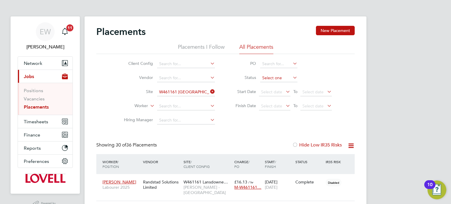
click at [285, 77] on input at bounding box center [278, 78] width 37 height 8
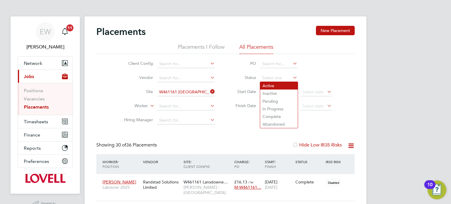
click at [276, 82] on li "Active" at bounding box center [279, 86] width 38 height 8
type input "Active"
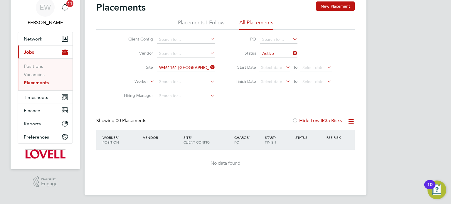
click at [292, 50] on icon at bounding box center [292, 53] width 0 height 8
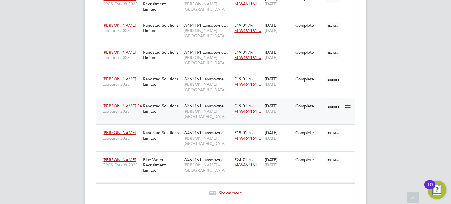
click at [195, 109] on span "Lovell - South Wales & West" at bounding box center [208, 114] width 48 height 11
click at [235, 190] on span "Show 6 more" at bounding box center [231, 193] width 24 height 6
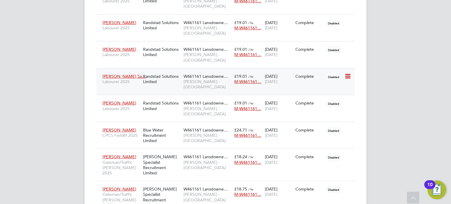
click at [163, 71] on div "Muzemil Tolani Sa… Labourer 2025 Randstad Solutions Limited W461161 Lansdowne… …" at bounding box center [225, 81] width 259 height 27
click at [155, 71] on div "Randstad Solutions Limited" at bounding box center [162, 79] width 41 height 16
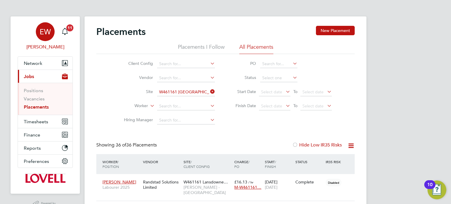
click at [47, 42] on link "EW Emma Wells" at bounding box center [45, 36] width 55 height 28
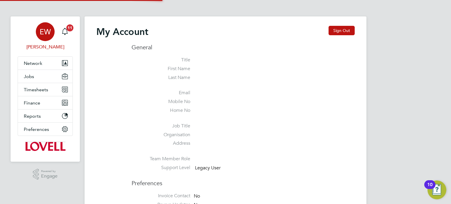
type input "labourdeskmslv@randstadcpe.com"
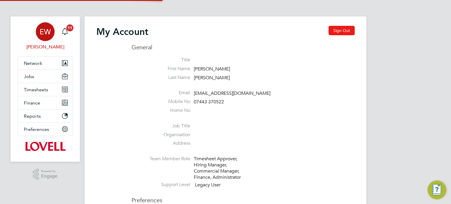
click at [342, 26] on button "Sign Out" at bounding box center [342, 30] width 26 height 9
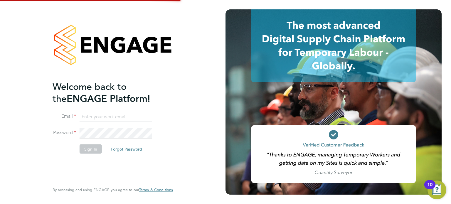
type input "[EMAIL_ADDRESS][DOMAIN_NAME]"
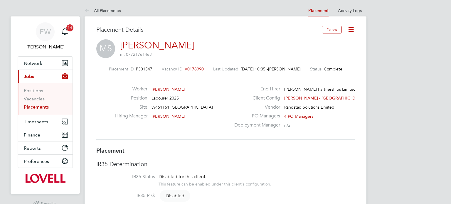
click at [351, 30] on icon at bounding box center [351, 29] width 7 height 7
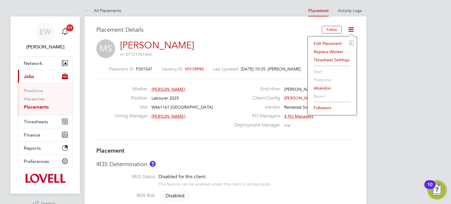
click at [327, 42] on li "Edit Placement e" at bounding box center [332, 43] width 43 height 8
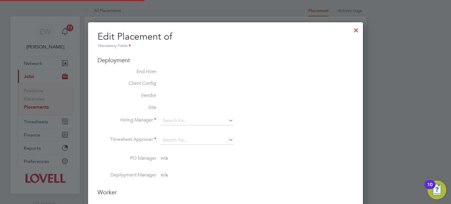
type input "[PERSON_NAME]"
type input "[DATE]"
type input "08:00"
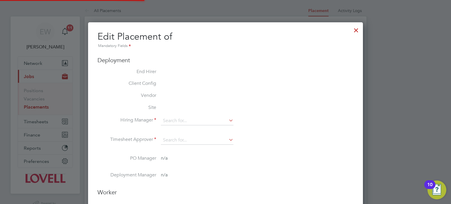
type input "17:00"
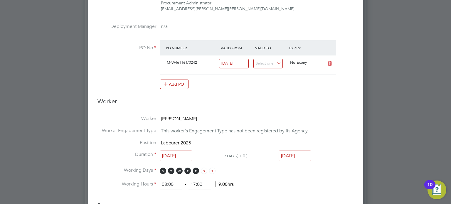
click at [295, 154] on input "29 Aug 2025" at bounding box center [295, 156] width 33 height 11
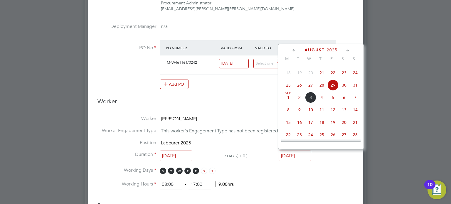
click at [335, 103] on span "5" at bounding box center [333, 97] width 11 height 11
type input "05 Sep 2025"
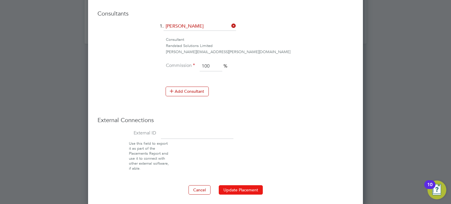
click at [242, 190] on button "Update Placement" at bounding box center [241, 189] width 44 height 9
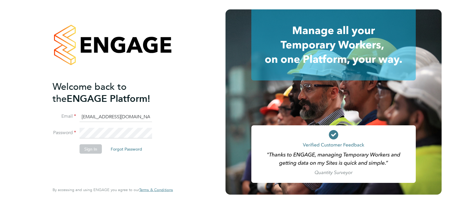
click at [115, 116] on input "cscportals@randstadcpe.com" at bounding box center [116, 117] width 73 height 11
type input "[EMAIL_ADDRESS][PERSON_NAME][DOMAIN_NAME]"
click at [88, 146] on button "Sign In" at bounding box center [91, 148] width 22 height 9
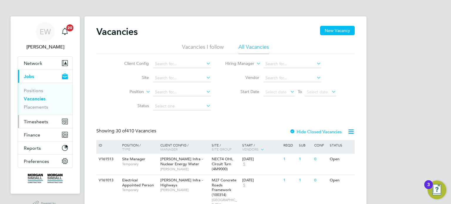
click at [34, 119] on span "Timesheets" at bounding box center [36, 122] width 24 height 6
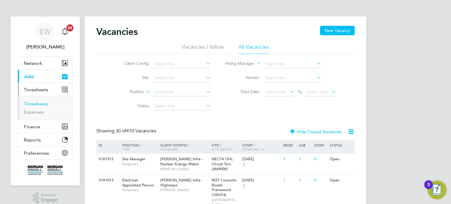
click at [34, 103] on link "Timesheets" at bounding box center [36, 104] width 24 height 6
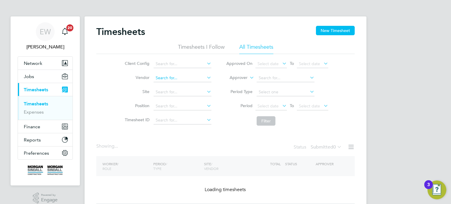
click at [174, 79] on input at bounding box center [183, 78] width 58 height 8
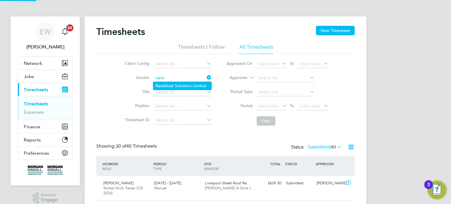
click at [182, 83] on li "Rand stad Solutions Limited" at bounding box center [182, 86] width 58 height 8
type input "Randstad Solutions Limited"
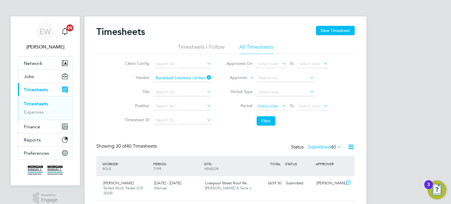
click at [277, 106] on span "Select date" at bounding box center [268, 105] width 21 height 5
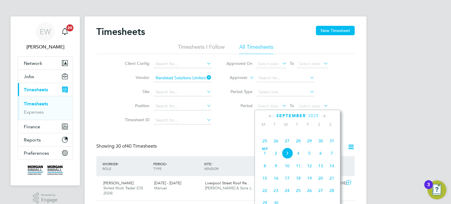
click at [324, 134] on span "23" at bounding box center [320, 128] width 11 height 11
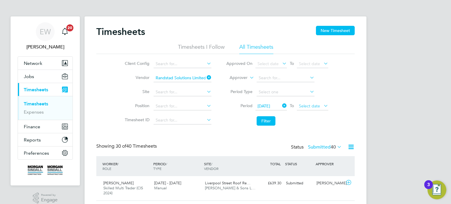
click at [314, 103] on span "Select date" at bounding box center [312, 107] width 31 height 8
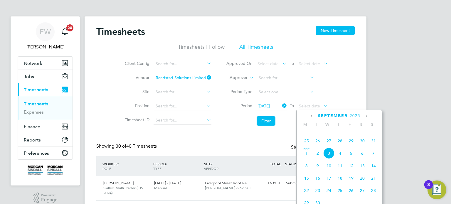
click at [351, 145] on span "29" at bounding box center [351, 140] width 11 height 11
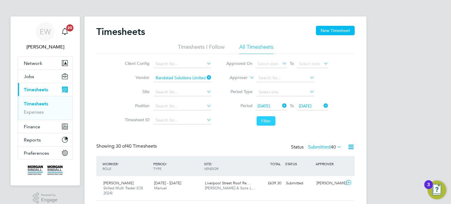
click at [273, 123] on button "Filter" at bounding box center [266, 120] width 19 height 9
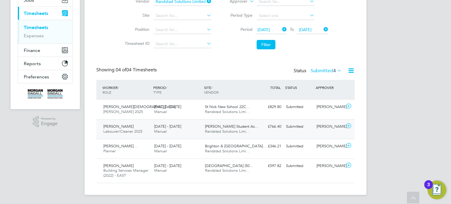
click at [334, 135] on div "Harinder Singh Mann Labourer/Cleaner 2025 23 - 29 Aug 2025 23 - 29 Aug 2025 Man…" at bounding box center [225, 129] width 259 height 20
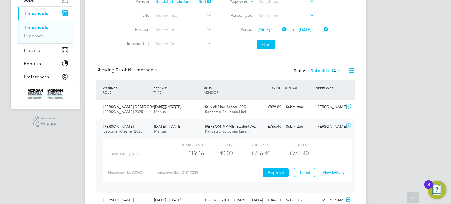
click at [335, 169] on div "View Details" at bounding box center [333, 172] width 29 height 9
click at [335, 170] on link "View Details" at bounding box center [333, 172] width 21 height 5
click at [325, 124] on div "Dean Webber" at bounding box center [329, 127] width 31 height 10
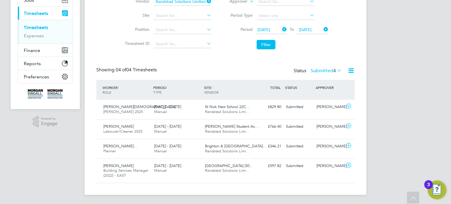
click at [323, 70] on label "Submitted 4" at bounding box center [326, 71] width 31 height 6
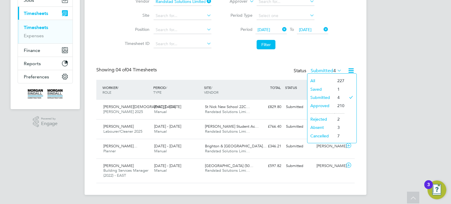
click at [316, 86] on li "Saved" at bounding box center [321, 89] width 27 height 8
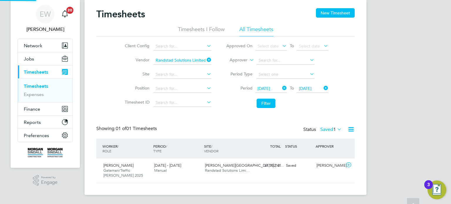
scroll to position [15, 51]
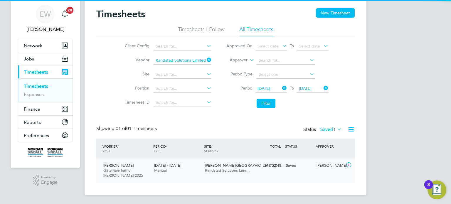
click at [309, 166] on div "Saved" at bounding box center [299, 166] width 31 height 10
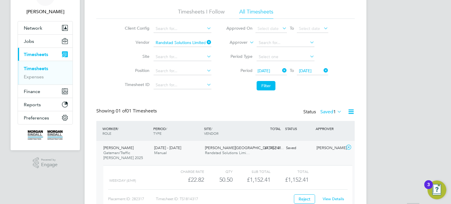
scroll to position [47, 0]
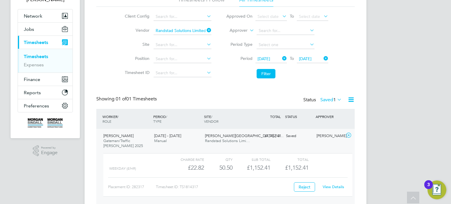
click at [335, 185] on link "View Details" at bounding box center [333, 187] width 21 height 5
click at [328, 100] on label "Saved 1" at bounding box center [331, 100] width 21 height 6
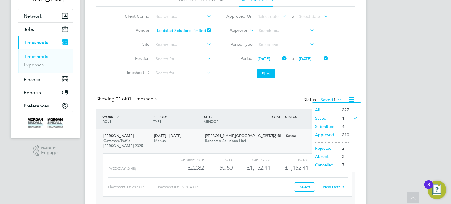
click at [325, 125] on li "Submitted" at bounding box center [325, 127] width 27 height 8
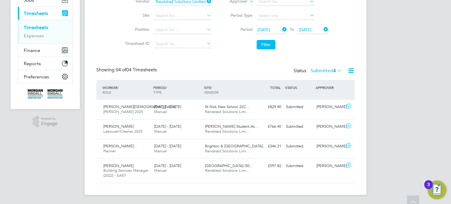
scroll to position [0, 0]
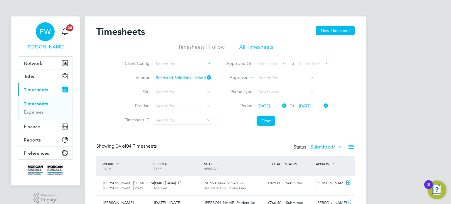
click at [56, 34] on link "EW Emma Wells" at bounding box center [45, 36] width 55 height 28
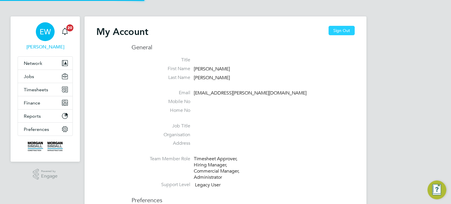
type input "emma.wells@randstad.co.uk"
click at [331, 31] on button "Sign Out" at bounding box center [342, 30] width 26 height 9
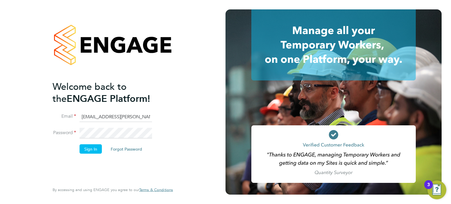
click at [111, 117] on input "emma.wells@randstad.co.uk" at bounding box center [116, 117] width 73 height 11
type input "[EMAIL_ADDRESS][DOMAIN_NAME]"
click at [94, 152] on button "Sign In" at bounding box center [91, 148] width 22 height 9
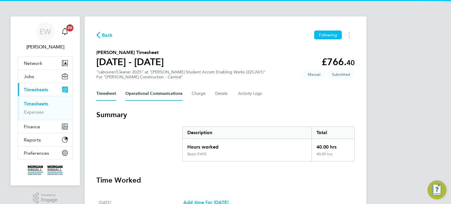
click at [166, 91] on Communications-tab "Operational Communications" at bounding box center [154, 94] width 57 height 14
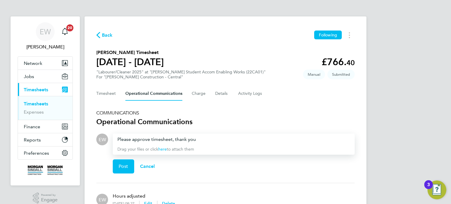
click at [132, 159] on div "Post Cancel" at bounding box center [234, 167] width 242 height 24
click at [129, 162] on button "Post" at bounding box center [123, 167] width 21 height 14
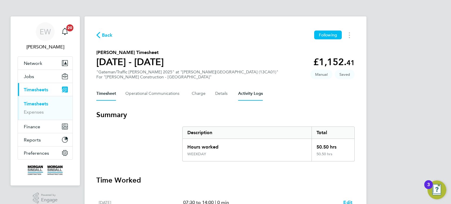
click at [250, 91] on Logs-tab "Activity Logs" at bounding box center [250, 94] width 25 height 14
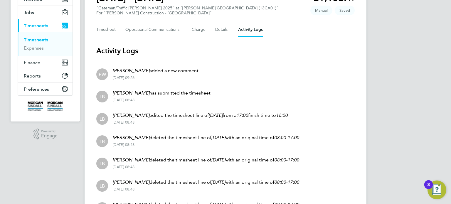
scroll to position [65, 0]
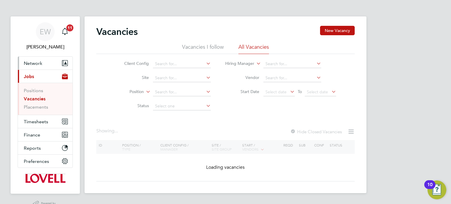
click at [35, 61] on span "Network" at bounding box center [33, 64] width 19 height 6
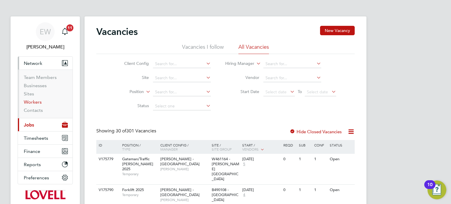
click at [36, 103] on link "Workers" at bounding box center [33, 102] width 18 height 6
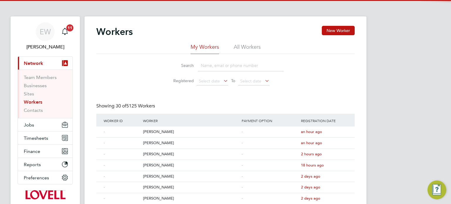
click at [250, 42] on div "Workers New Worker" at bounding box center [225, 35] width 259 height 18
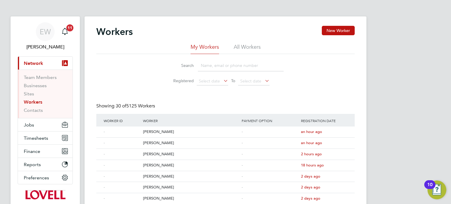
click at [249, 45] on li "All Workers" at bounding box center [247, 49] width 27 height 11
click at [226, 71] on input at bounding box center [241, 65] width 86 height 11
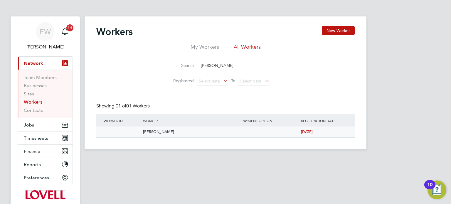
type input "neil bur"
click at [218, 133] on div "[PERSON_NAME]" at bounding box center [191, 132] width 99 height 11
click at [255, 131] on div "-" at bounding box center [269, 132] width 59 height 11
click at [47, 24] on div "EW" at bounding box center [45, 31] width 19 height 19
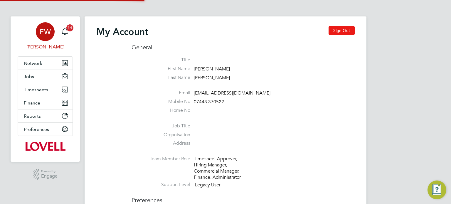
type input "labourdeskmslv@randstadcpe.com"
click at [342, 31] on button "Sign Out" at bounding box center [342, 30] width 26 height 9
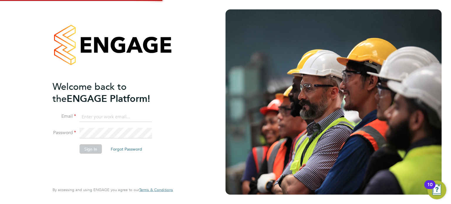
type input "labourdeskmslv@randstadcpe.com"
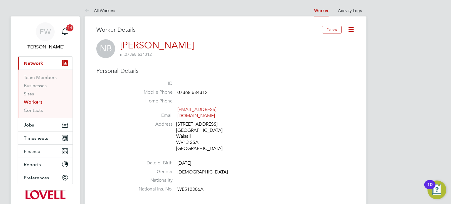
click at [350, 30] on icon at bounding box center [351, 29] width 7 height 7
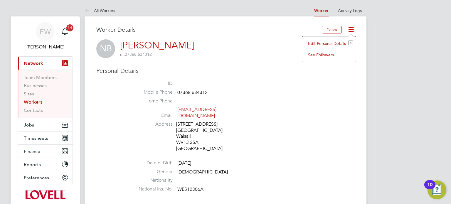
click at [270, 41] on div "NB [PERSON_NAME] m: 07368 634312" at bounding box center [225, 48] width 259 height 19
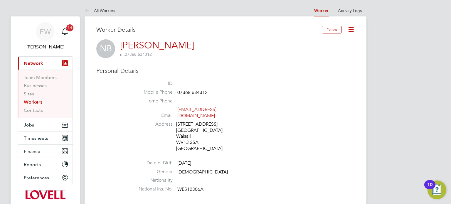
click at [352, 29] on icon at bounding box center [351, 29] width 7 height 7
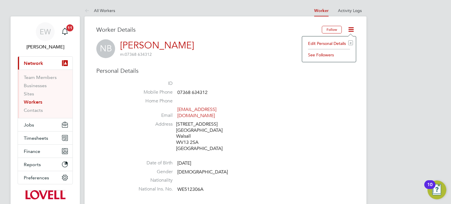
click at [253, 69] on h3 "Personal Details" at bounding box center [225, 71] width 259 height 8
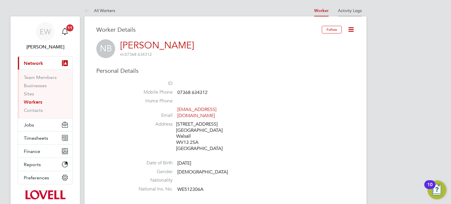
click at [347, 12] on link "Activity Logs" at bounding box center [350, 10] width 24 height 5
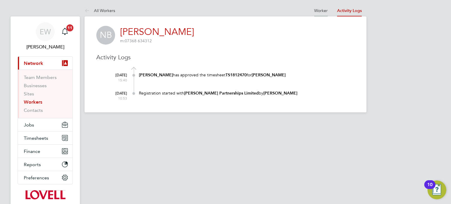
click at [321, 12] on link "Worker" at bounding box center [321, 10] width 14 height 5
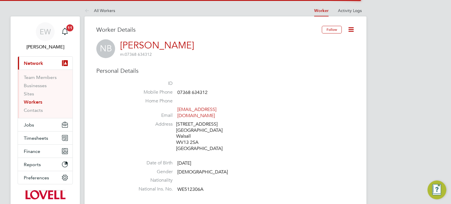
click at [350, 31] on icon at bounding box center [351, 29] width 7 height 7
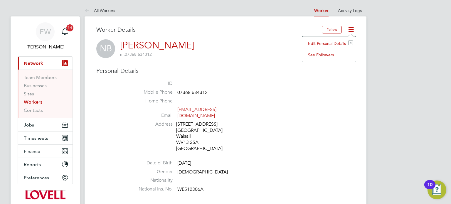
click at [321, 43] on li "Edit Personal Details e" at bounding box center [329, 43] width 48 height 8
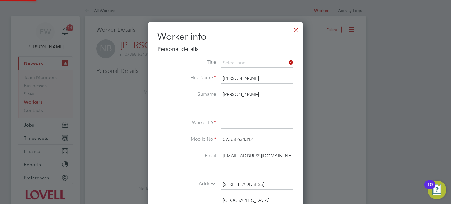
scroll to position [347, 155]
click at [296, 31] on div at bounding box center [296, 29] width 11 height 11
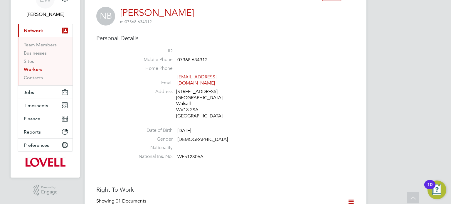
scroll to position [0, 0]
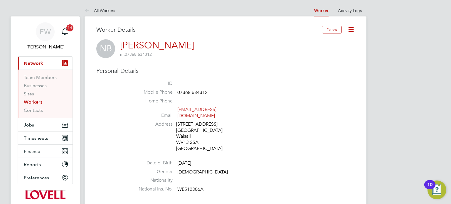
click at [354, 31] on icon at bounding box center [351, 29] width 7 height 7
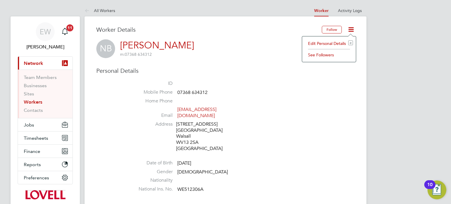
click at [330, 42] on li "Edit Personal Details e" at bounding box center [329, 43] width 48 height 8
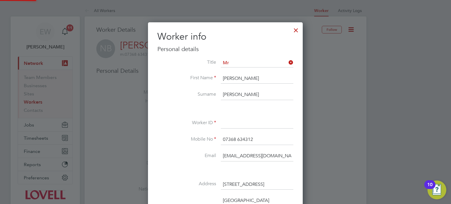
scroll to position [347, 155]
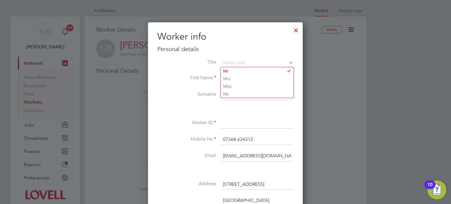
click at [167, 166] on li "Email nburgess2@sky.com" at bounding box center [226, 159] width 136 height 16
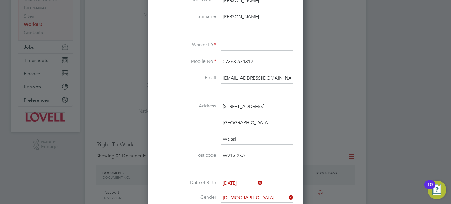
scroll to position [83, 0]
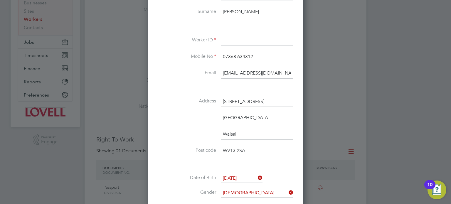
click at [232, 148] on input "WV13 2SA" at bounding box center [257, 151] width 73 height 11
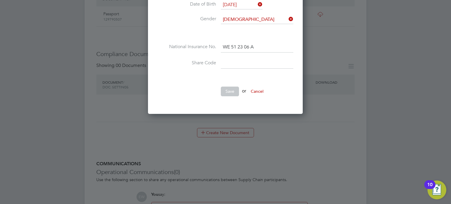
scroll to position [254, 0]
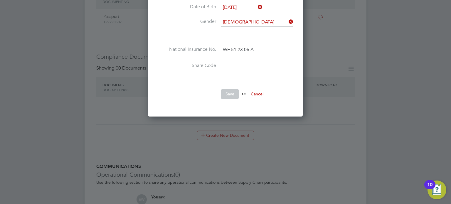
type input "WS13 2SA"
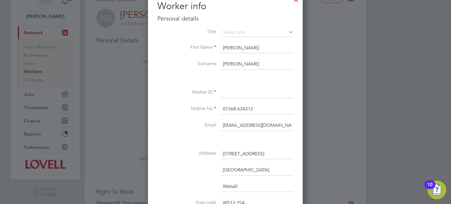
scroll to position [0, 0]
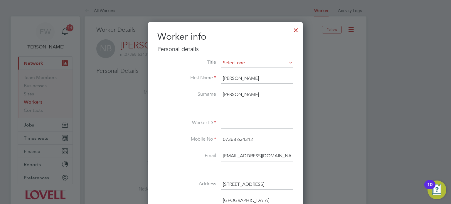
click at [255, 65] on input at bounding box center [257, 63] width 73 height 9
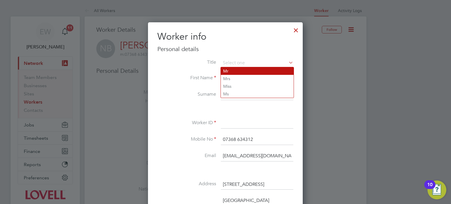
click at [236, 72] on li "Mr" at bounding box center [257, 71] width 73 height 8
type input "Mr"
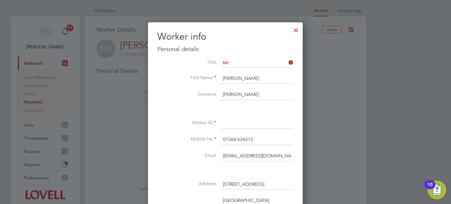
click at [163, 88] on li "First Name Neil" at bounding box center [226, 81] width 136 height 16
click at [297, 32] on div at bounding box center [296, 29] width 11 height 11
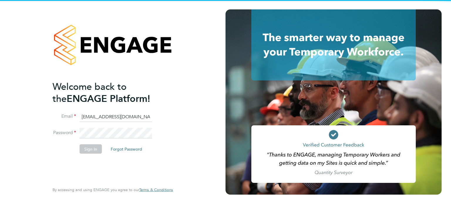
click at [121, 116] on input "[EMAIL_ADDRESS][DOMAIN_NAME]" at bounding box center [116, 117] width 73 height 11
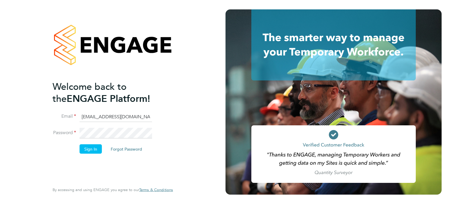
type input "[EMAIL_ADDRESS][PERSON_NAME][DOMAIN_NAME]"
click at [89, 149] on button "Sign In" at bounding box center [91, 148] width 22 height 9
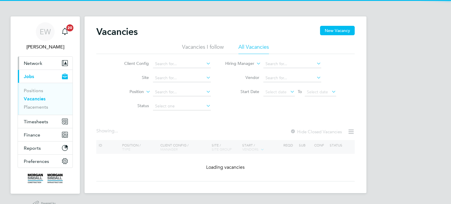
click at [35, 63] on span "Network" at bounding box center [33, 64] width 19 height 6
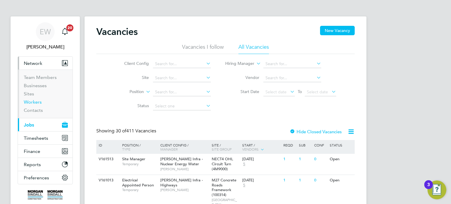
click at [31, 103] on link "Workers" at bounding box center [33, 102] width 18 height 6
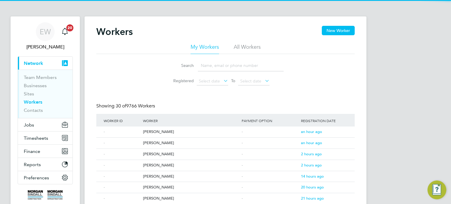
click at [245, 46] on li "All Workers" at bounding box center [247, 49] width 27 height 11
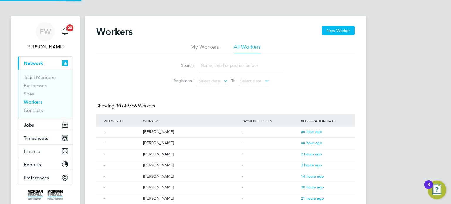
click at [216, 69] on input at bounding box center [241, 65] width 86 height 11
type input "neil"
click at [128, 82] on div "Search neil Registered Select date To Select date" at bounding box center [225, 71] width 259 height 34
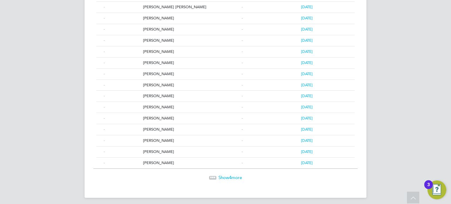
scroll to position [293, 0]
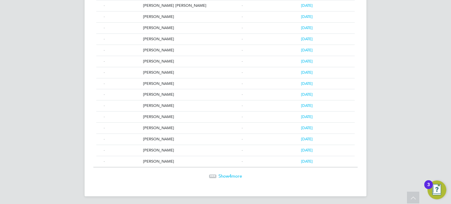
click at [235, 175] on span "Show 4 more" at bounding box center [231, 176] width 24 height 6
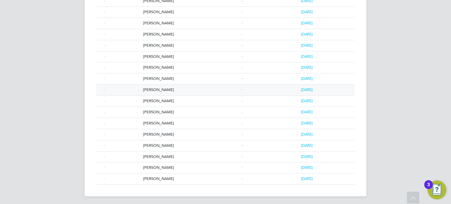
scroll to position [0, 0]
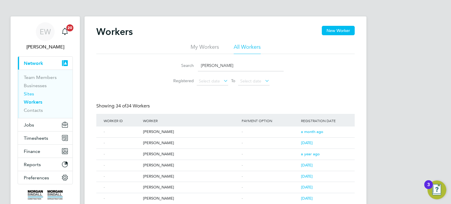
click at [27, 92] on link "Sites" at bounding box center [29, 94] width 10 height 6
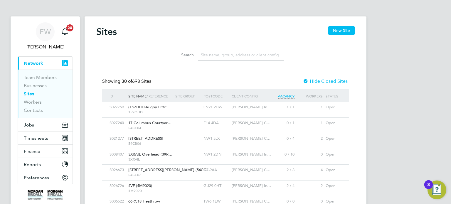
click at [205, 57] on input at bounding box center [241, 54] width 86 height 11
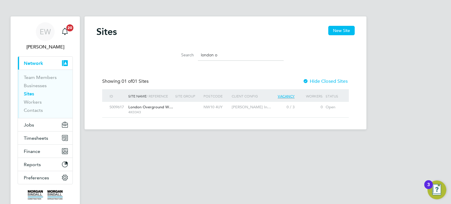
click at [216, 106] on div "NW10 4UY" at bounding box center [216, 107] width 28 height 11
drag, startPoint x: 231, startPoint y: 56, endPoint x: 112, endPoint y: 48, distance: 119.0
click at [112, 48] on div "Search london o" at bounding box center [225, 54] width 259 height 20
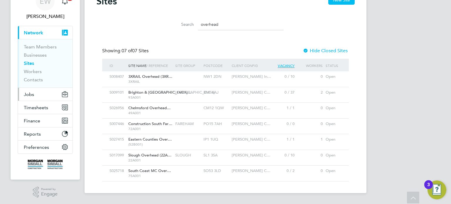
type input "overhead"
click at [36, 91] on button "Jobs" at bounding box center [45, 94] width 55 height 13
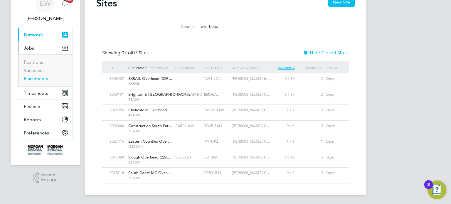
click at [43, 79] on link "Placements" at bounding box center [36, 79] width 24 height 6
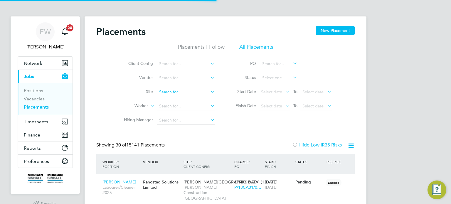
click at [170, 91] on input at bounding box center [186, 92] width 58 height 8
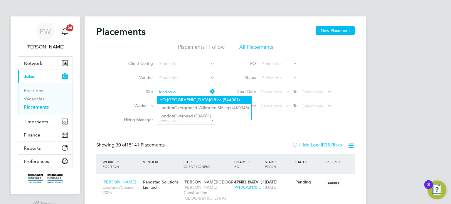
click at [201, 98] on li "H O London Office (54A001)" at bounding box center [204, 100] width 94 height 8
type input "HO London Office (54A001)"
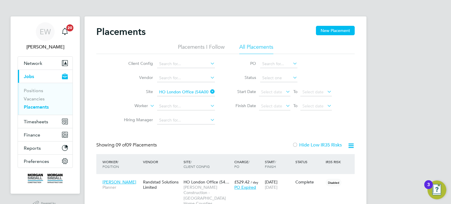
click at [209, 91] on icon at bounding box center [209, 92] width 0 height 8
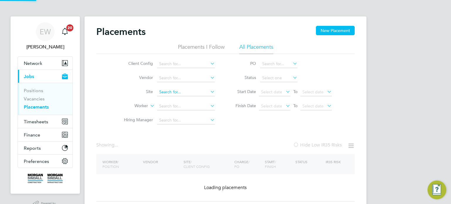
click at [183, 93] on input at bounding box center [186, 92] width 58 height 8
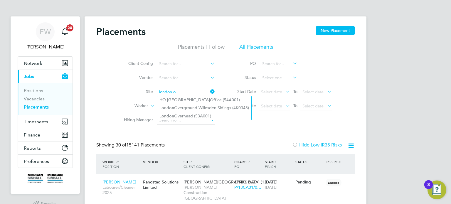
type input "london o"
click at [118, 81] on li "Vendor" at bounding box center [167, 78] width 111 height 14
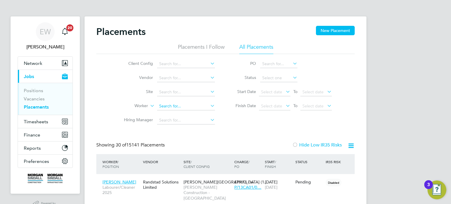
click at [173, 104] on input at bounding box center [186, 106] width 58 height 8
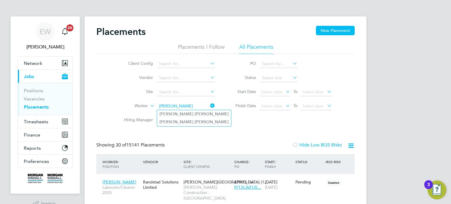
click at [188, 113] on li "Gary Martin" at bounding box center [194, 114] width 74 height 8
type input "Gary Martin"
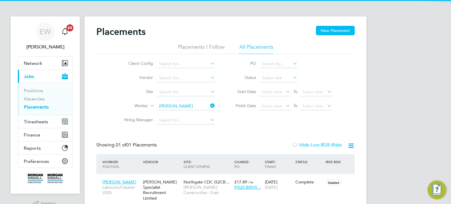
scroll to position [24, 0]
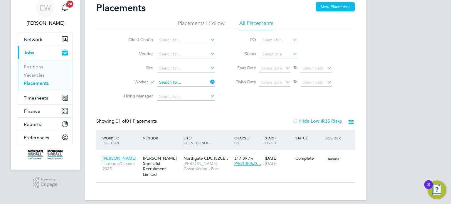
click at [192, 83] on input at bounding box center [186, 82] width 58 height 8
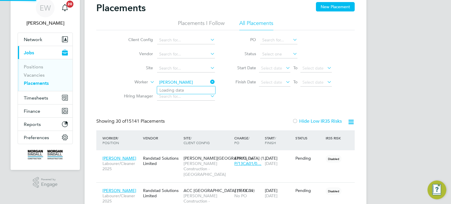
scroll to position [28, 51]
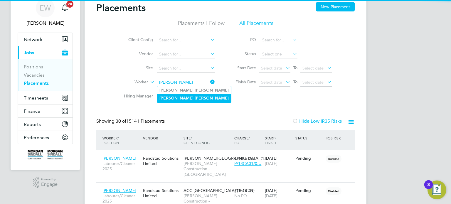
click at [199, 96] on li "Gary Martin" at bounding box center [194, 98] width 74 height 8
type input "Gary Martin"
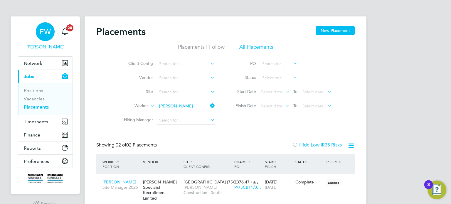
click at [41, 35] on span "EW" at bounding box center [45, 32] width 11 height 8
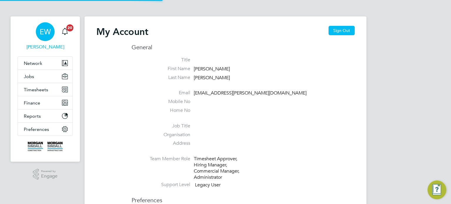
type input "emma.wells@randstad.co.uk"
click at [339, 36] on div "My Account Sign Out" at bounding box center [225, 35] width 259 height 18
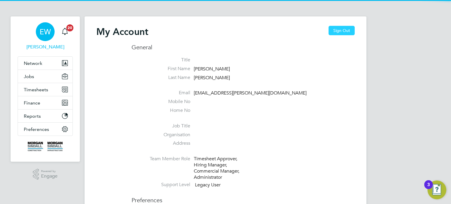
click at [339, 32] on button "Sign Out" at bounding box center [342, 30] width 26 height 9
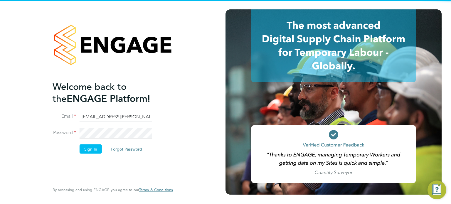
click at [129, 111] on ng-template "Welcome back to the ENGAGE Platform! Email emma.wells@randstad.co.uk Password S…" at bounding box center [110, 120] width 115 height 79
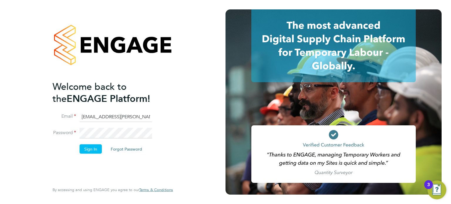
click at [128, 112] on input "emma.wells@randstad.co.uk" at bounding box center [116, 117] width 73 height 11
type input "cscportals@randstadcpe.com"
click at [90, 148] on button "Sign In" at bounding box center [91, 148] width 22 height 9
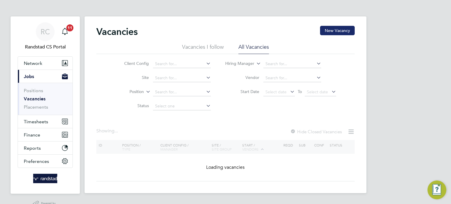
click at [347, 27] on button "New Vacancy" at bounding box center [337, 30] width 35 height 9
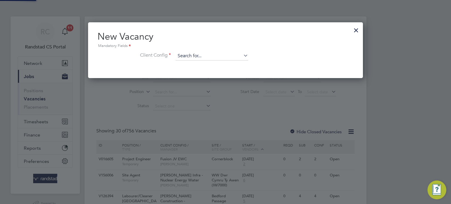
scroll to position [56, 275]
click at [195, 58] on input at bounding box center [212, 56] width 73 height 9
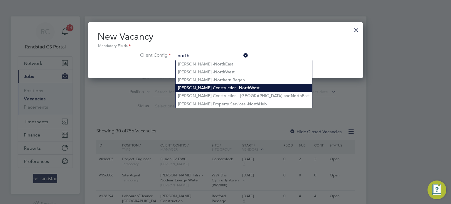
click at [218, 85] on li "Morgan Sindall Construction - North West" at bounding box center [244, 88] width 137 height 8
type input "Morgan Sindall Construction - North West"
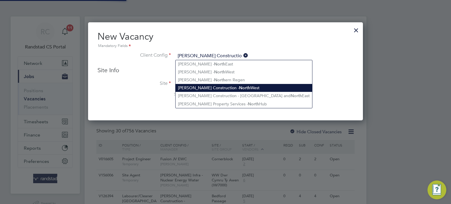
scroll to position [98, 275]
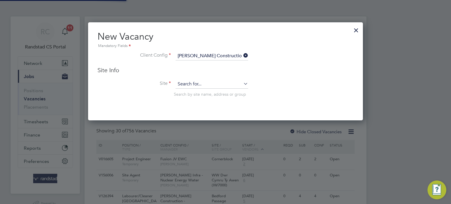
click at [198, 83] on input at bounding box center [212, 84] width 73 height 9
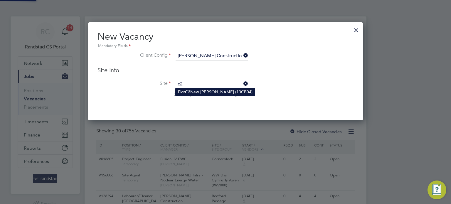
click at [201, 93] on li "Plot C2 New Bailey (13CB04)" at bounding box center [215, 92] width 79 height 8
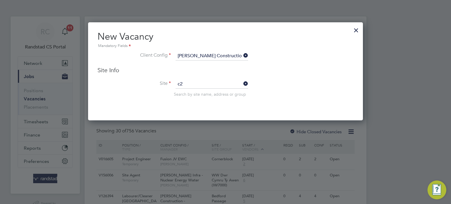
type input "Plot C2 New Bailey (13CB04)"
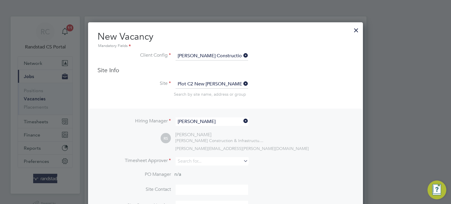
click at [199, 120] on input "Richard Shattock" at bounding box center [212, 122] width 73 height 9
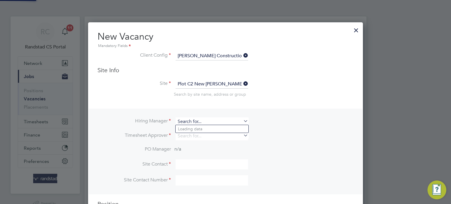
scroll to position [3, 3]
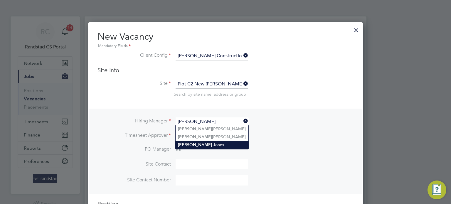
click at [204, 141] on li "Tony J ones" at bounding box center [212, 145] width 73 height 8
type input "Tony Jones"
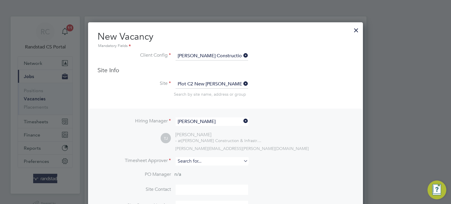
click at [196, 159] on input at bounding box center [212, 161] width 73 height 9
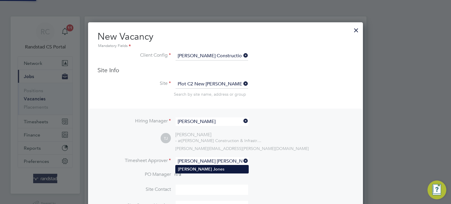
click at [200, 168] on li "Tony Jo nes" at bounding box center [212, 169] width 73 height 8
type input "Tony Jones"
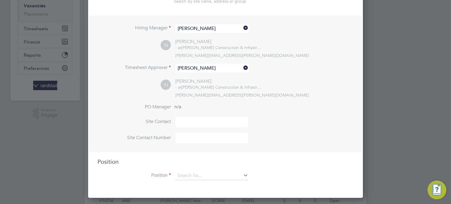
scroll to position [104, 0]
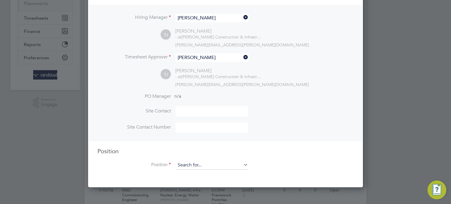
click at [199, 167] on input at bounding box center [212, 165] width 73 height 9
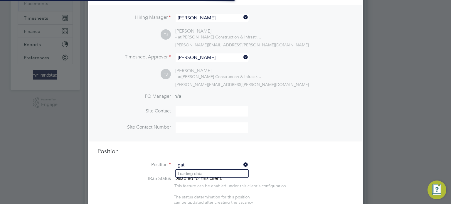
scroll to position [829, 275]
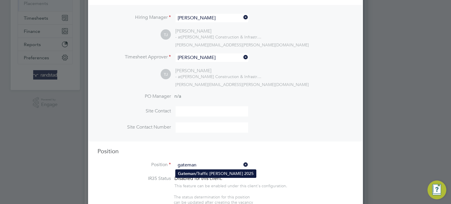
click at [203, 174] on li "Gateman /Traffic Marshall 2025" at bounding box center [216, 174] width 81 height 8
type input "Gateman/Traffic Marshall 2025"
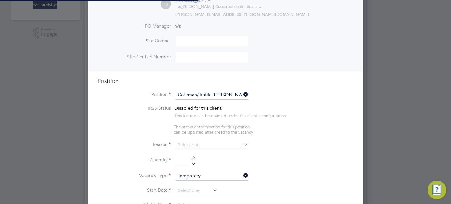
scroll to position [0, 0]
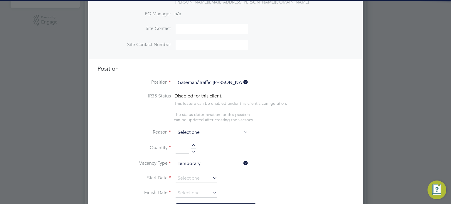
click at [205, 130] on input at bounding box center [212, 132] width 73 height 9
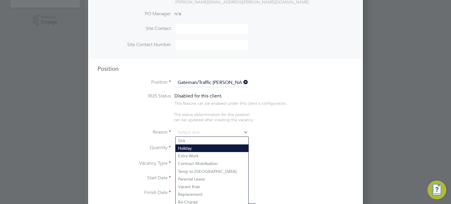
click at [196, 149] on li "Holiday" at bounding box center [212, 149] width 73 height 8
type input "Holiday"
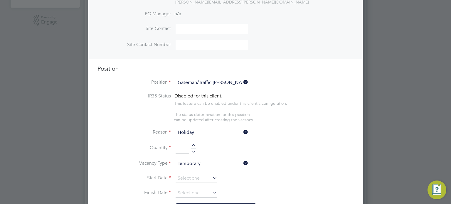
click at [196, 152] on div at bounding box center [193, 151] width 5 height 4
type input "1"
click at [184, 178] on input at bounding box center [197, 178] width 42 height 9
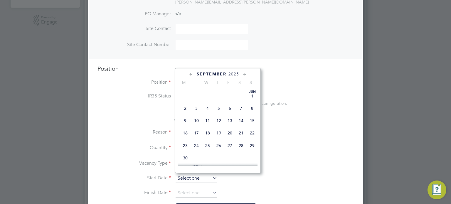
scroll to position [183, 0]
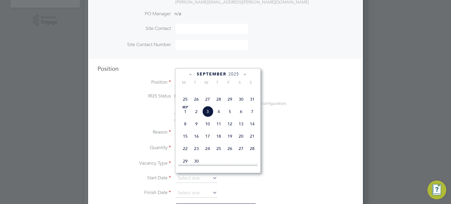
click at [197, 115] on span "2" at bounding box center [196, 111] width 11 height 11
type input "02 Sep 2025"
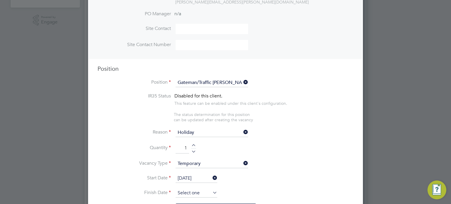
click at [185, 189] on input at bounding box center [197, 193] width 42 height 9
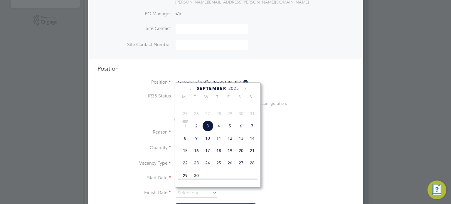
click at [197, 156] on span "16" at bounding box center [196, 150] width 11 height 11
type input "16 Sep 2025"
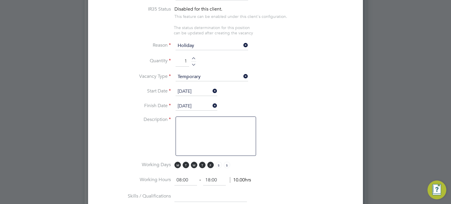
scroll to position [276, 0]
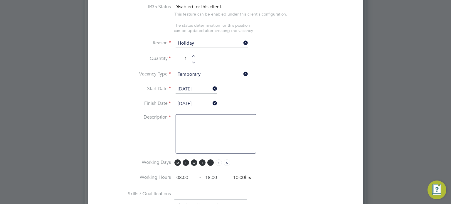
click at [234, 132] on textarea at bounding box center [216, 133] width 81 height 39
type textarea "Gateman Duties"
click at [303, 132] on li "Description Gateman Duties" at bounding box center [226, 136] width 256 height 45
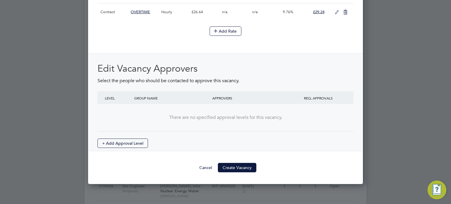
scroll to position [718, 0]
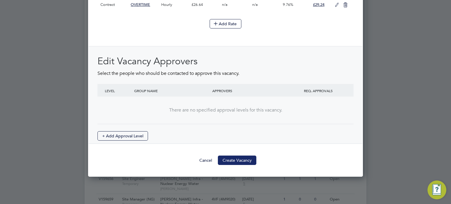
click at [243, 156] on button "Create Vacancy" at bounding box center [237, 160] width 39 height 9
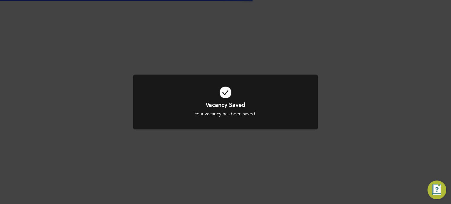
click at [412, 126] on div "Vacancy Saved Your vacancy has been saved. Cancel Okay" at bounding box center [225, 102] width 451 height 204
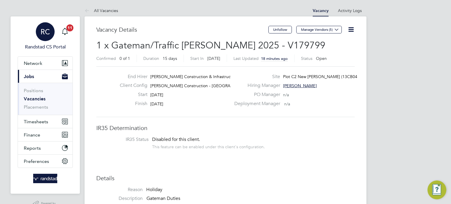
click at [49, 35] on span "RC" at bounding box center [45, 32] width 9 height 8
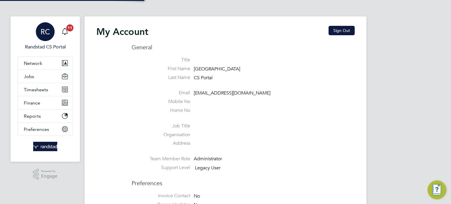
type input "cscportals@randstadcpe.com"
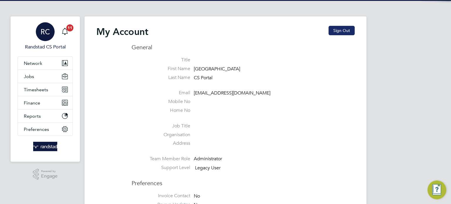
click at [344, 32] on button "Sign Out" at bounding box center [342, 30] width 26 height 9
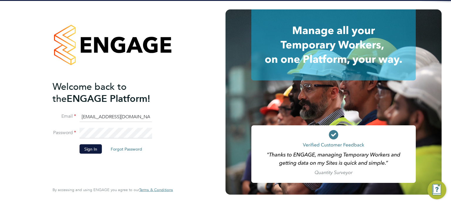
click at [125, 115] on input "cscportals@randstadcpe.com" at bounding box center [116, 117] width 73 height 11
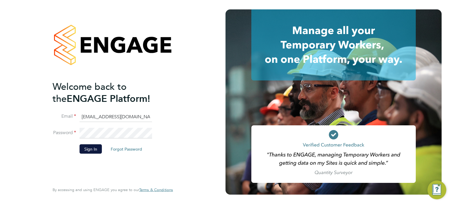
type input "[EMAIL_ADDRESS][DOMAIN_NAME]"
click at [89, 152] on button "Sign In" at bounding box center [91, 148] width 22 height 9
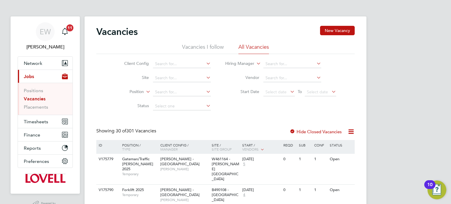
click at [43, 110] on li "Placements" at bounding box center [46, 107] width 44 height 6
click at [41, 106] on link "Placements" at bounding box center [36, 107] width 24 height 6
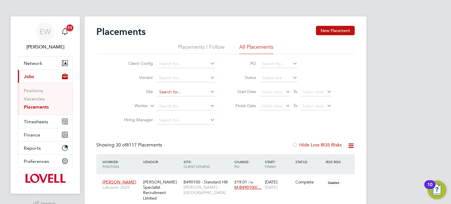
click at [188, 93] on input at bounding box center [186, 92] width 58 height 8
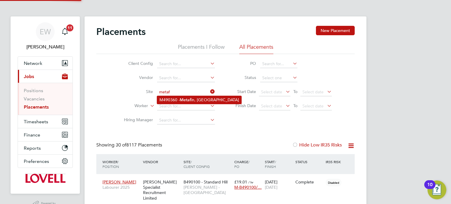
click at [191, 98] on b "Metaf" at bounding box center [185, 100] width 11 height 5
type input "M490360 - Metafin, Green Lane"
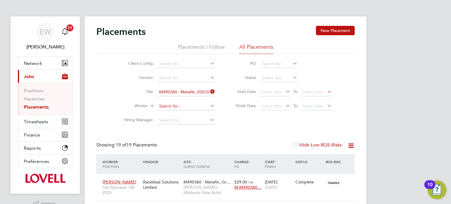
click at [173, 107] on input at bounding box center [186, 106] width 58 height 8
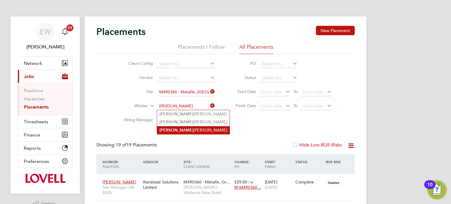
click at [184, 127] on li "Travis Lee" at bounding box center [193, 130] width 73 height 8
type input "Travis Lee"
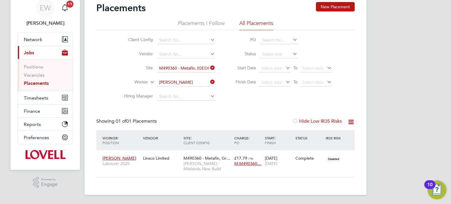
click at [209, 68] on icon at bounding box center [209, 68] width 0 height 8
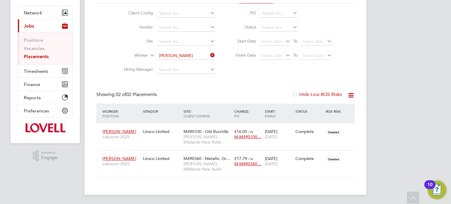
click at [187, 53] on input "Travis Lee" at bounding box center [186, 56] width 58 height 8
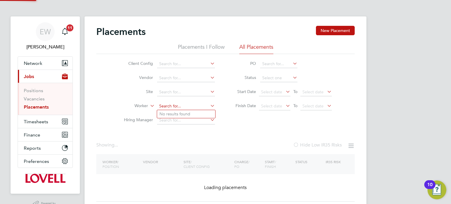
type input "p"
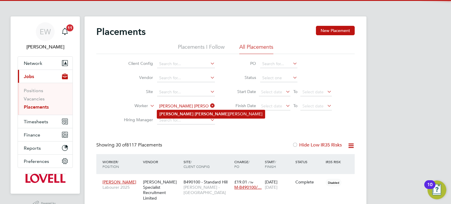
click at [186, 116] on li "Peter Fred erick Nnabuike" at bounding box center [211, 114] width 108 height 8
type input "Peter Frederick Nnabuike"
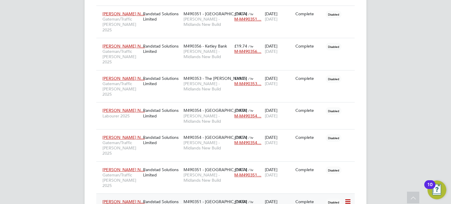
click at [170, 196] on div "Randstad Solutions Limited" at bounding box center [162, 204] width 41 height 16
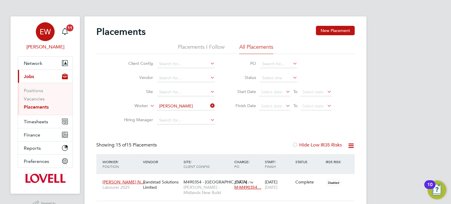
click at [47, 28] on span "EW" at bounding box center [45, 32] width 11 height 8
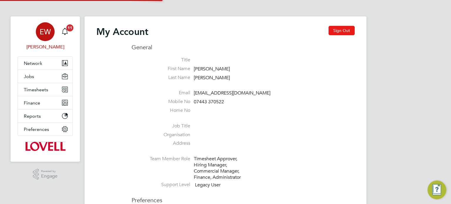
type input "[EMAIL_ADDRESS][DOMAIN_NAME]"
click at [349, 32] on button "Sign Out" at bounding box center [342, 30] width 26 height 9
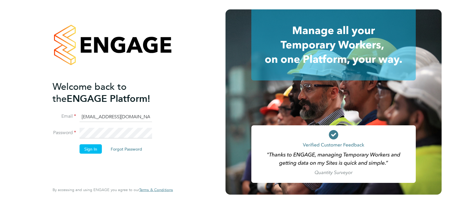
type input "[EMAIL_ADDRESS][PERSON_NAME][DOMAIN_NAME]"
click at [88, 148] on button "Sign In" at bounding box center [91, 148] width 22 height 9
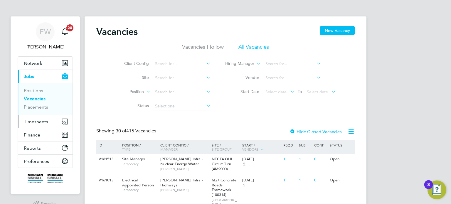
click at [45, 117] on button "Timesheets" at bounding box center [45, 121] width 55 height 13
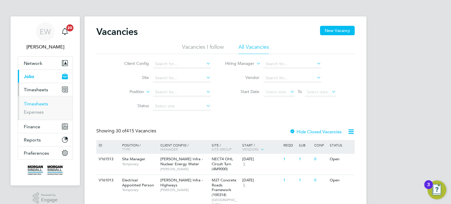
click at [43, 105] on link "Timesheets" at bounding box center [36, 104] width 24 height 6
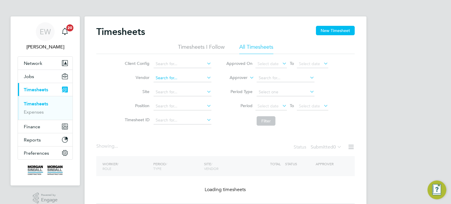
click at [177, 76] on input at bounding box center [183, 78] width 58 height 8
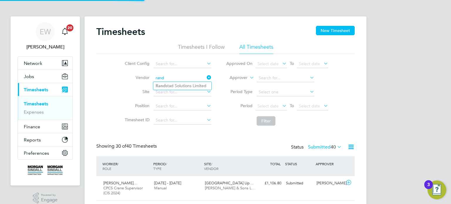
click at [187, 86] on li "Rand stad Solutions Limited" at bounding box center [182, 86] width 58 height 8
type input "Randstad Solutions Limited"
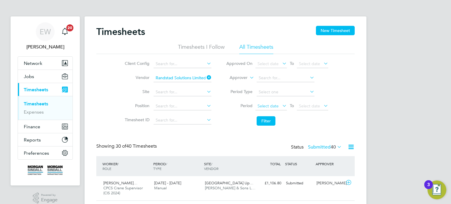
click at [270, 106] on span "Select date" at bounding box center [268, 105] width 21 height 5
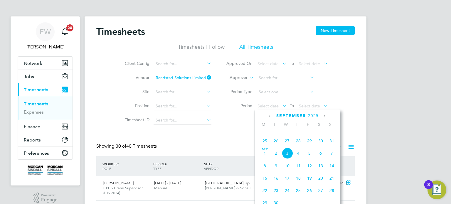
click at [322, 134] on span "23" at bounding box center [320, 128] width 11 height 11
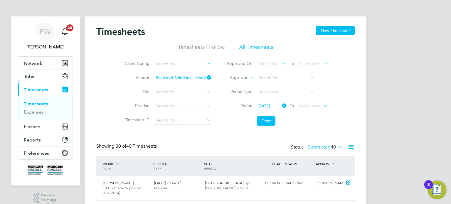
click at [316, 100] on li "Period 23 Aug 2025 To Select date" at bounding box center [277, 106] width 117 height 14
click at [315, 102] on div "23 Aug 2025 To Select date" at bounding box center [292, 106] width 73 height 8
click at [316, 104] on span "Select date" at bounding box center [309, 105] width 21 height 5
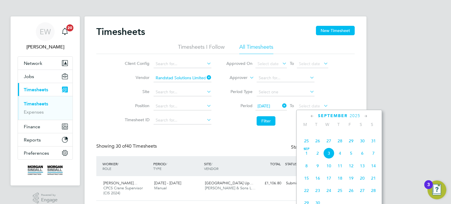
click at [347, 147] on span "29" at bounding box center [351, 140] width 11 height 11
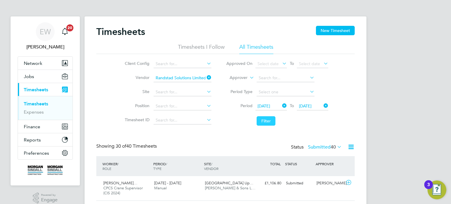
click at [272, 120] on button "Filter" at bounding box center [266, 120] width 19 height 9
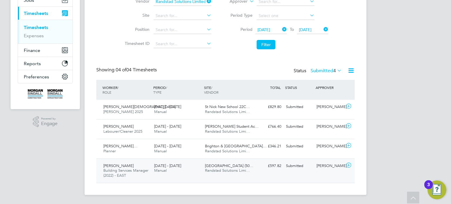
click at [327, 161] on div "Chris Webb" at bounding box center [329, 166] width 31 height 10
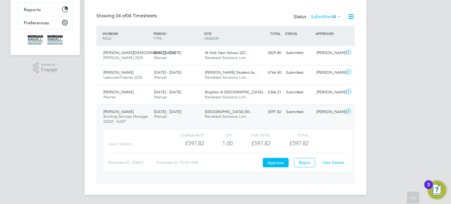
click at [332, 164] on link "View Details" at bounding box center [333, 162] width 21 height 5
click at [275, 163] on button "Approve" at bounding box center [276, 162] width 26 height 9
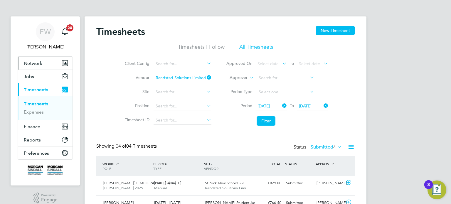
click at [43, 63] on button "Network" at bounding box center [45, 63] width 55 height 13
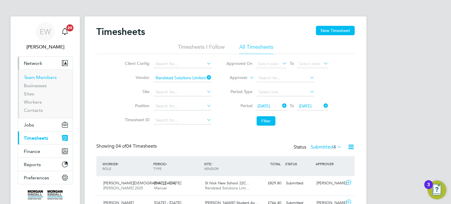
click at [43, 78] on link "Team Members" at bounding box center [40, 78] width 33 height 6
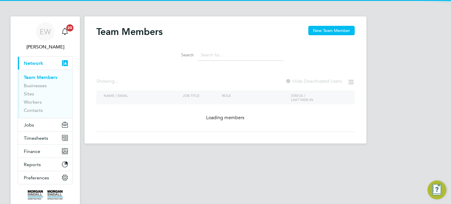
click at [225, 53] on input at bounding box center [241, 54] width 86 height 11
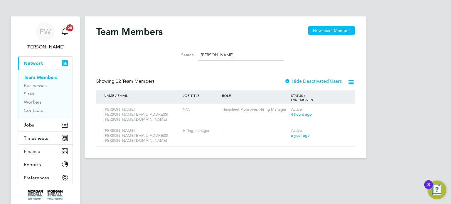
type input "webber"
click at [25, 138] on span "Timesheets" at bounding box center [36, 138] width 24 height 6
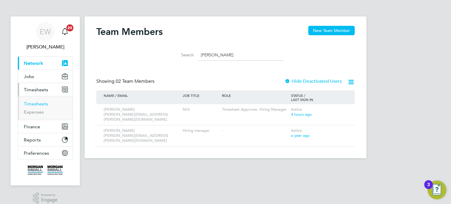
click at [40, 101] on link "Timesheets" at bounding box center [36, 104] width 24 height 6
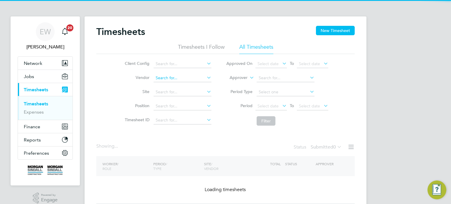
click at [174, 78] on input at bounding box center [183, 78] width 58 height 8
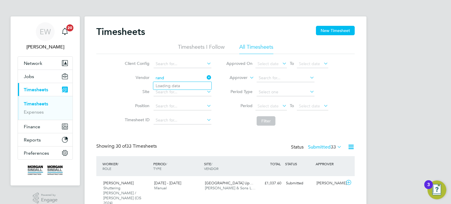
scroll to position [15, 51]
click at [187, 86] on li "Rand stad Solutions Limited" at bounding box center [182, 86] width 58 height 8
type input "Randstad Solutions Limited"
click at [277, 106] on span "Select date" at bounding box center [268, 105] width 21 height 5
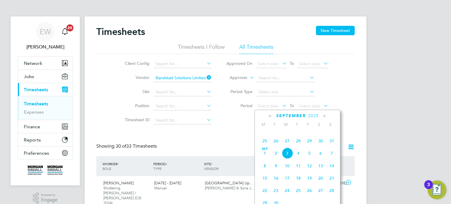
click at [323, 134] on span "23" at bounding box center [320, 128] width 11 height 11
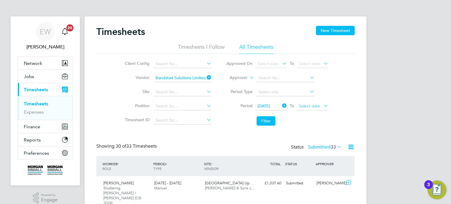
click at [315, 105] on span "Select date" at bounding box center [309, 105] width 21 height 5
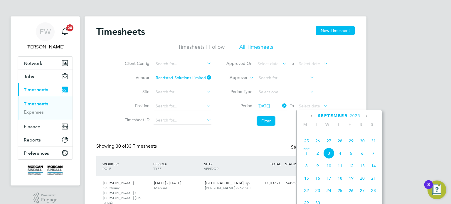
click at [351, 147] on span "29" at bounding box center [351, 140] width 11 height 11
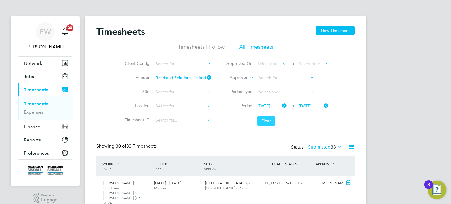
click at [260, 123] on button "Filter" at bounding box center [266, 120] width 19 height 9
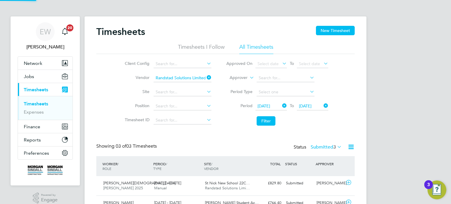
click at [323, 145] on label "Submitted 3" at bounding box center [326, 147] width 31 height 6
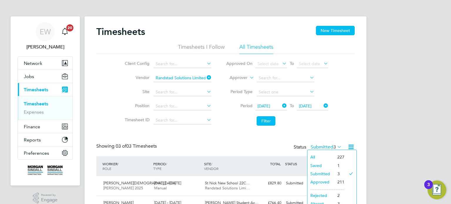
click at [324, 164] on li "Saved" at bounding box center [321, 166] width 27 height 8
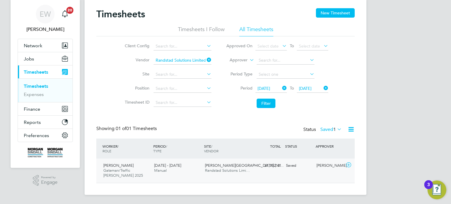
click at [310, 163] on div "Saved" at bounding box center [299, 166] width 31 height 10
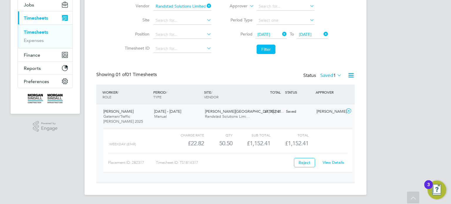
click at [334, 159] on div "View Details" at bounding box center [333, 162] width 29 height 9
click at [334, 160] on link "View Details" at bounding box center [333, 162] width 21 height 5
click at [328, 76] on label "Saved 1" at bounding box center [331, 76] width 21 height 6
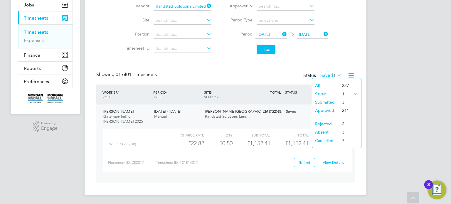
click at [329, 101] on li "Submitted" at bounding box center [325, 102] width 27 height 8
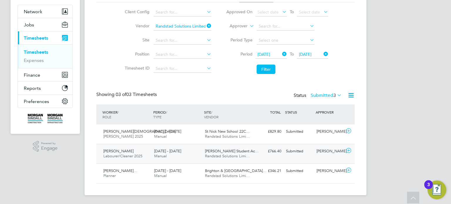
click at [310, 153] on div "Submitted" at bounding box center [299, 152] width 31 height 10
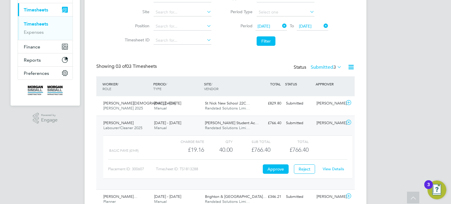
click at [329, 169] on link "View Details" at bounding box center [333, 169] width 21 height 5
click at [267, 42] on button "Filter" at bounding box center [266, 40] width 19 height 9
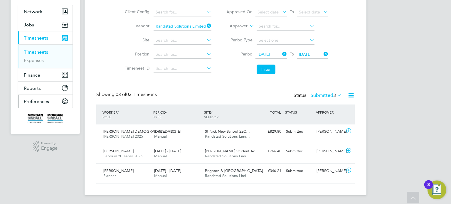
scroll to position [0, 0]
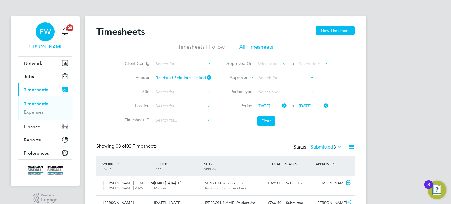
click at [47, 26] on div "EW" at bounding box center [45, 31] width 19 height 19
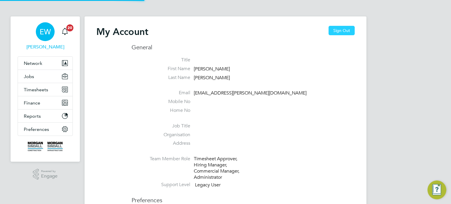
type input "emma.wells@randstad.co.uk"
click at [341, 31] on button "Sign Out" at bounding box center [342, 30] width 26 height 9
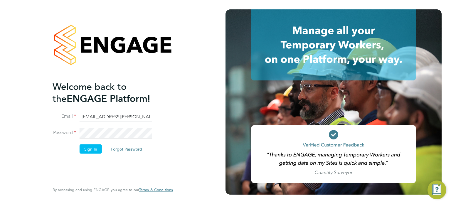
click at [105, 119] on input "emma.wells@randstad.co.uk" at bounding box center [116, 117] width 73 height 11
type input "labourdeskmslv@randstadcpe.com"
click at [87, 151] on button "Sign In" at bounding box center [91, 148] width 22 height 9
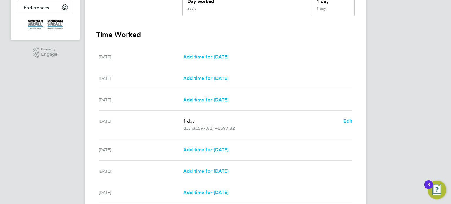
scroll to position [146, 0]
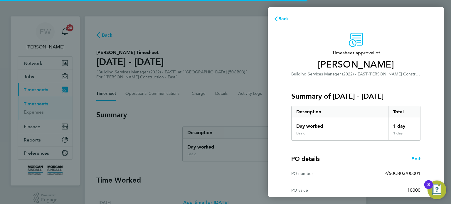
scroll to position [77, 0]
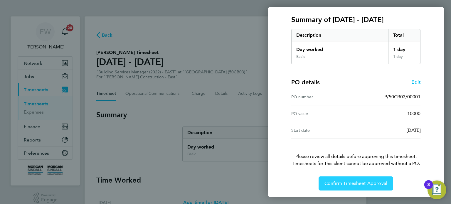
click at [355, 179] on button "Confirm Timesheet Approval" at bounding box center [356, 184] width 75 height 14
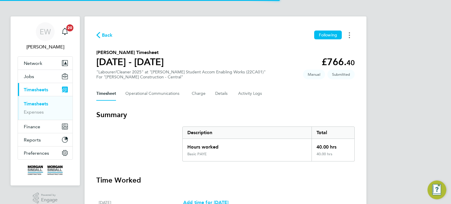
click at [347, 36] on button "Timesheets Menu" at bounding box center [349, 35] width 11 height 9
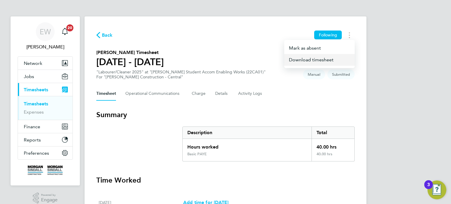
click at [312, 59] on link "Download timesheet" at bounding box center [320, 60] width 71 height 12
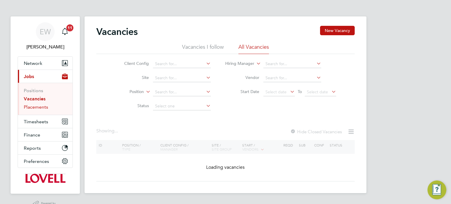
click at [39, 108] on link "Placements" at bounding box center [36, 107] width 24 height 6
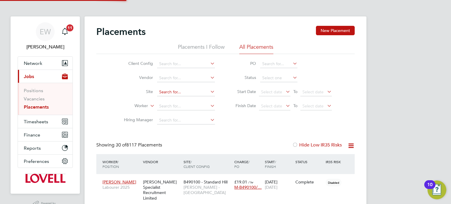
click at [179, 91] on input at bounding box center [186, 92] width 58 height 8
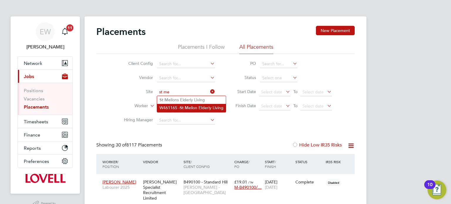
click at [191, 106] on b "Me" at bounding box center [188, 108] width 6 height 5
type input "W461165 - St Mellon Elderly Living"
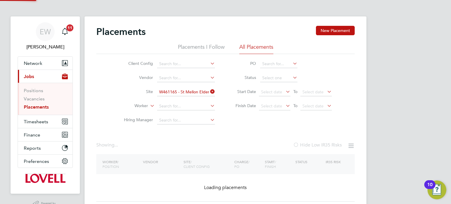
click at [263, 80] on input at bounding box center [278, 78] width 37 height 8
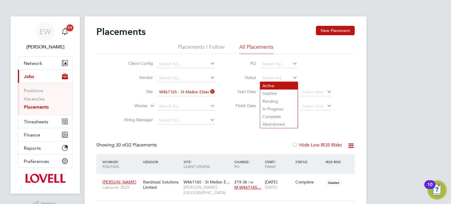
click at [267, 85] on li "Active" at bounding box center [279, 86] width 38 height 8
type input "Active"
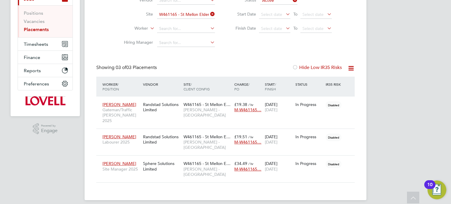
click at [180, 13] on input "W461165 - St Mellon Elderly Living" at bounding box center [186, 15] width 58 height 8
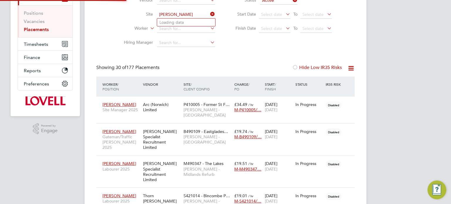
scroll to position [3, 3]
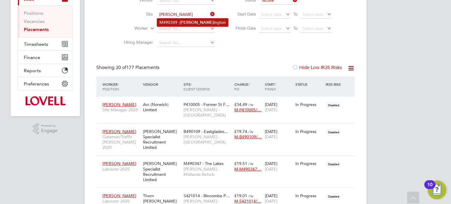
click at [191, 22] on li "M490349 - Donn ington" at bounding box center [192, 23] width 71 height 8
type input "M490349 - Donnington"
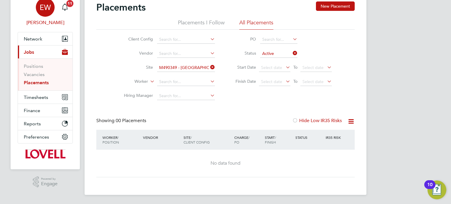
click at [46, 11] on span "EW" at bounding box center [45, 8] width 11 height 8
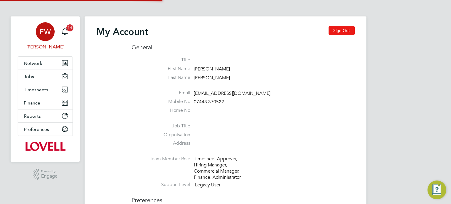
type input "labourdeskmslv@randstadcpe.com"
click at [342, 34] on button "Sign Out" at bounding box center [342, 30] width 26 height 9
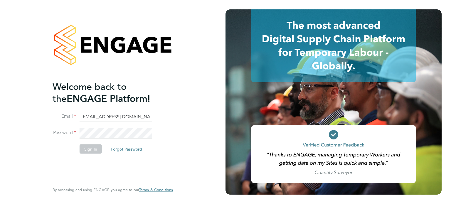
click at [105, 116] on input "labourdeskmslv@randstadcpe.com" at bounding box center [116, 117] width 73 height 11
click at [115, 120] on input "cscportals@randstadcpe.com" at bounding box center [116, 117] width 73 height 11
type input "emma.wells@randstad.co.uk"
click at [90, 150] on button "Sign In" at bounding box center [91, 148] width 22 height 9
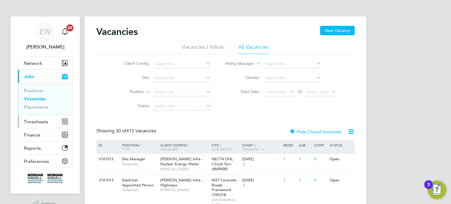
click at [32, 121] on span "Timesheets" at bounding box center [36, 122] width 24 height 6
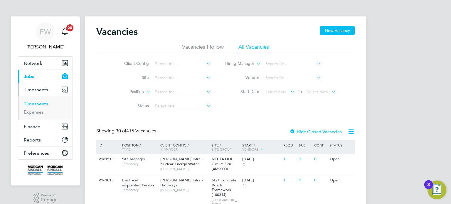
click at [36, 104] on link "Timesheets" at bounding box center [36, 104] width 24 height 6
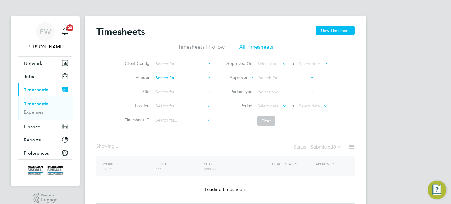
click at [175, 78] on input at bounding box center [183, 78] width 58 height 8
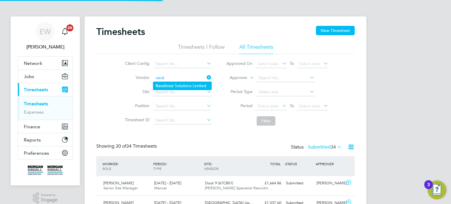
click at [186, 84] on li "Rand stad Solutions Limited" at bounding box center [182, 86] width 58 height 8
type input "Randstad Solutions Limited"
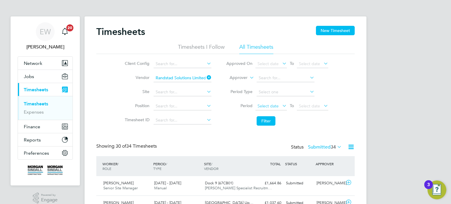
click at [264, 107] on span "Select date" at bounding box center [268, 105] width 21 height 5
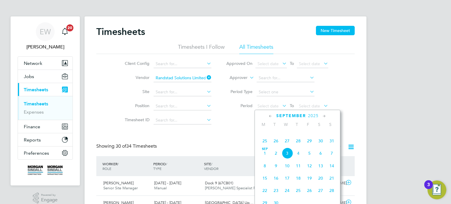
click at [322, 133] on span "23" at bounding box center [320, 128] width 11 height 11
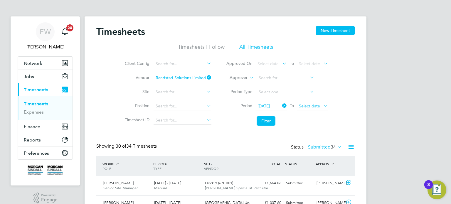
click at [317, 103] on span "Select date" at bounding box center [312, 107] width 31 height 8
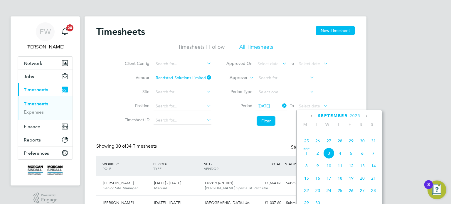
click at [351, 147] on span "29" at bounding box center [351, 140] width 11 height 11
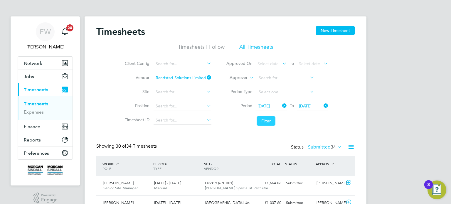
click at [269, 124] on button "Filter" at bounding box center [266, 120] width 19 height 9
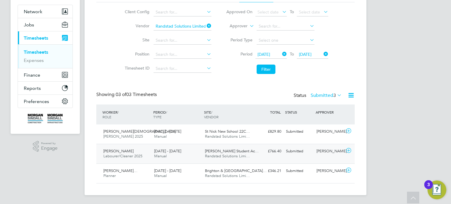
click at [326, 152] on div "Dean Webber" at bounding box center [329, 152] width 31 height 10
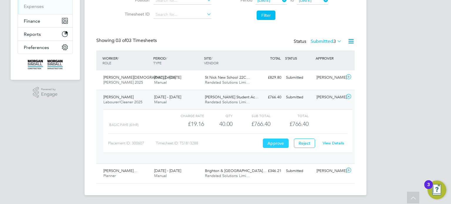
click at [278, 142] on button "Approve" at bounding box center [276, 143] width 26 height 9
click at [318, 38] on div "Status Submitted 3" at bounding box center [318, 42] width 49 height 8
click at [320, 40] on label "Submitted 3" at bounding box center [326, 42] width 31 height 6
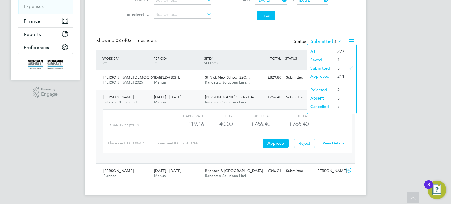
click at [320, 74] on li "Approved" at bounding box center [321, 76] width 27 height 8
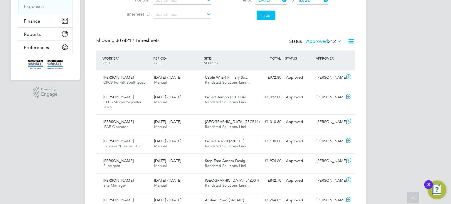
click at [332, 39] on span "212" at bounding box center [332, 42] width 8 height 6
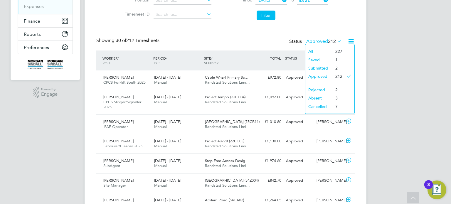
click at [316, 58] on li "Saved" at bounding box center [319, 60] width 27 height 8
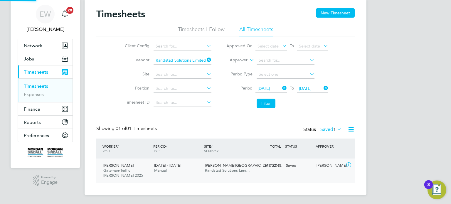
click at [305, 165] on div "Saved" at bounding box center [299, 166] width 31 height 10
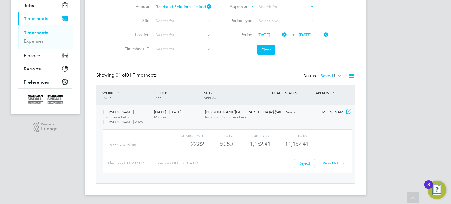
click at [329, 162] on link "View Details" at bounding box center [333, 163] width 21 height 5
click at [333, 160] on div "View Details" at bounding box center [333, 163] width 29 height 9
click at [333, 162] on link "View Details" at bounding box center [333, 163] width 21 height 5
click at [325, 76] on label "Saved 1" at bounding box center [331, 76] width 21 height 6
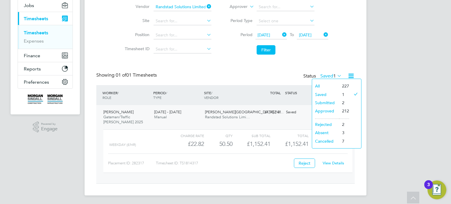
click at [327, 112] on li "Approved" at bounding box center [325, 111] width 27 height 8
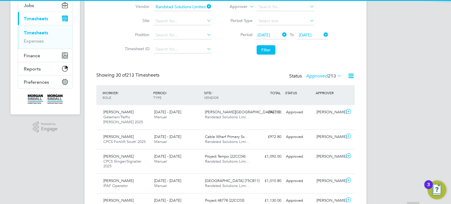
scroll to position [3, 3]
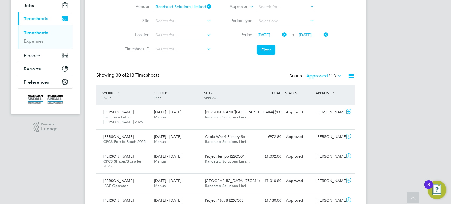
click at [320, 74] on label "Approved 213" at bounding box center [325, 76] width 36 height 6
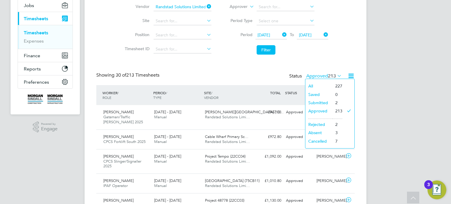
click at [323, 103] on li "Submitted" at bounding box center [319, 103] width 27 height 8
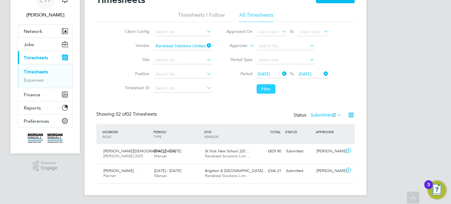
click at [262, 88] on button "Filter" at bounding box center [266, 88] width 19 height 9
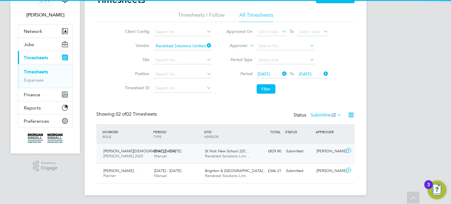
click at [317, 157] on div "Traian Anitei Carpenter 2025 23 - 29 Aug 2025 23 - 29 Aug 2025 Manual St Nick N…" at bounding box center [225, 153] width 259 height 19
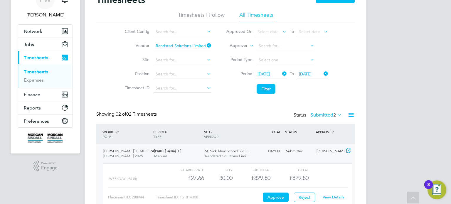
scroll to position [10, 57]
click at [335, 196] on link "View Details" at bounding box center [333, 197] width 21 height 5
click at [322, 116] on label "Submitted 2" at bounding box center [326, 115] width 31 height 6
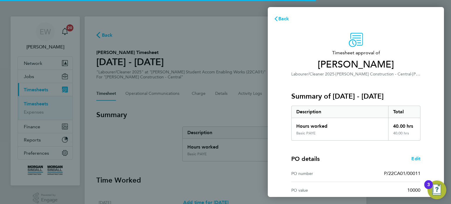
scroll to position [77, 0]
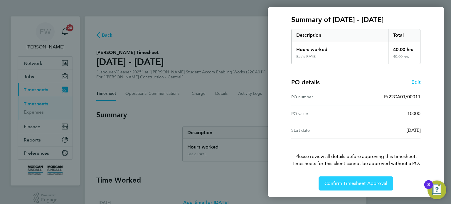
click at [350, 181] on span "Confirm Timesheet Approval" at bounding box center [356, 184] width 63 height 6
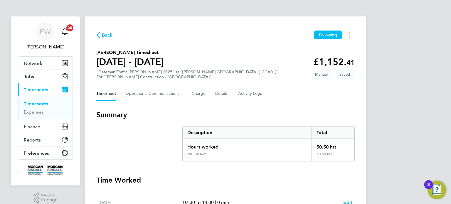
scroll to position [231, 0]
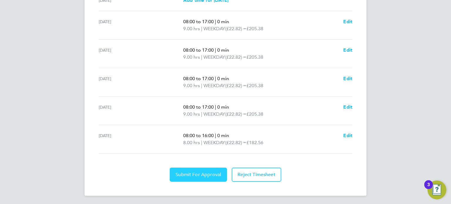
click at [208, 174] on span "Submit For Approval" at bounding box center [199, 175] width 46 height 6
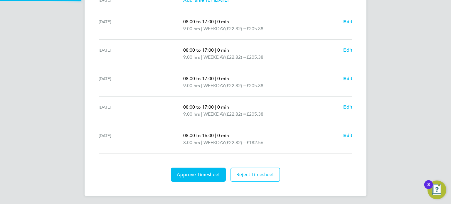
scroll to position [0, 0]
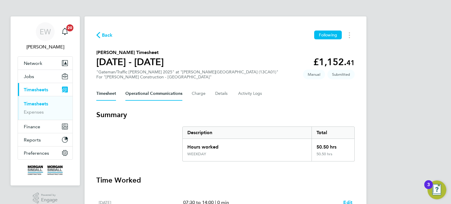
click at [169, 94] on Communications-tab "Operational Communications" at bounding box center [154, 94] width 57 height 14
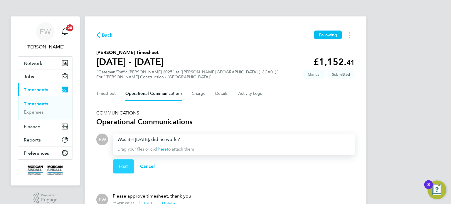
click at [124, 165] on span "Post" at bounding box center [124, 167] width 10 height 6
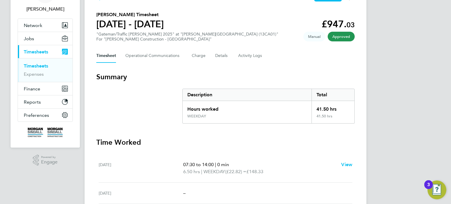
scroll to position [38, 0]
click at [251, 62] on Logs-tab "Activity Logs" at bounding box center [250, 55] width 25 height 14
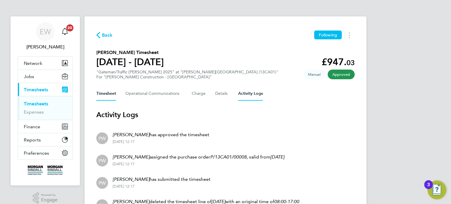
click at [106, 91] on button "Timesheet" at bounding box center [106, 94] width 20 height 14
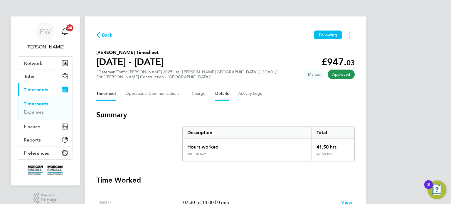
click at [218, 93] on button "Details" at bounding box center [222, 94] width 14 height 14
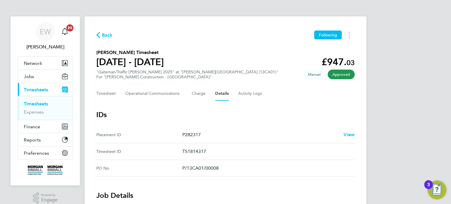
click at [262, 88] on div "Timesheet Operational Communications Charge Details Activity Logs" at bounding box center [225, 94] width 259 height 14
click at [245, 95] on Logs-tab "Activity Logs" at bounding box center [250, 94] width 25 height 14
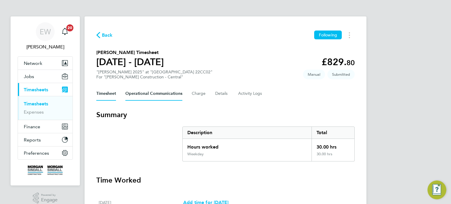
click at [155, 91] on Communications-tab "Operational Communications" at bounding box center [154, 94] width 57 height 14
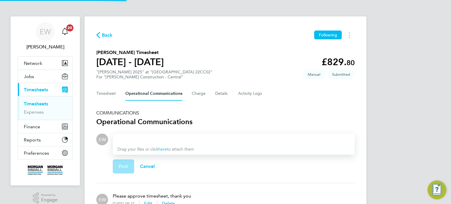
scroll to position [35, 0]
